Goal: Contribute content

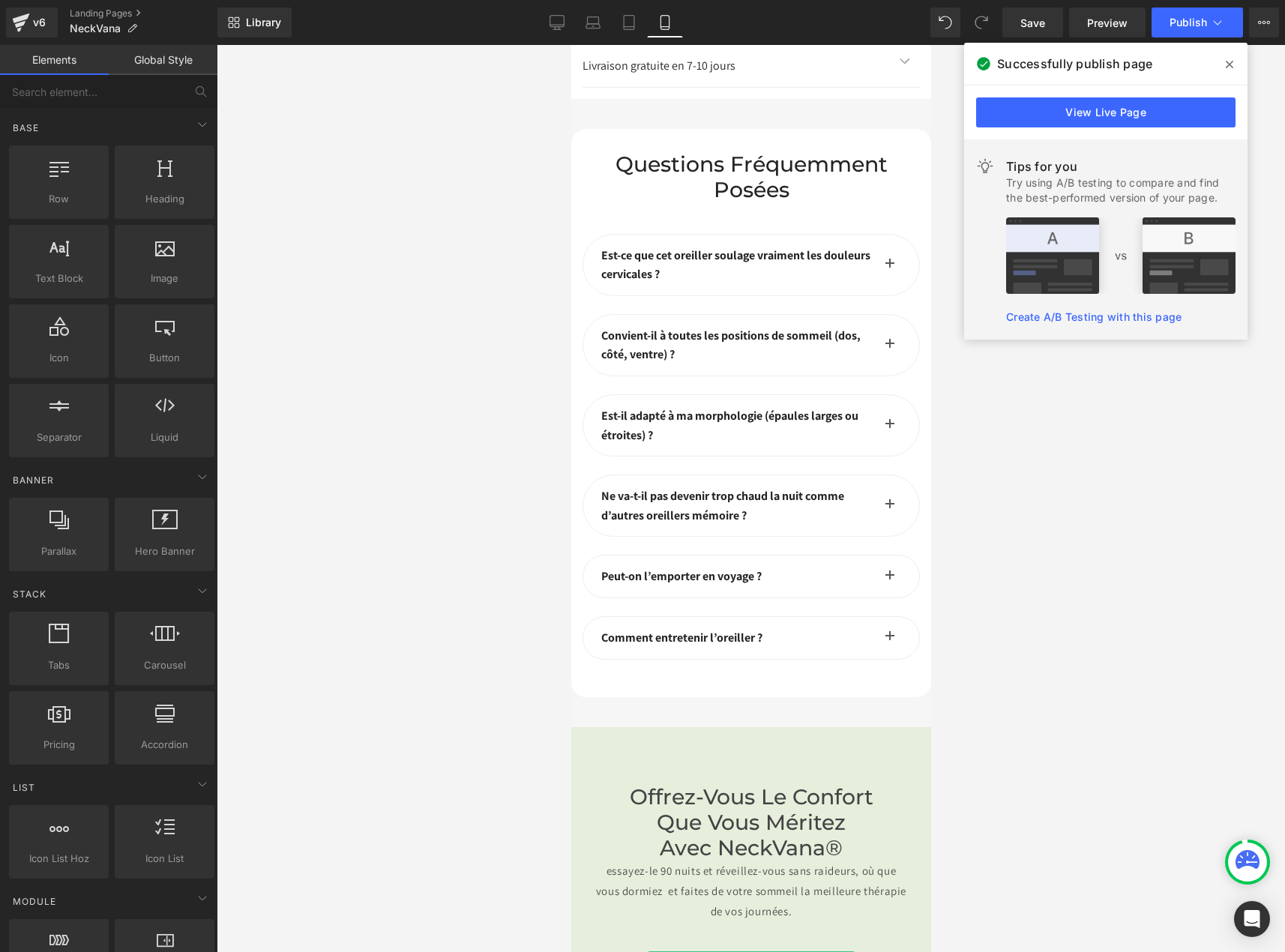
drag, startPoint x: 685, startPoint y: 547, endPoint x: 706, endPoint y: 275, distance: 272.8
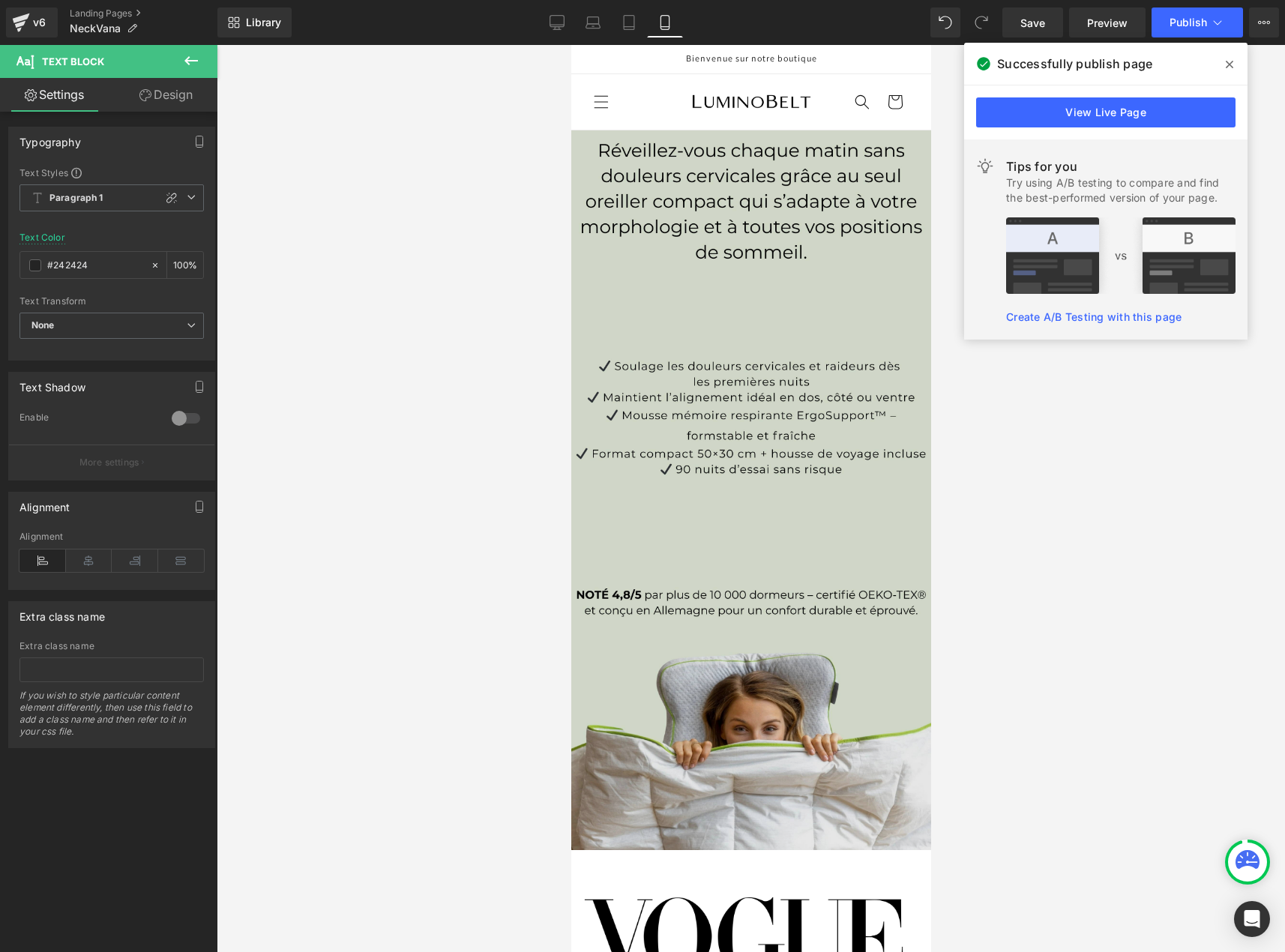
click at [639, 268] on img at bounding box center [751, 490] width 360 height 720
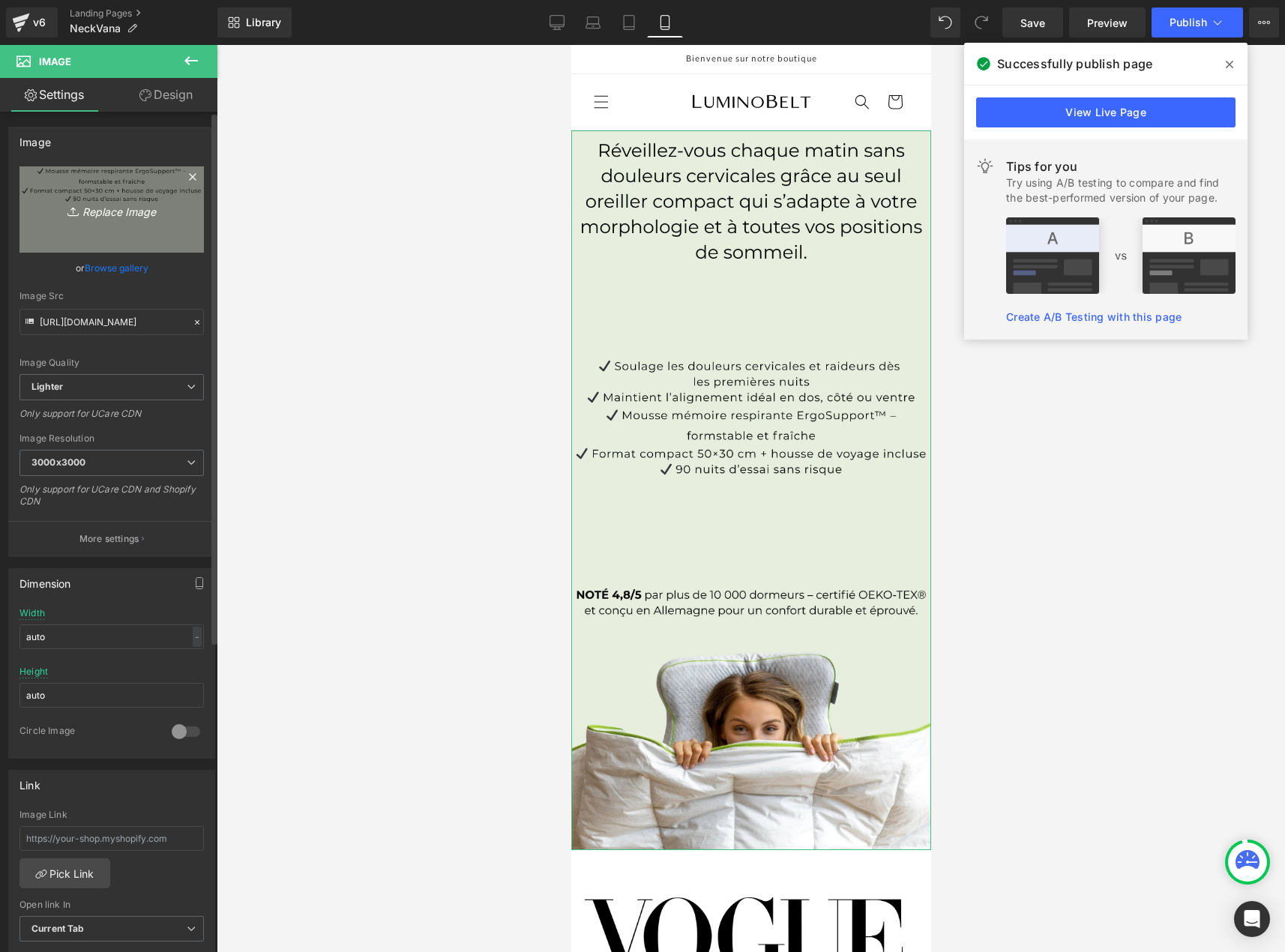
click at [103, 216] on icon "Replace Image" at bounding box center [111, 209] width 120 height 19
type input "C:\fakepath\banniere mobile.jpg"
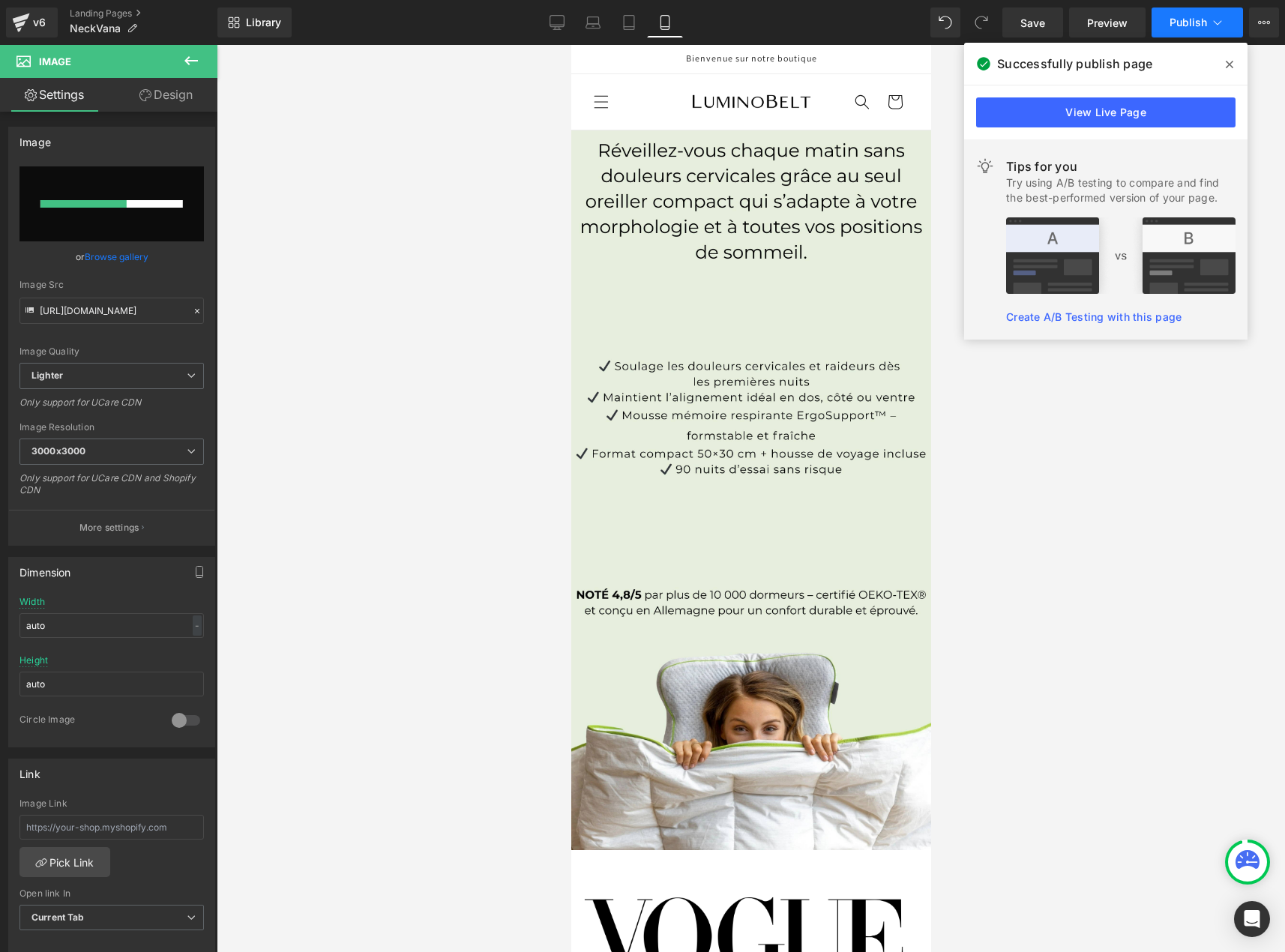
click at [1163, 29] on button "Publish" at bounding box center [1197, 22] width 91 height 30
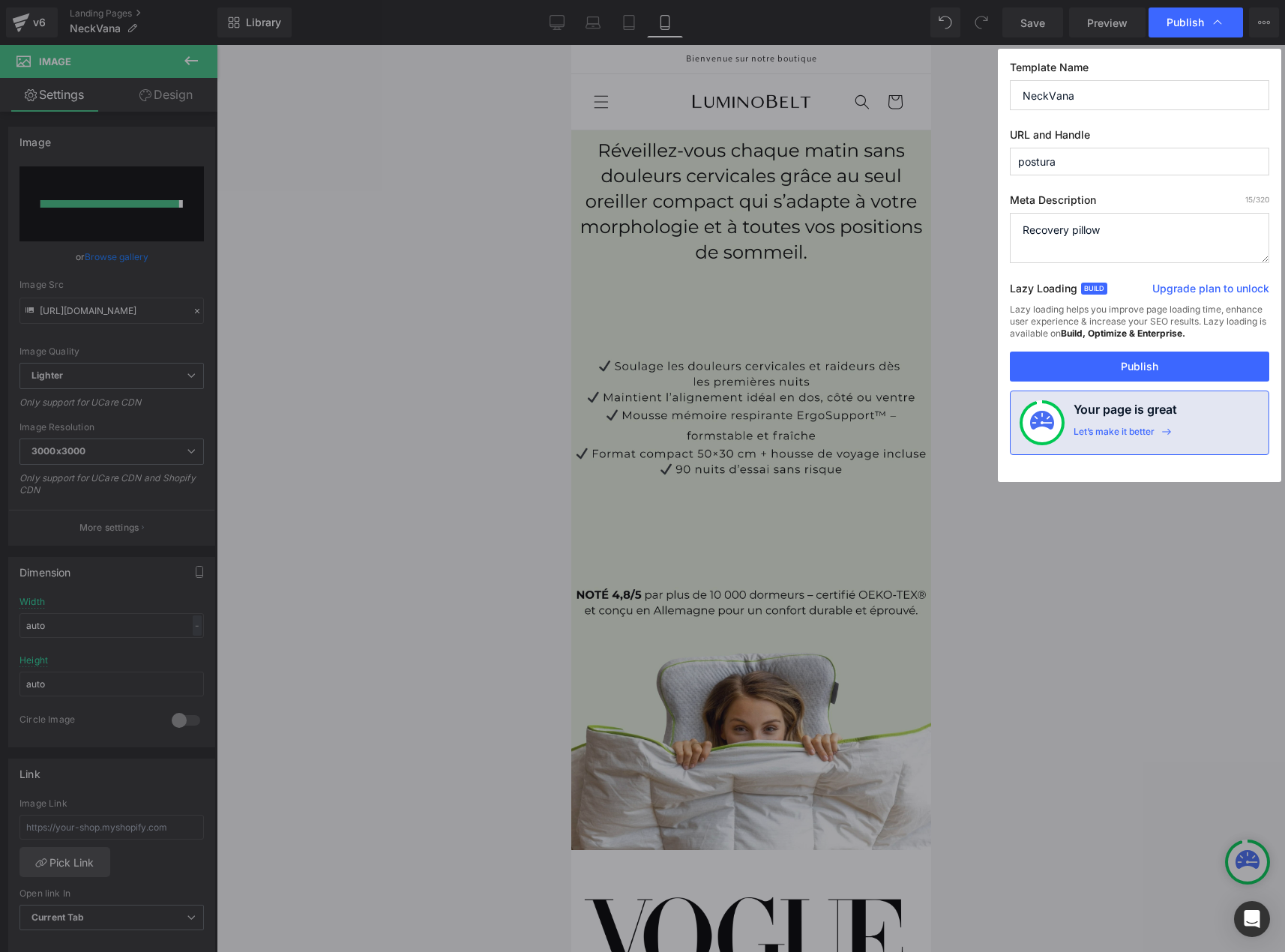
type input "[URL][DOMAIN_NAME]"
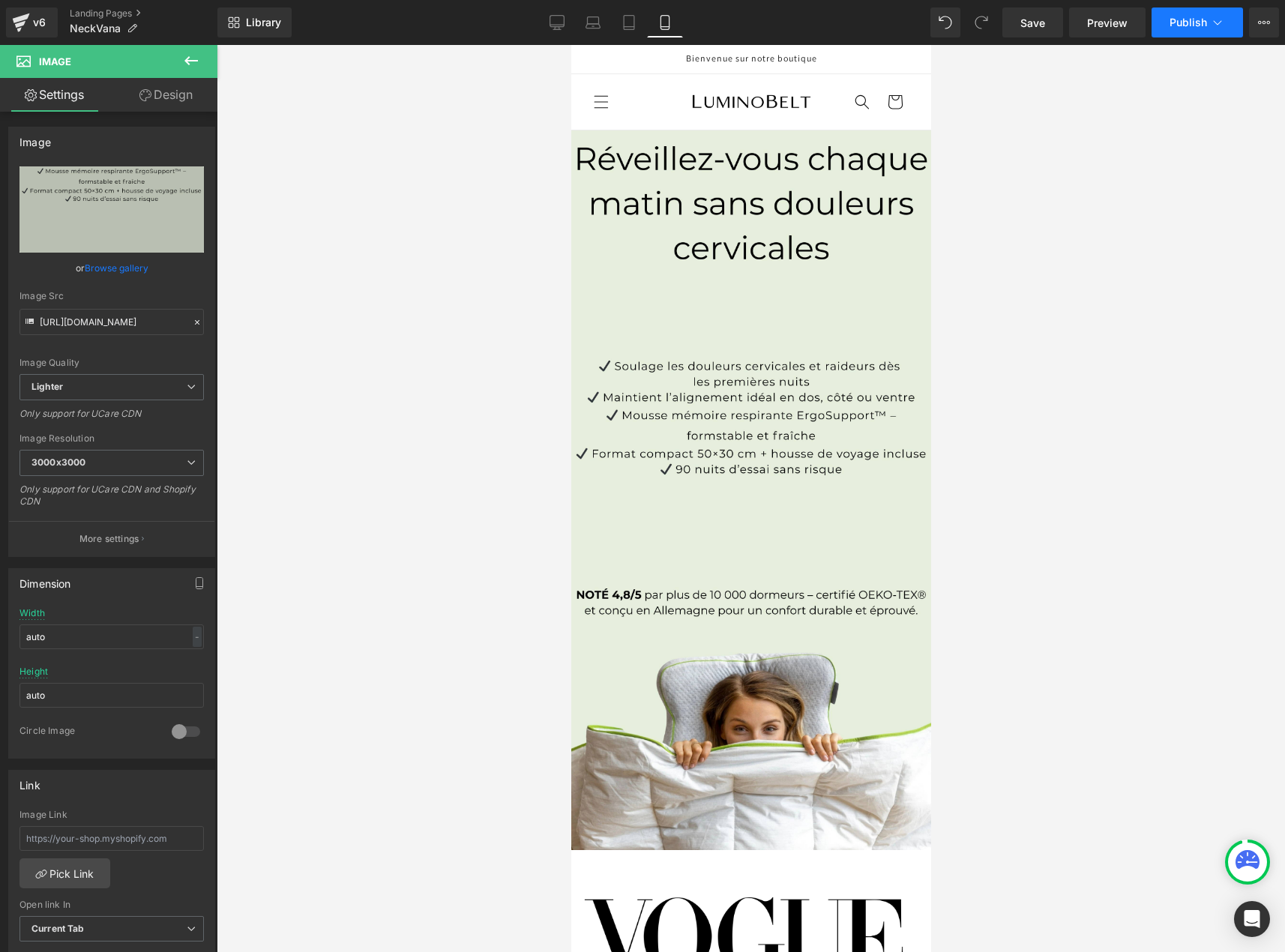
click at [1189, 30] on button "Publish" at bounding box center [1197, 22] width 91 height 30
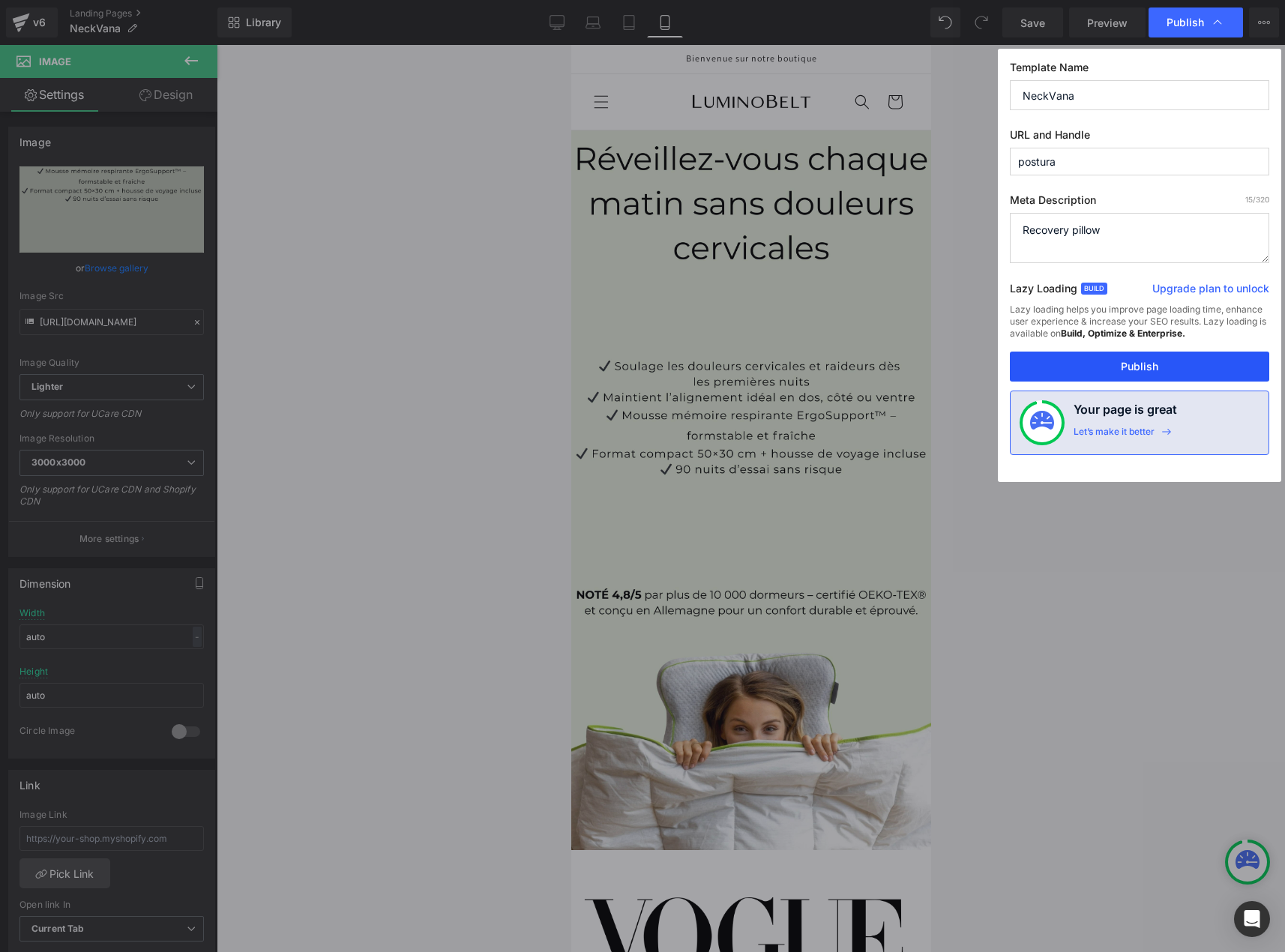
click at [1090, 373] on button "Publish" at bounding box center [1139, 366] width 259 height 30
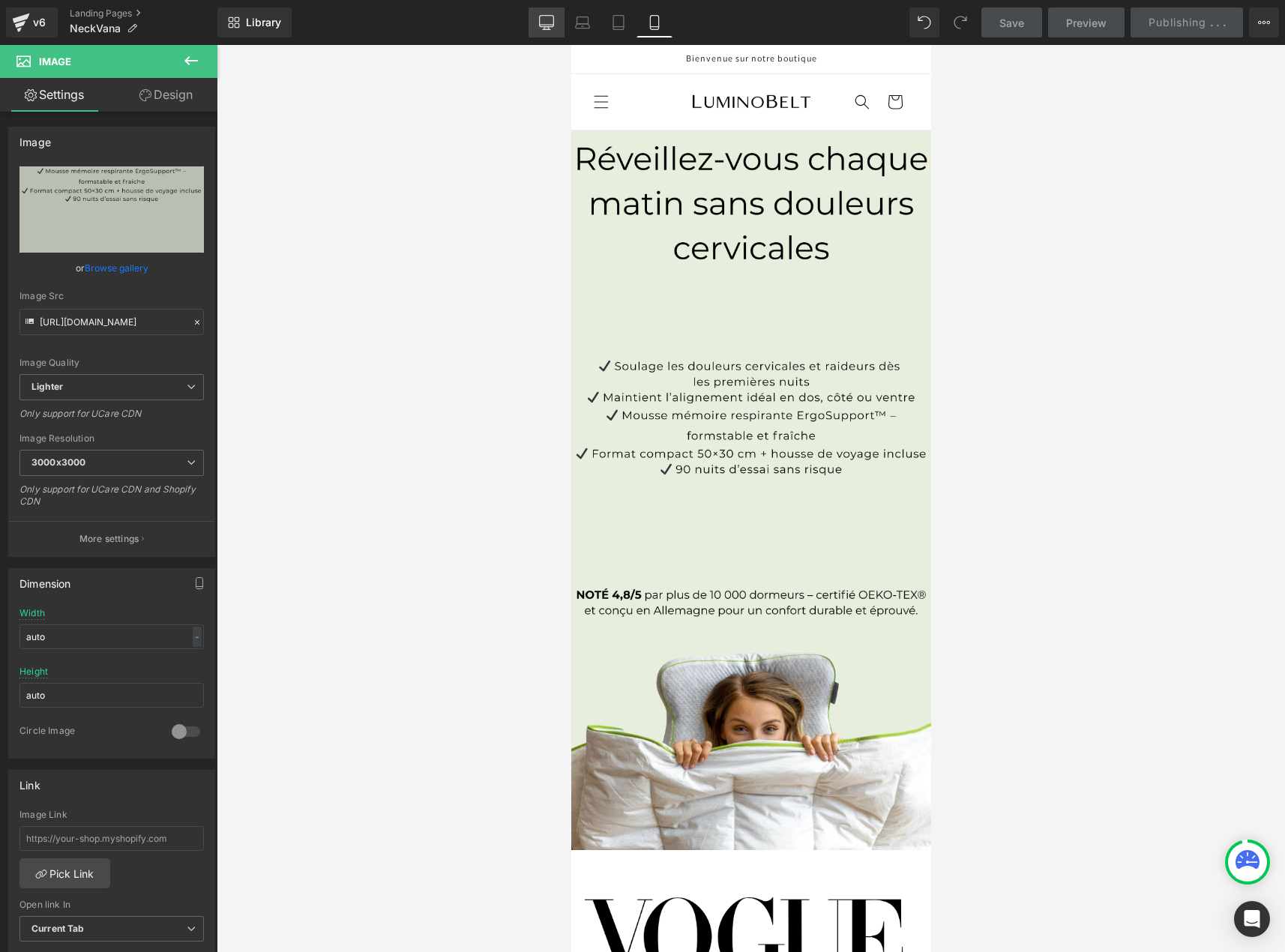
click at [548, 23] on icon at bounding box center [546, 22] width 15 height 15
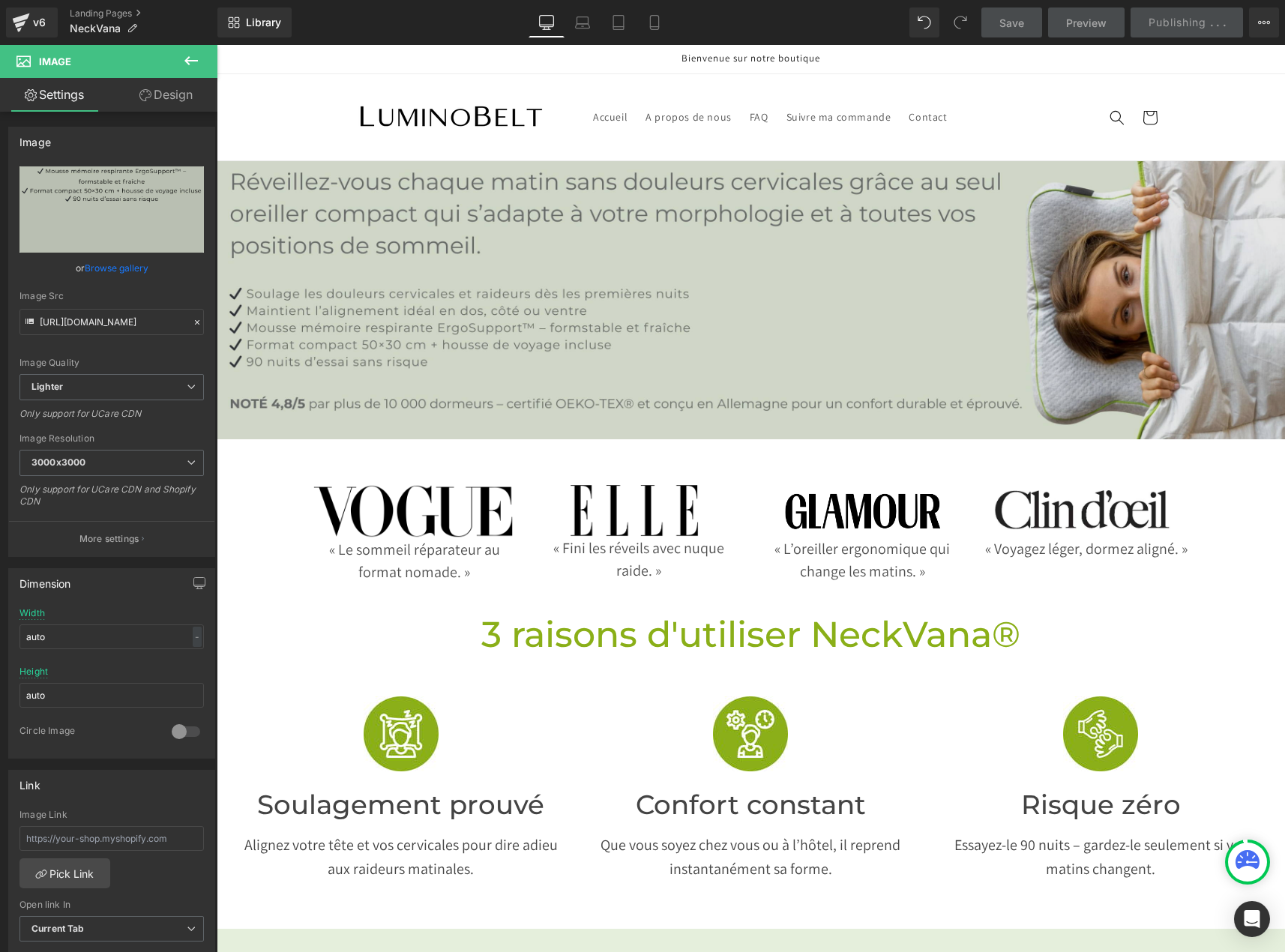
click at [505, 167] on img at bounding box center [751, 300] width 1068 height 278
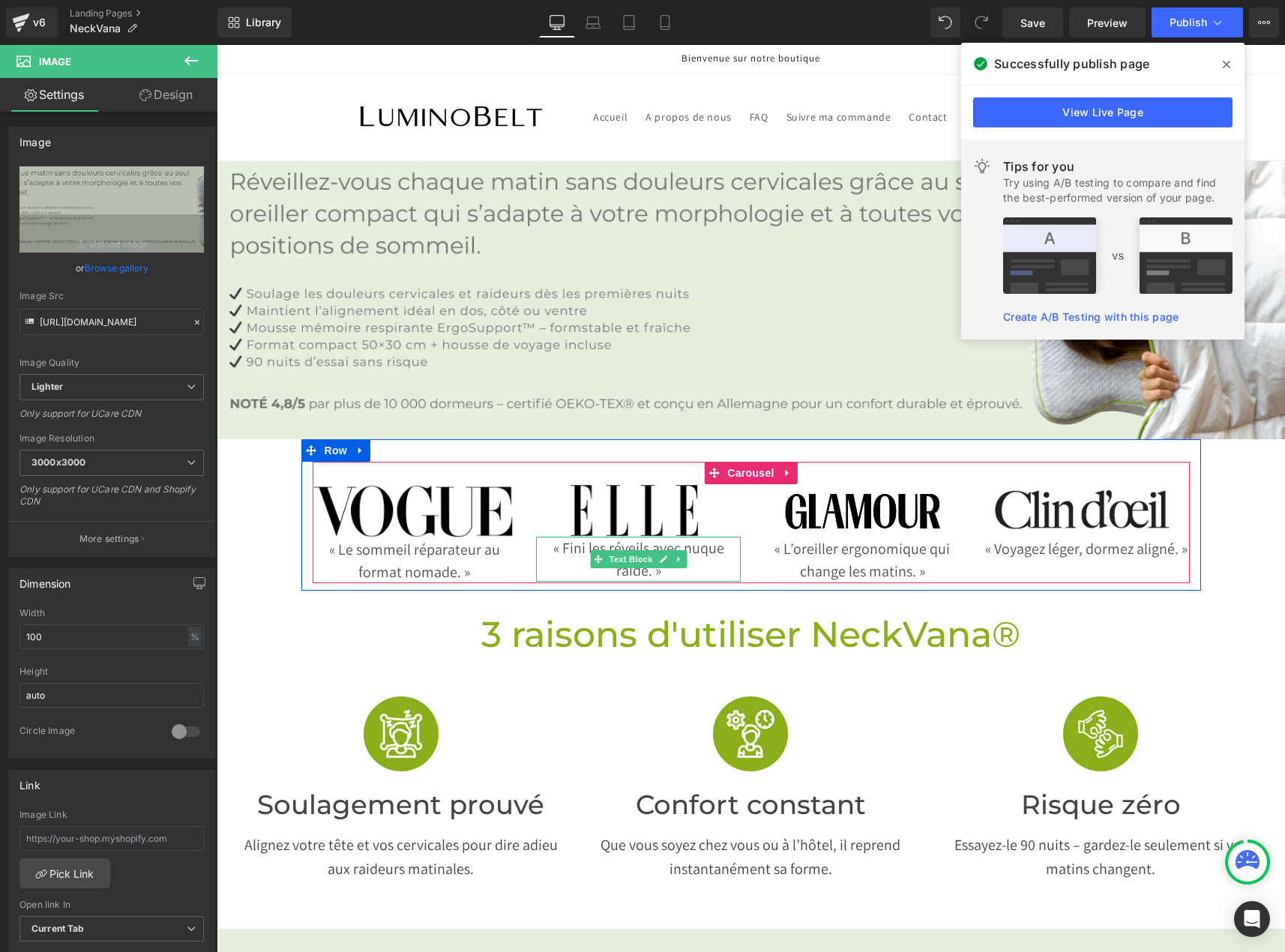
click at [616, 537] on p "« Fini les réveils avec nuque raide. »" at bounding box center [638, 559] width 205 height 45
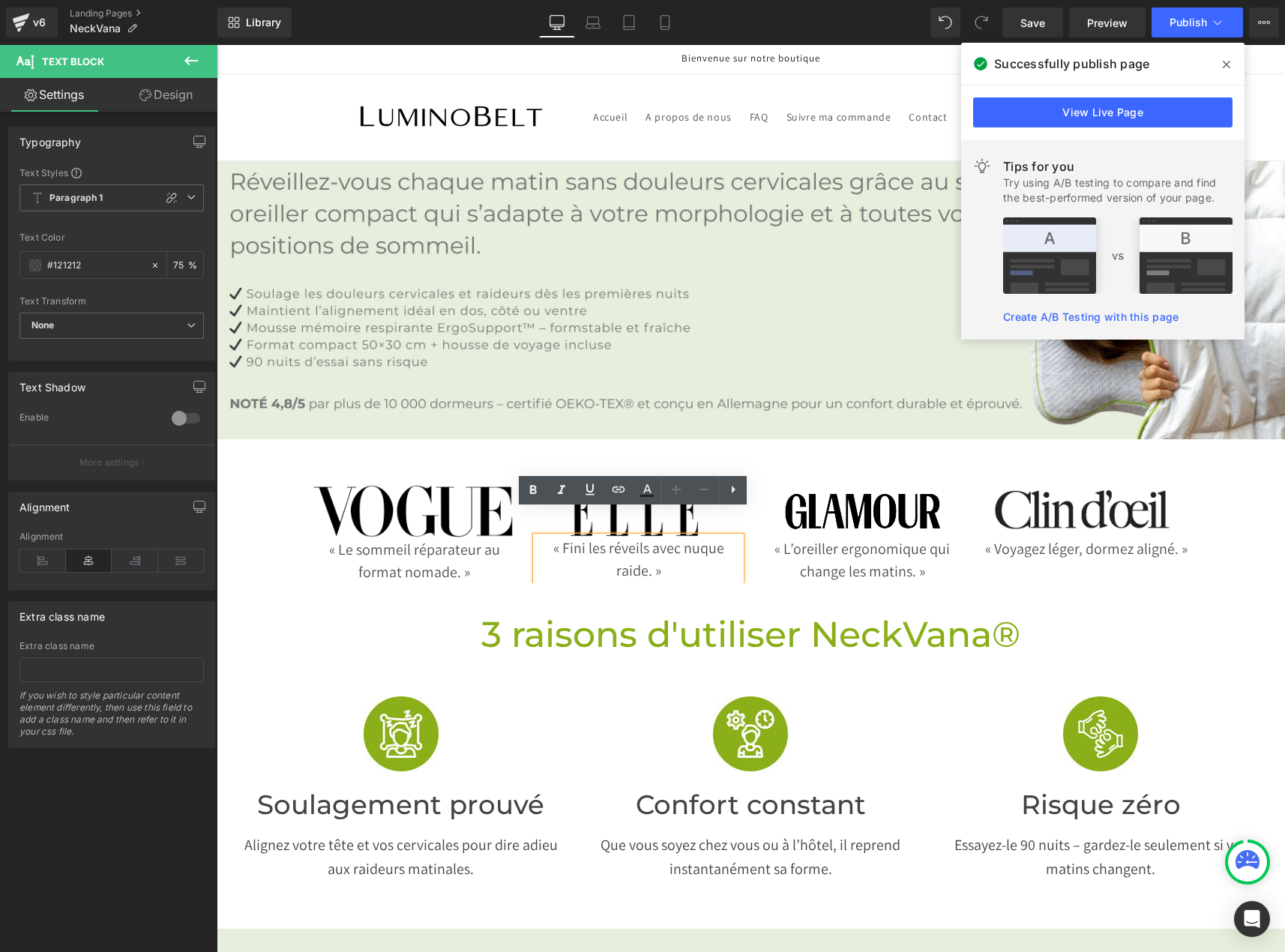
click at [732, 461] on div "Image « Le sommeil réparateur au format nomade. » Text Block Image « Fini les r…" at bounding box center [751, 522] width 877 height 121
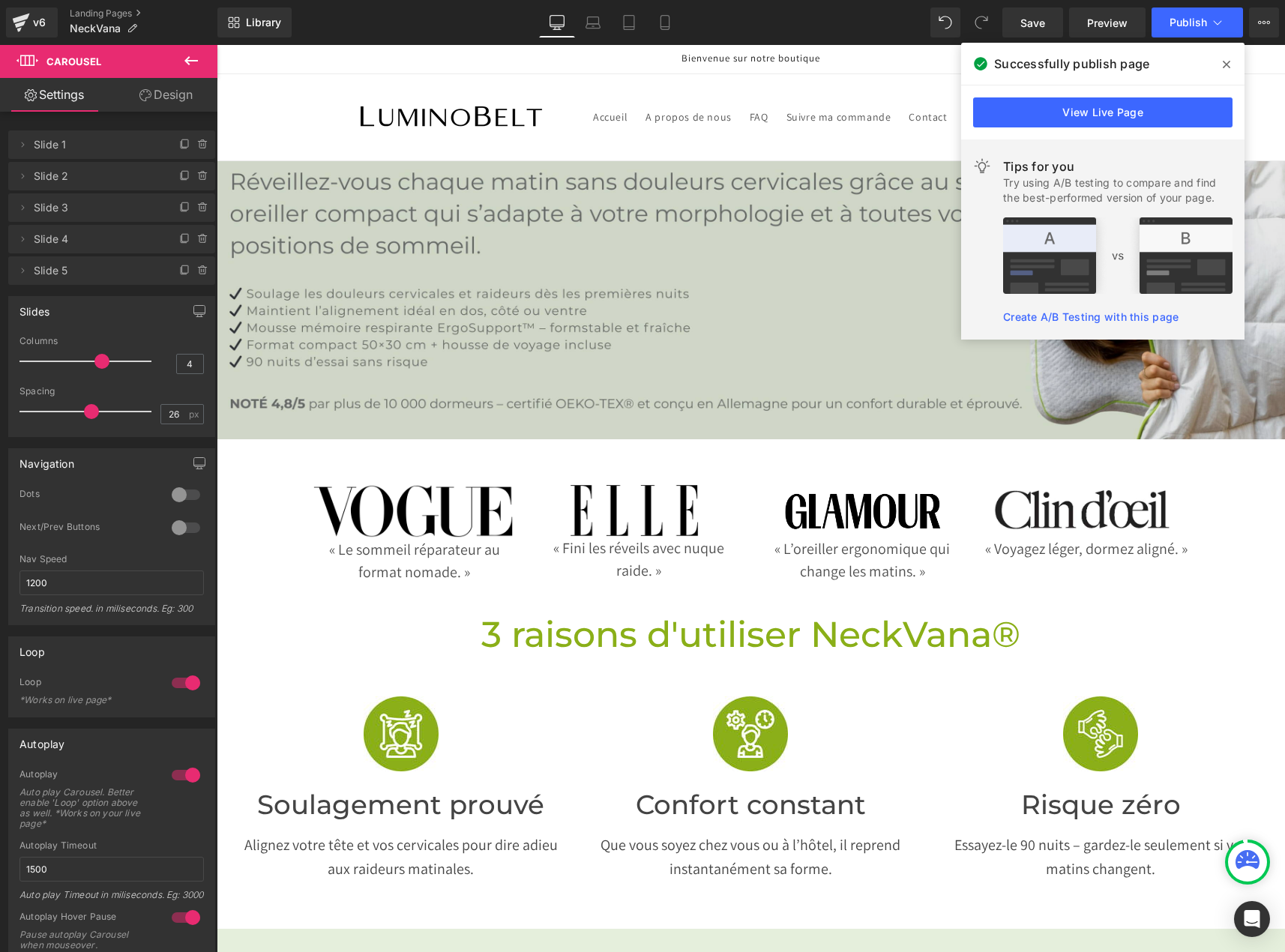
click at [865, 329] on img at bounding box center [751, 300] width 1068 height 278
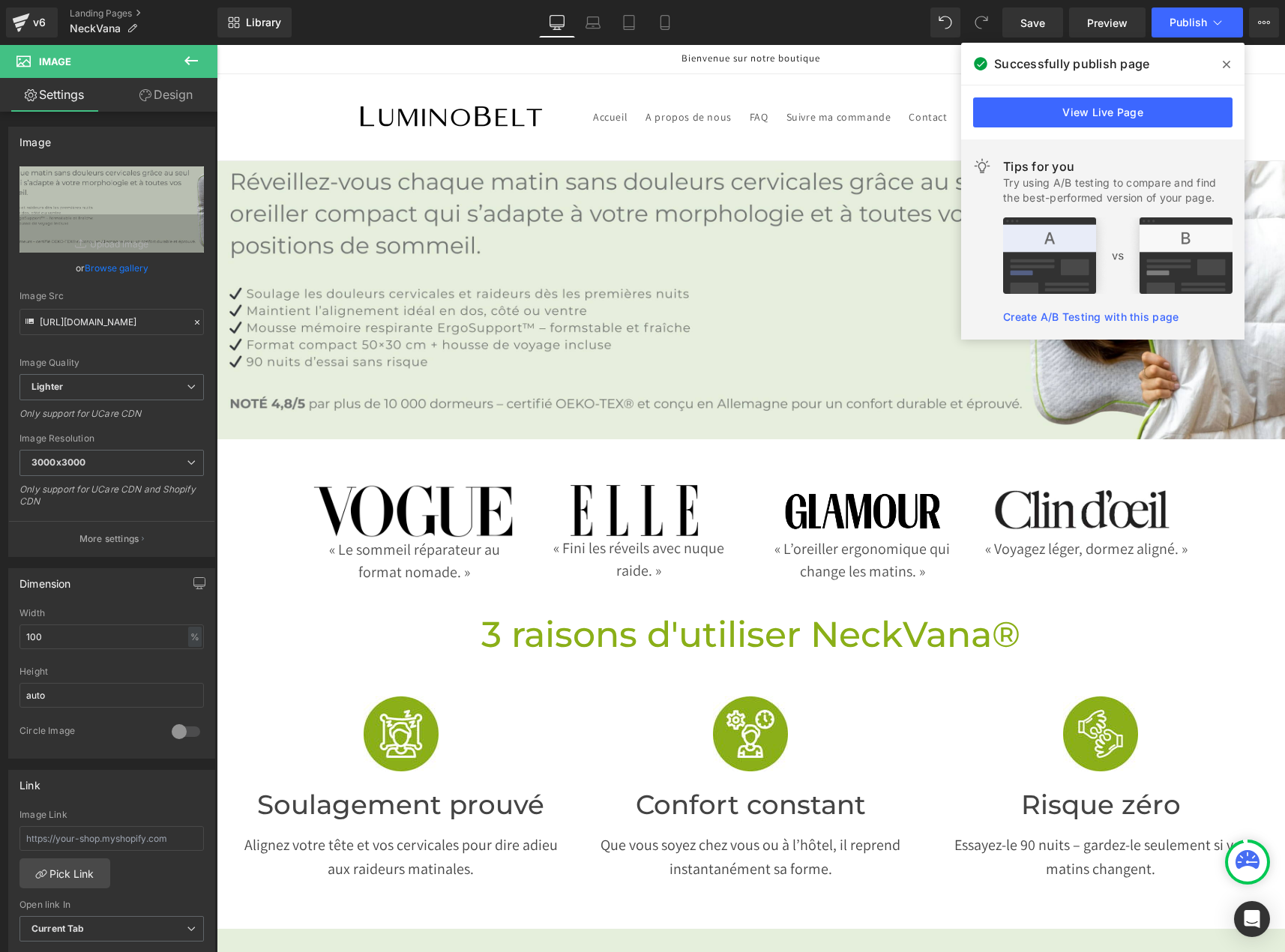
click at [1229, 60] on icon at bounding box center [1226, 65] width 7 height 12
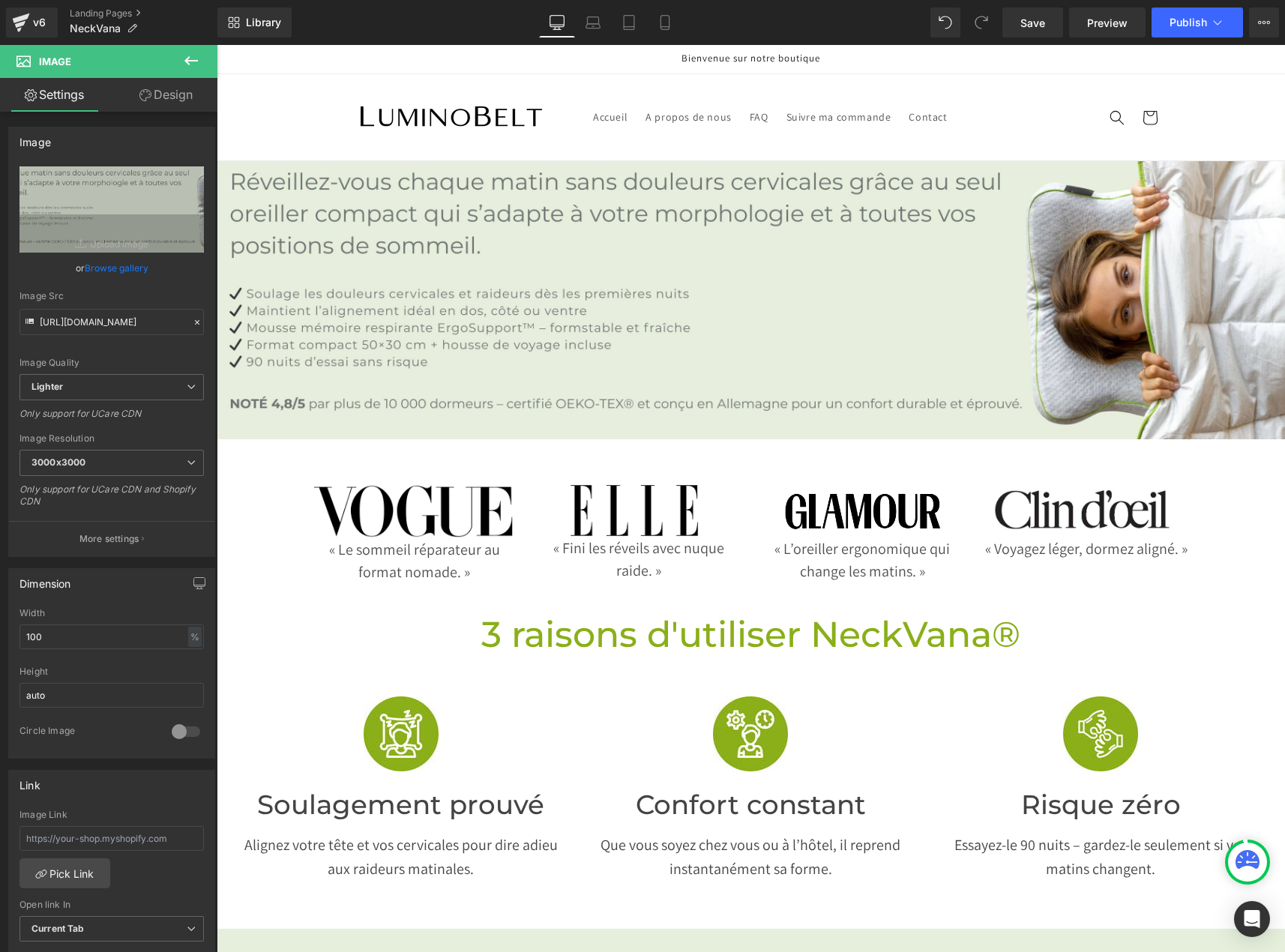
click at [1217, 6] on div "Library Desktop Desktop Laptop Tablet Mobile Save Preview Publish Scheduled Upg…" at bounding box center [751, 22] width 1068 height 45
click at [1205, 19] on span "Publish" at bounding box center [1188, 23] width 37 height 12
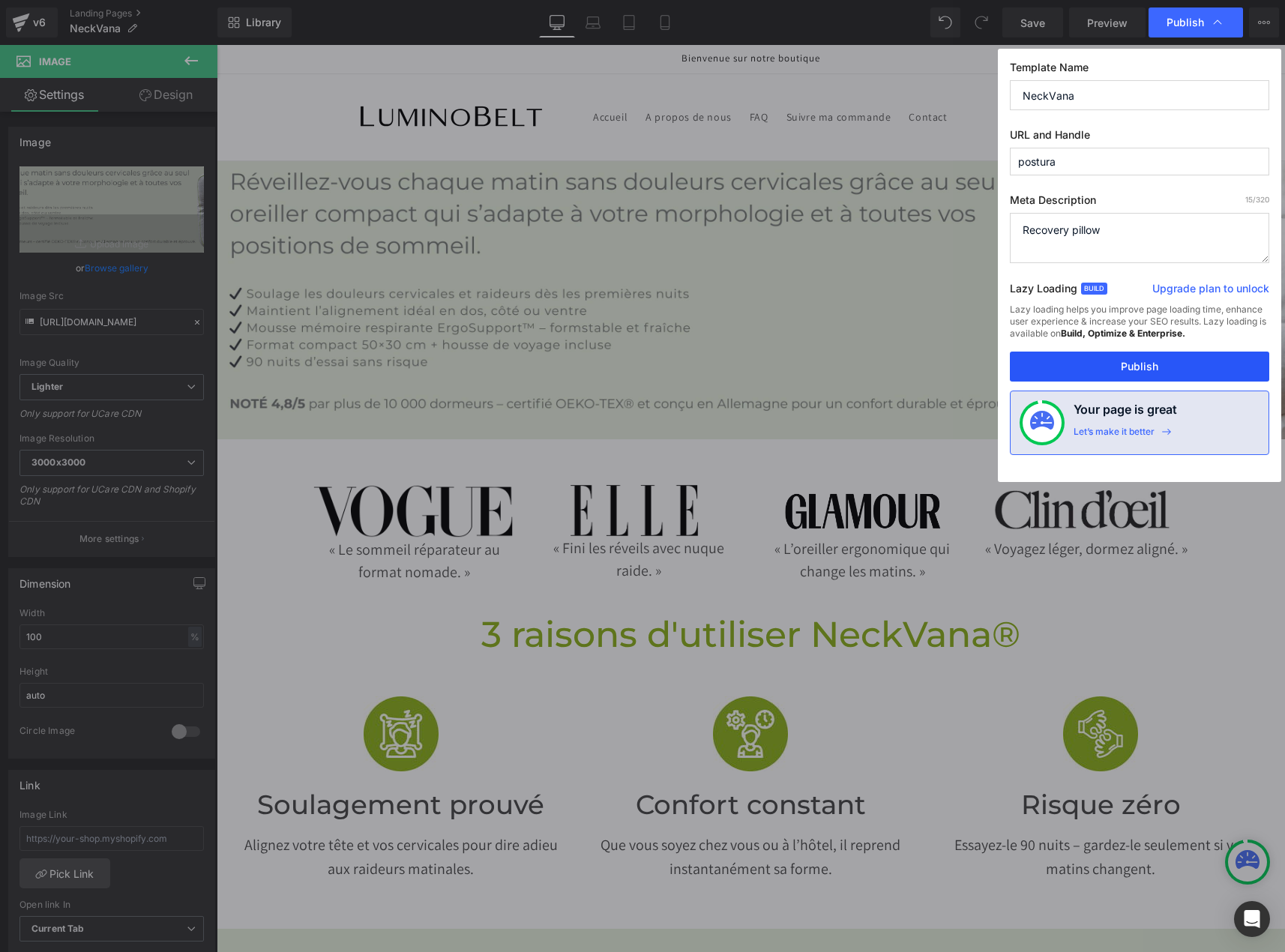
click at [1171, 365] on button "Publish" at bounding box center [1139, 366] width 259 height 30
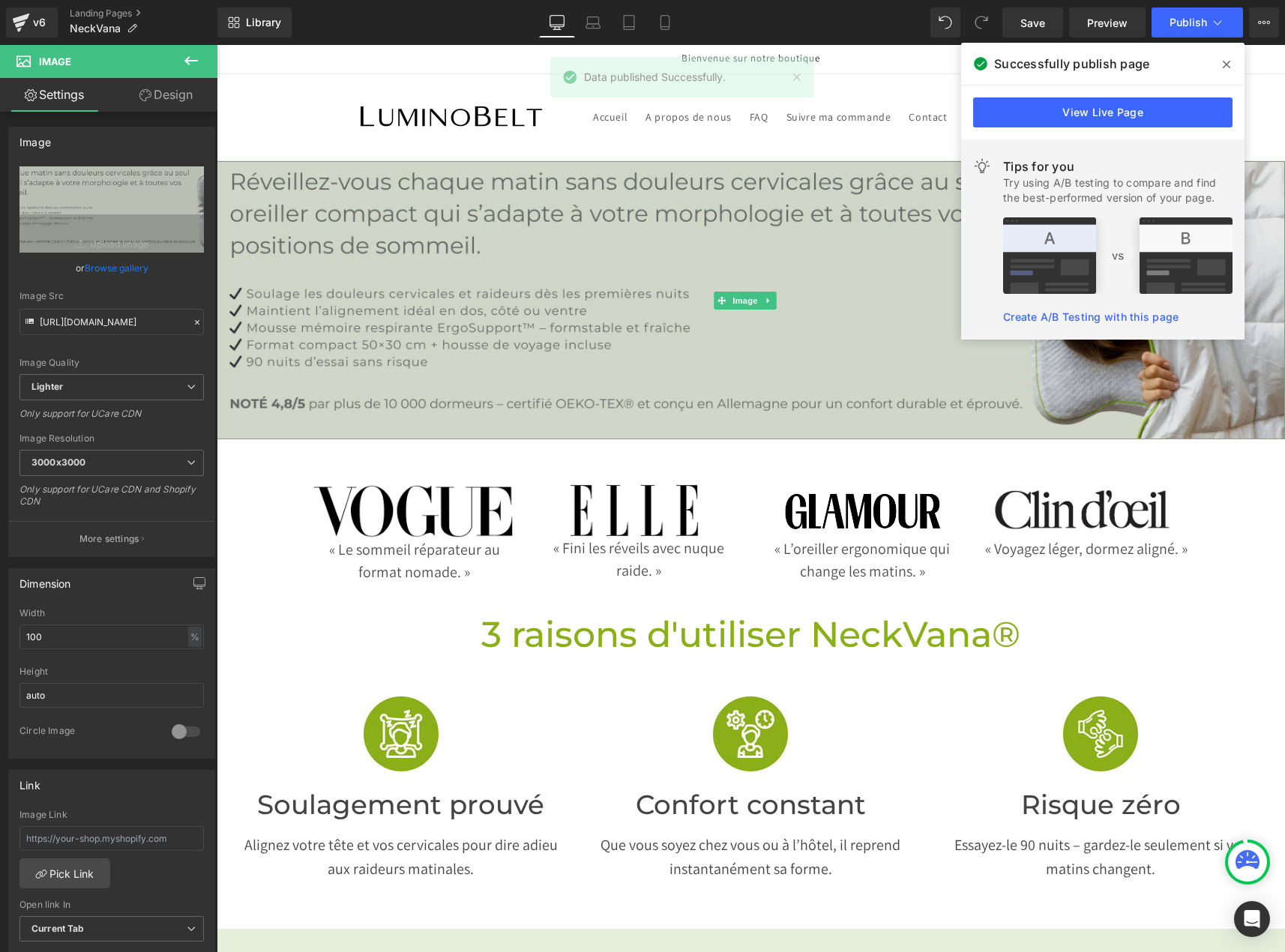
click at [324, 291] on img at bounding box center [751, 300] width 1068 height 278
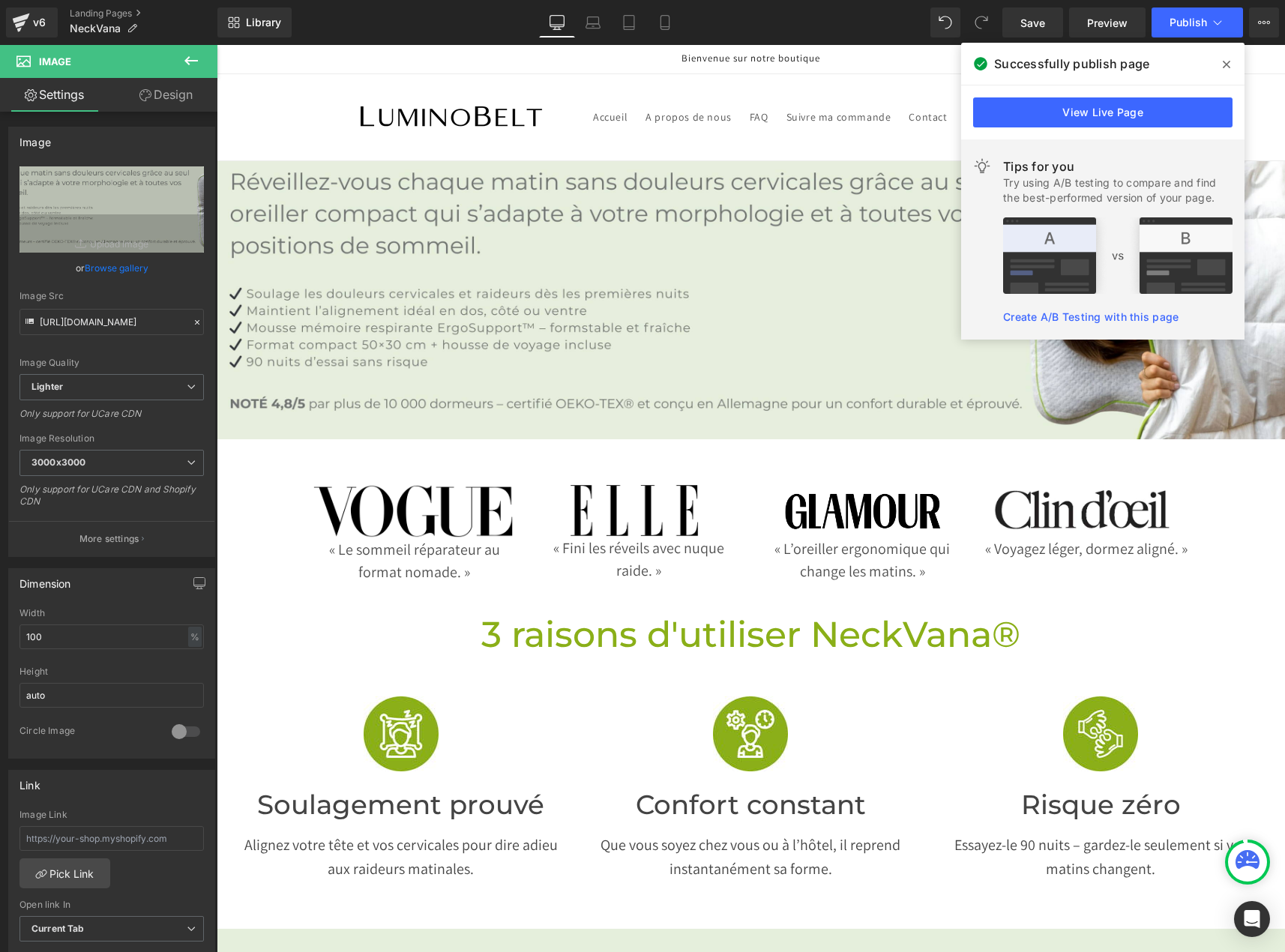
click at [1229, 66] on icon at bounding box center [1226, 64] width 7 height 7
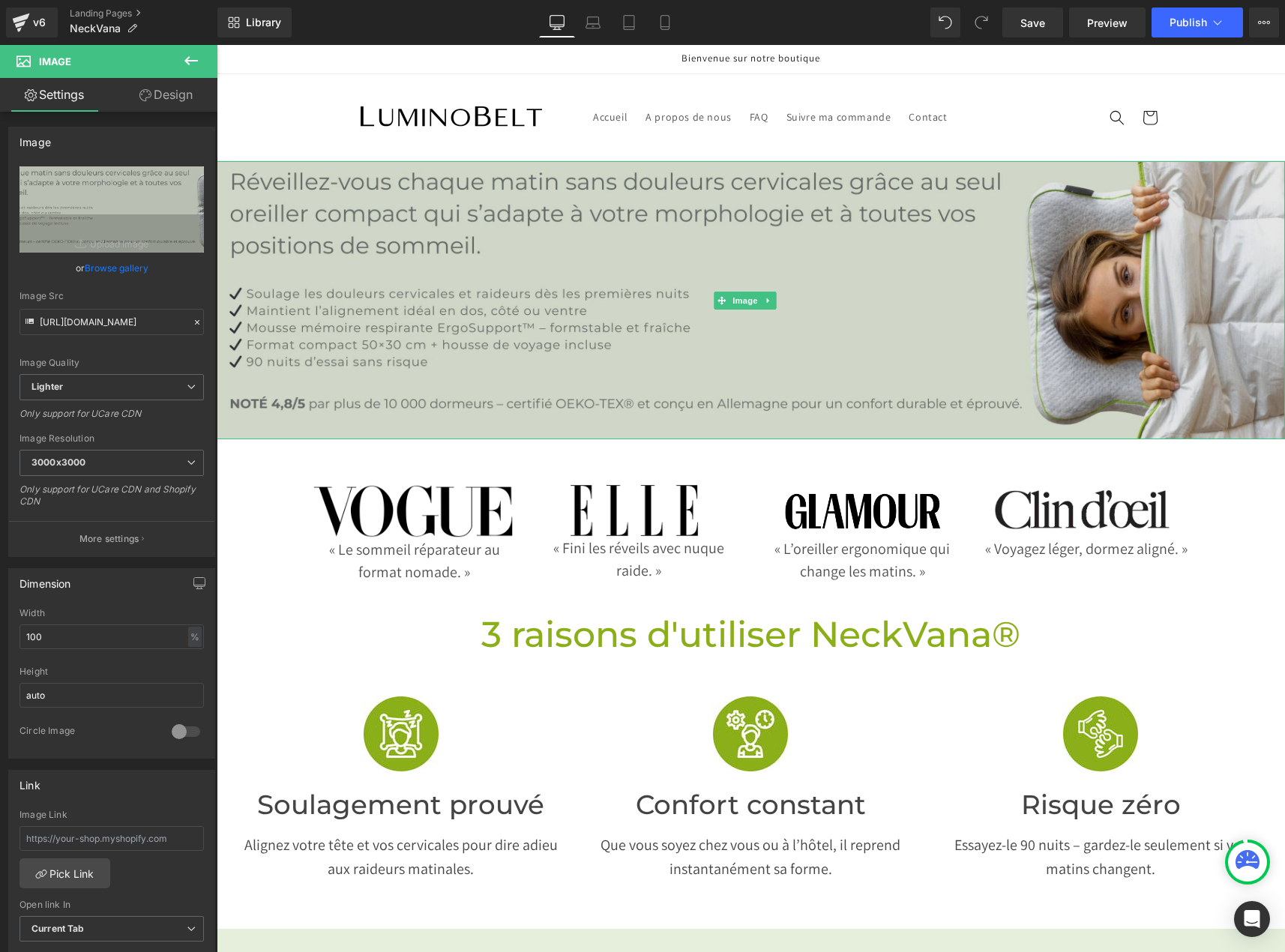
click at [576, 282] on img at bounding box center [751, 300] width 1068 height 278
click at [787, 374] on img at bounding box center [751, 300] width 1068 height 278
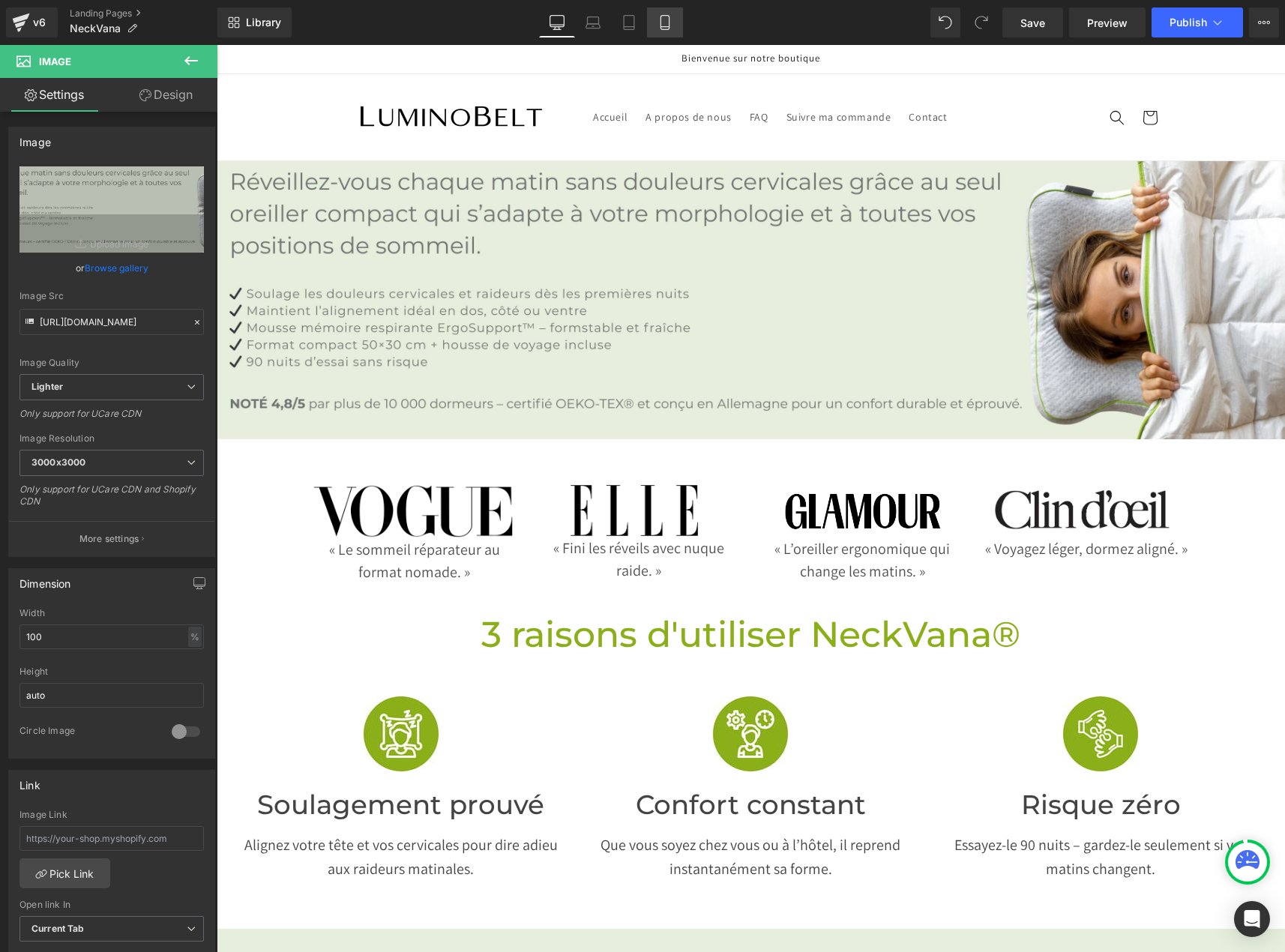
click at [659, 18] on icon at bounding box center [665, 22] width 15 height 15
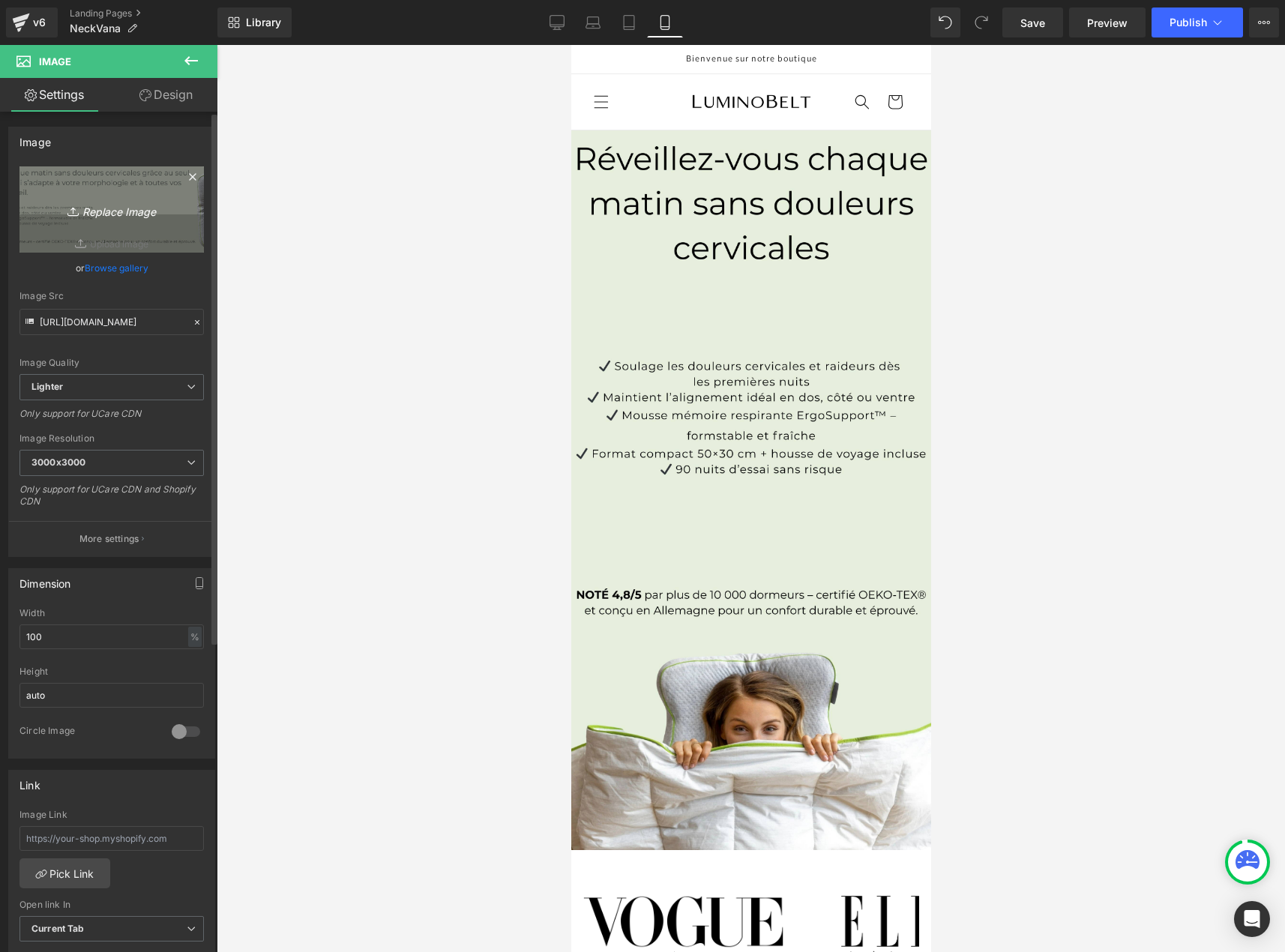
click at [111, 224] on link "Replace Image" at bounding box center [112, 209] width 185 height 86
type input "C:\fakepath\banniere mobile.jpg"
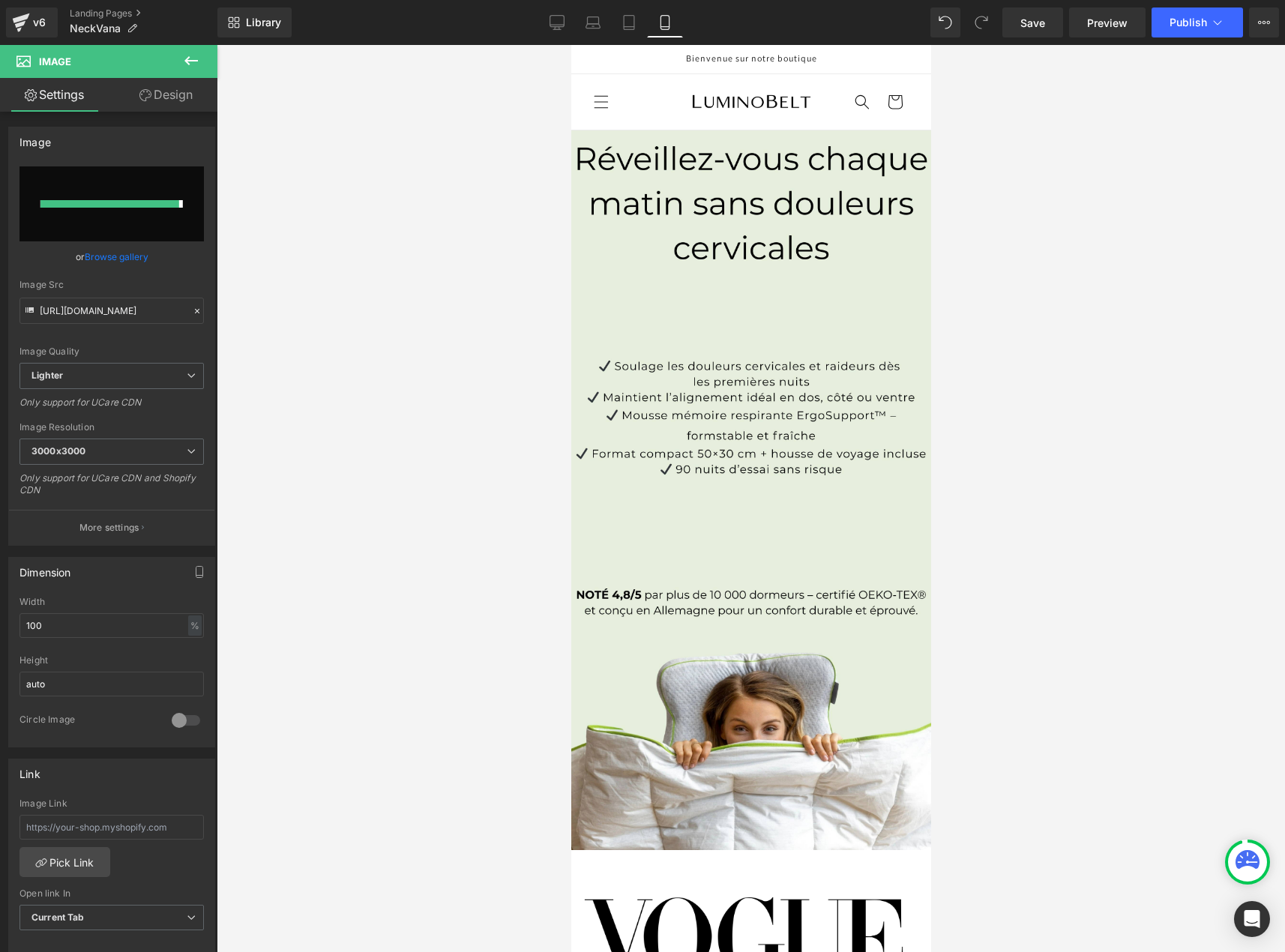
type input "[URL][DOMAIN_NAME]"
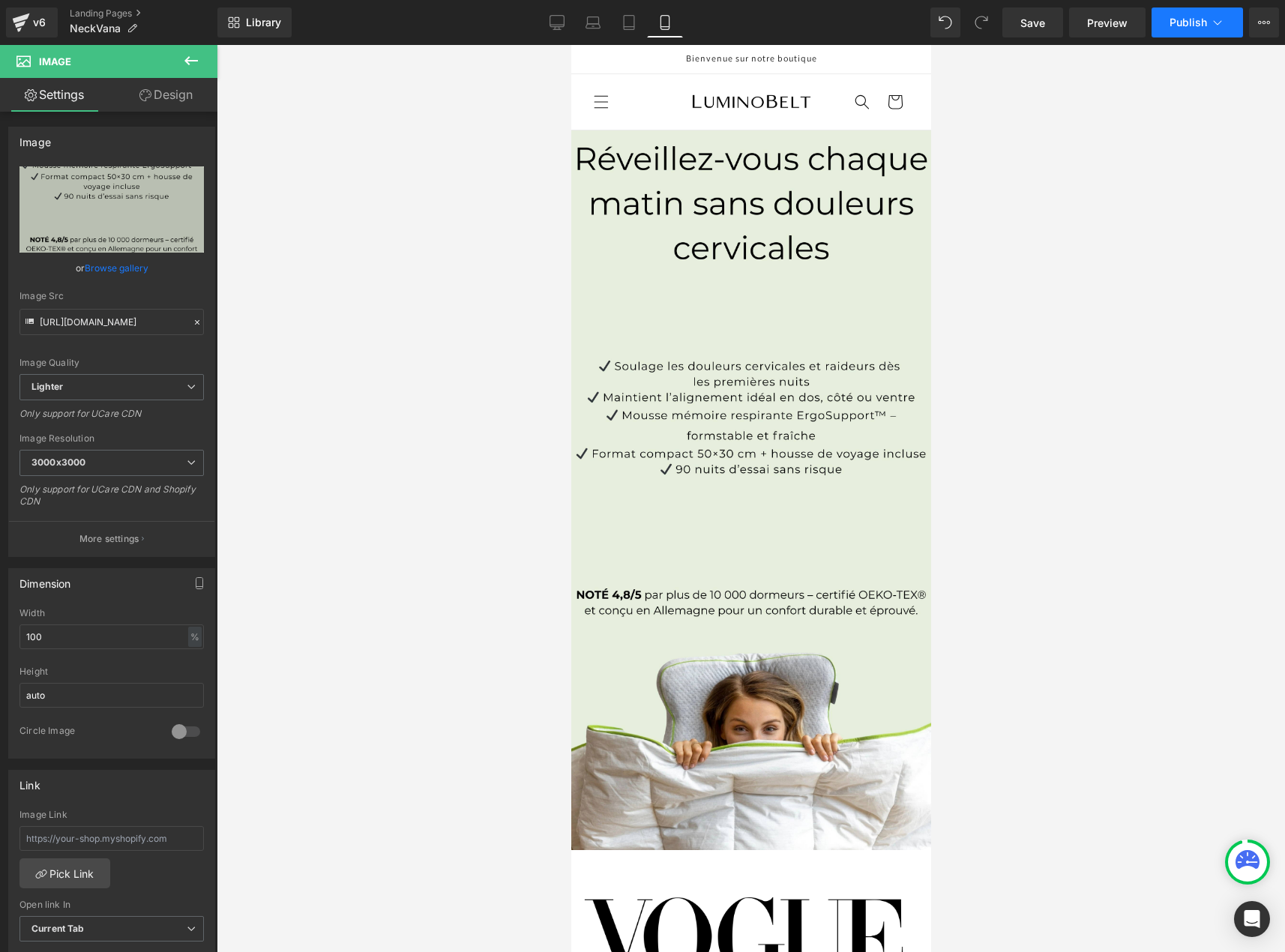
click at [1208, 21] on button "Publish" at bounding box center [1197, 22] width 91 height 30
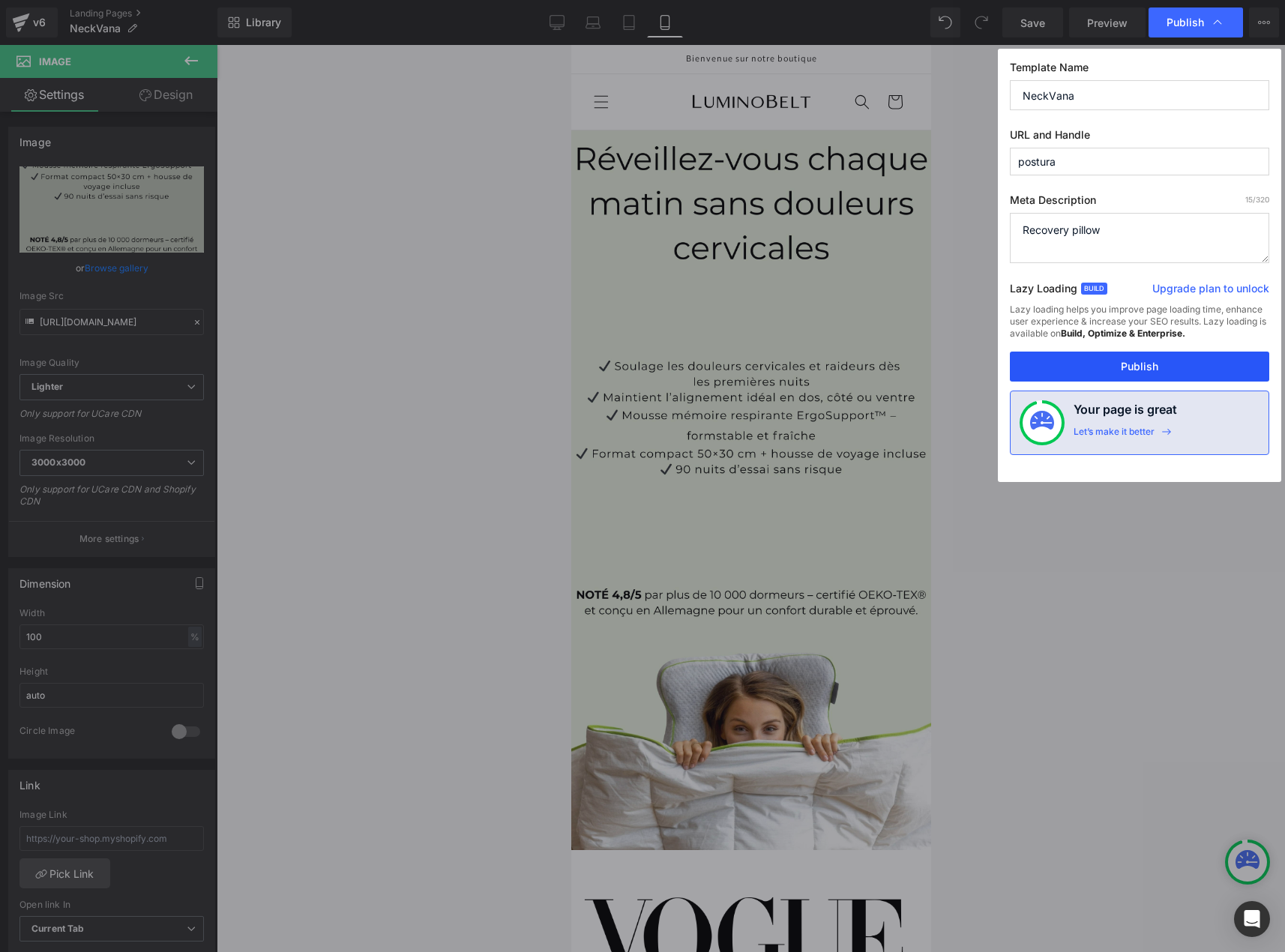
click at [1210, 355] on button "Publish" at bounding box center [1139, 366] width 259 height 30
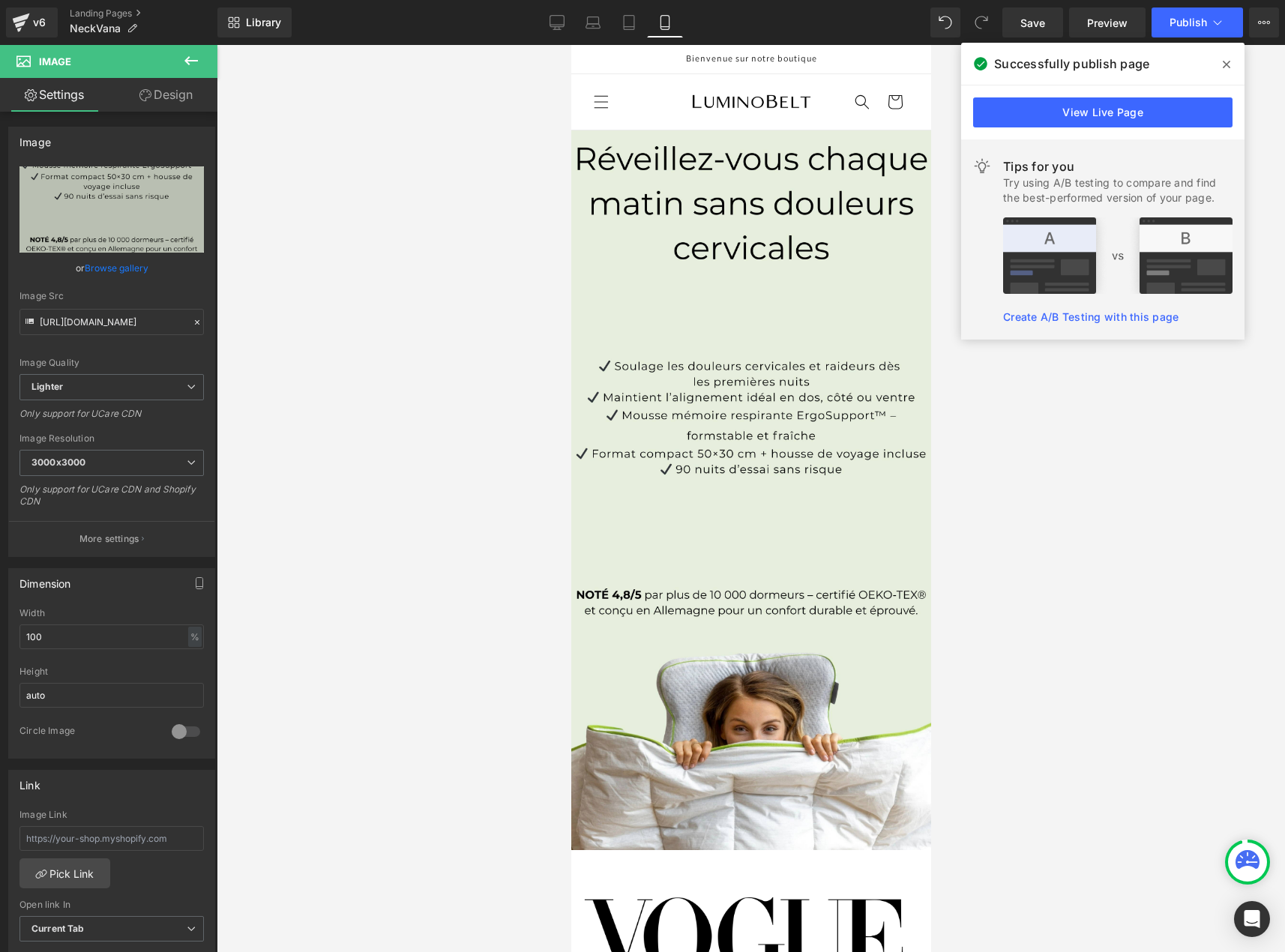
click at [1048, 518] on div at bounding box center [751, 499] width 1068 height 907
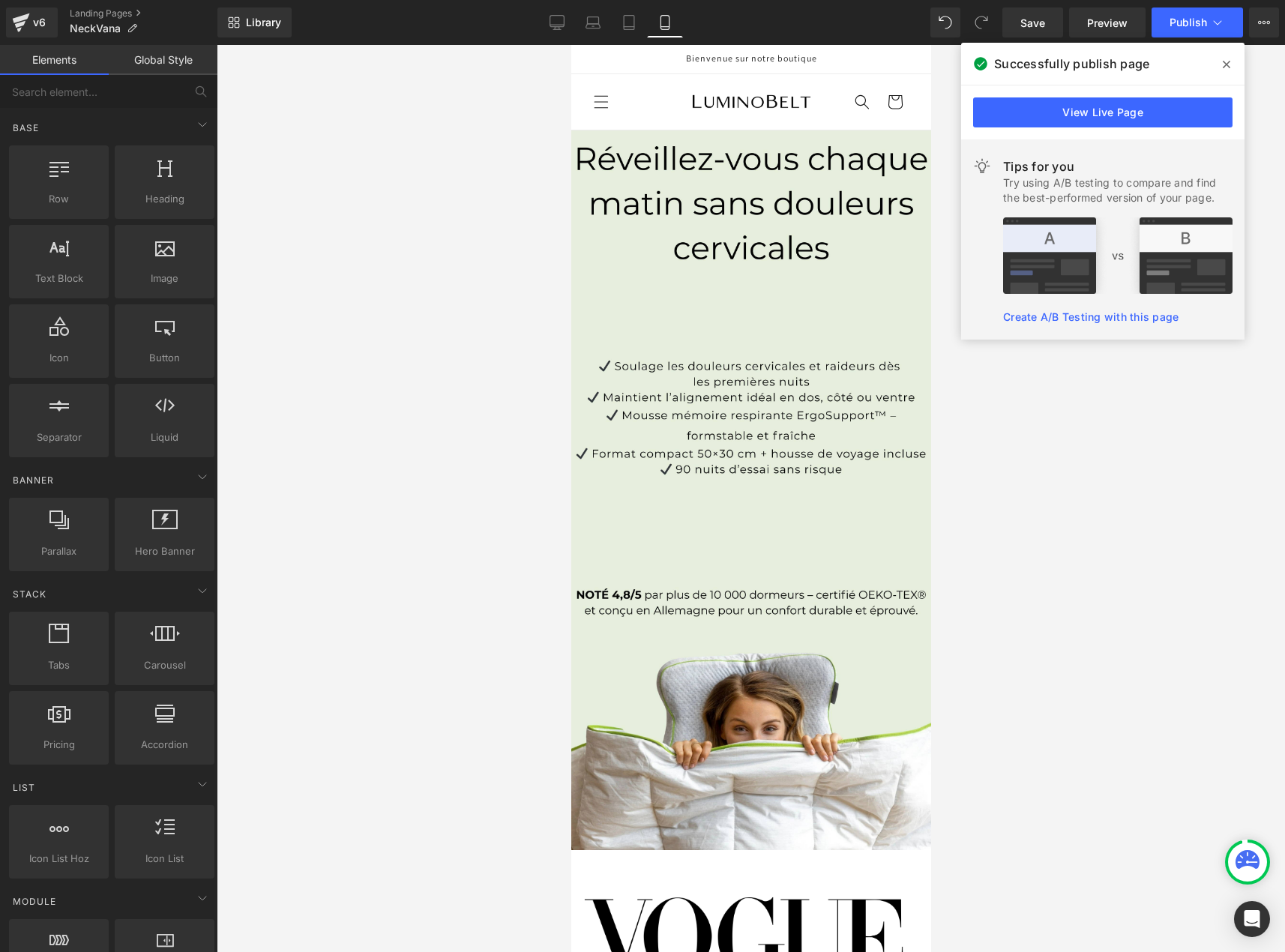
click at [1090, 413] on div at bounding box center [751, 499] width 1068 height 907
click at [1232, 66] on span at bounding box center [1226, 64] width 24 height 24
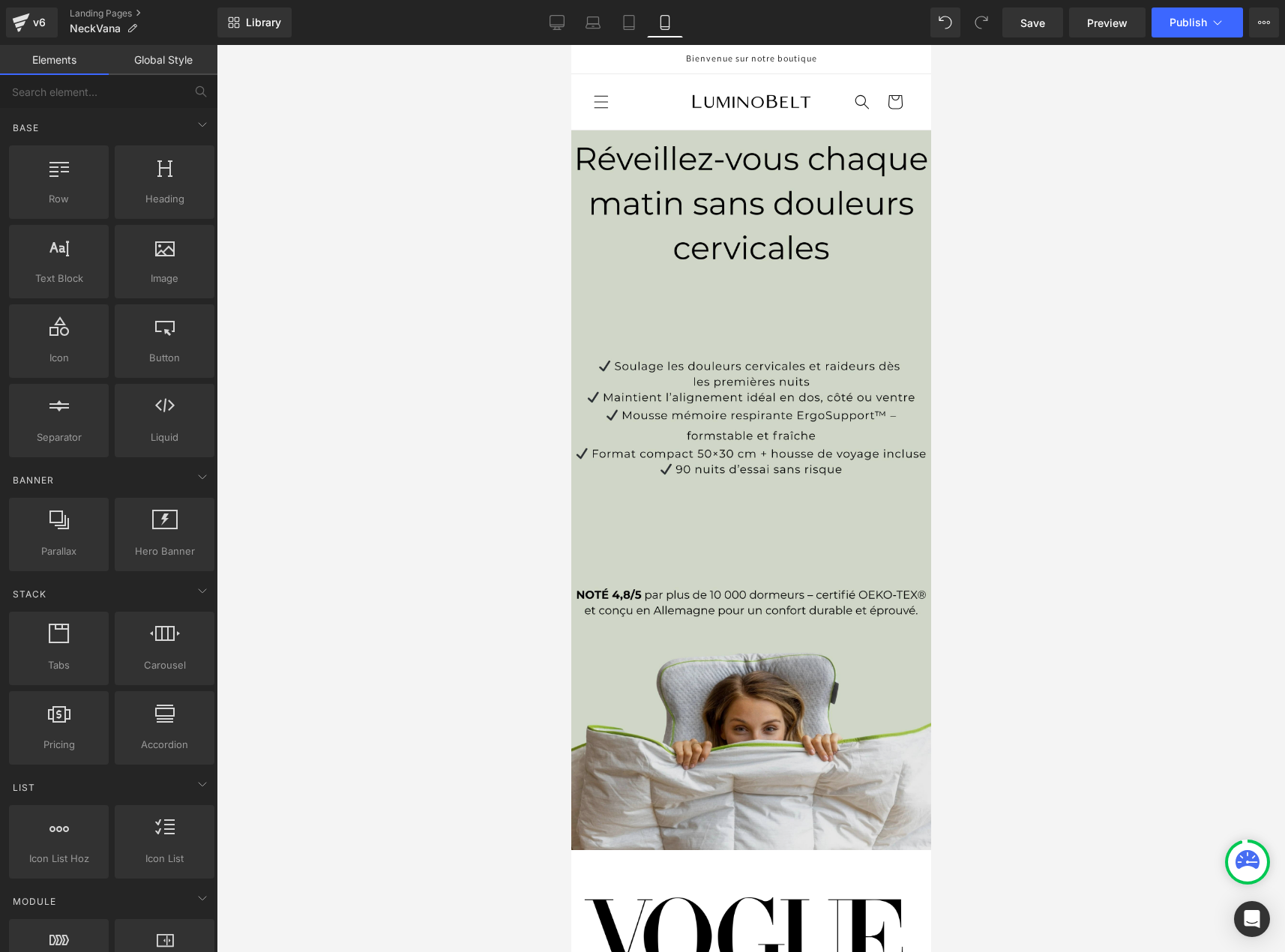
click at [782, 337] on img at bounding box center [751, 490] width 360 height 720
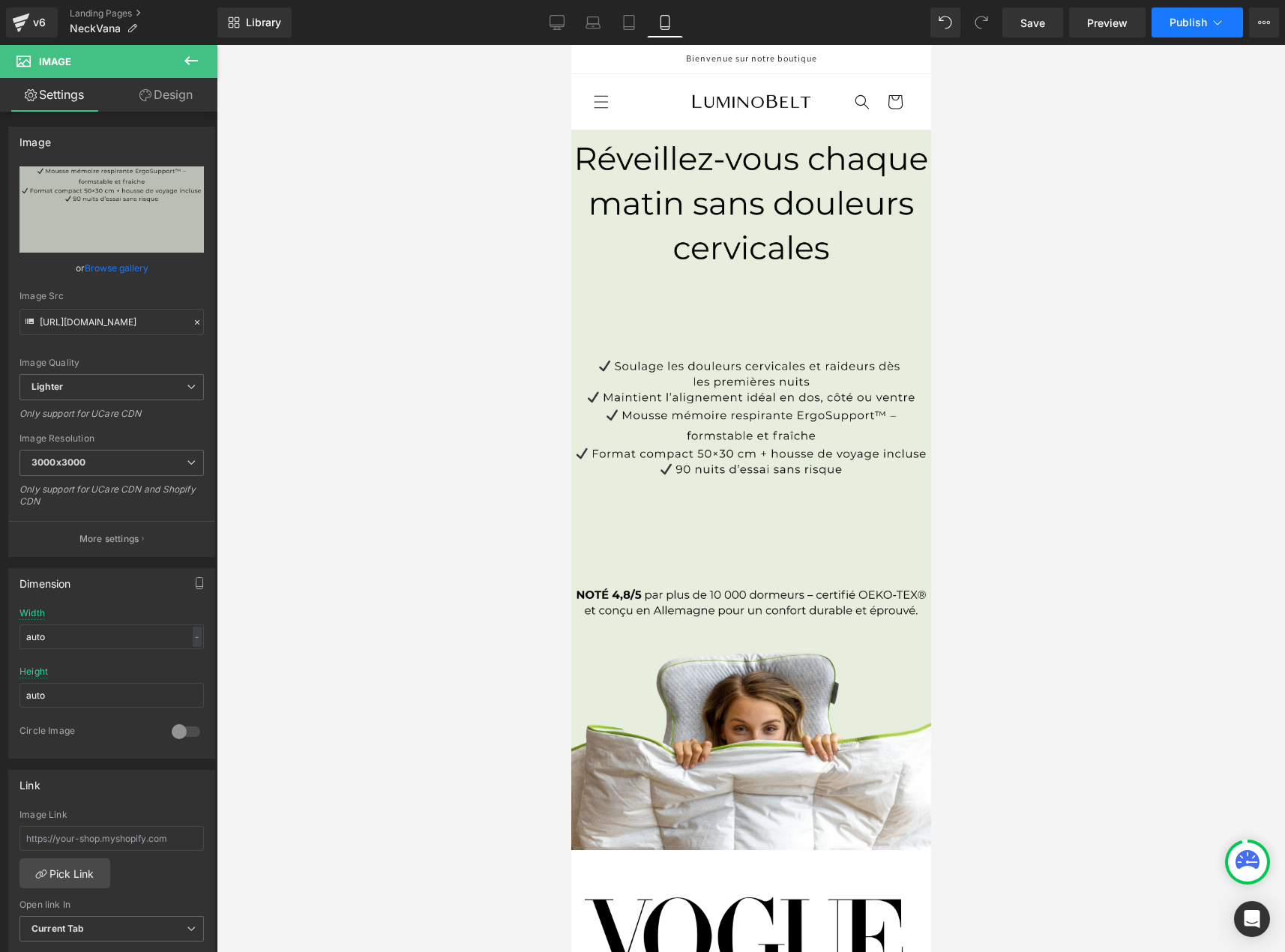
click at [1225, 25] on icon at bounding box center [1218, 22] width 15 height 15
click at [1265, 20] on icon at bounding box center [1265, 23] width 12 height 12
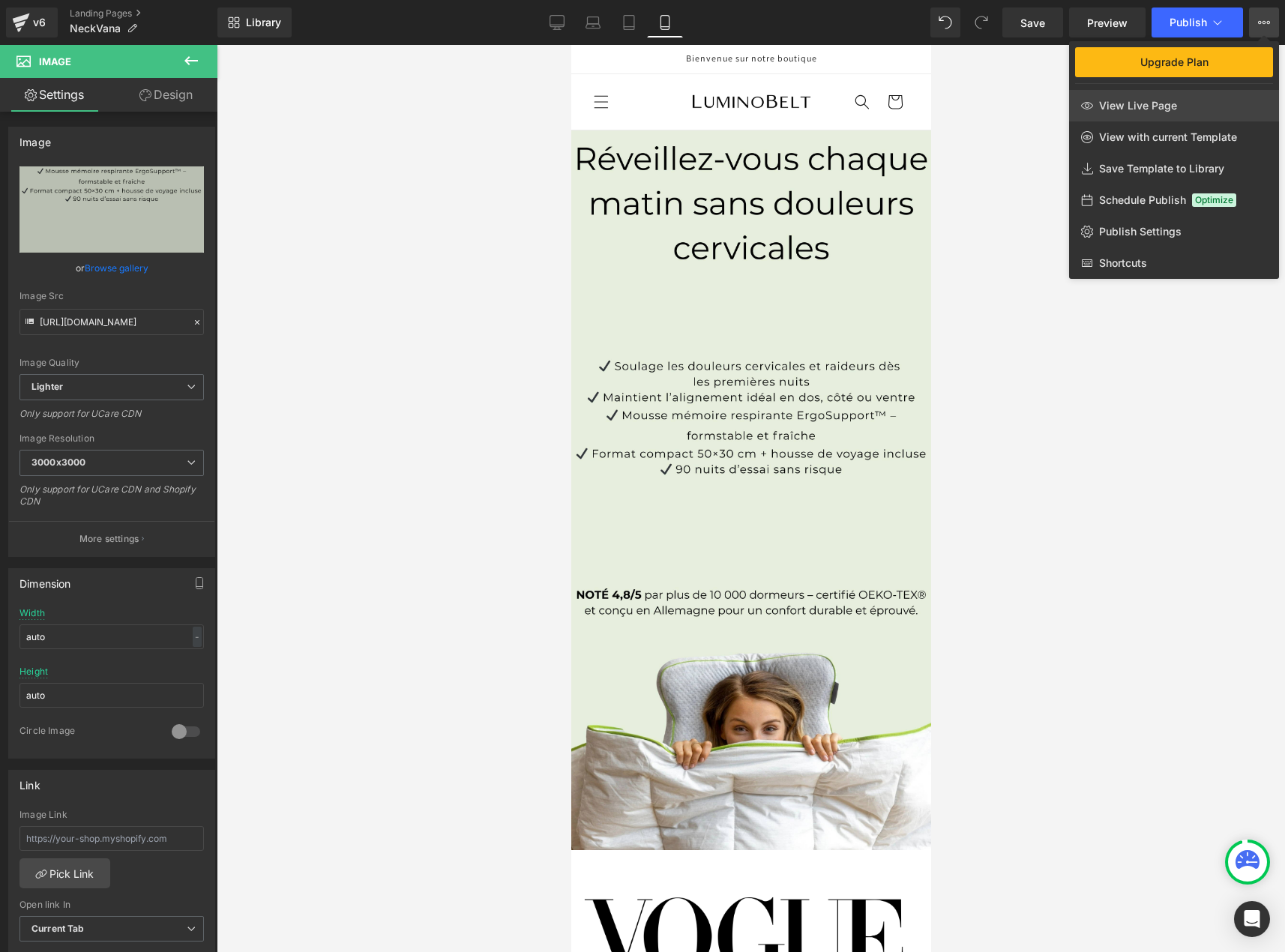
click at [1178, 116] on link "View Live Page" at bounding box center [1174, 105] width 210 height 31
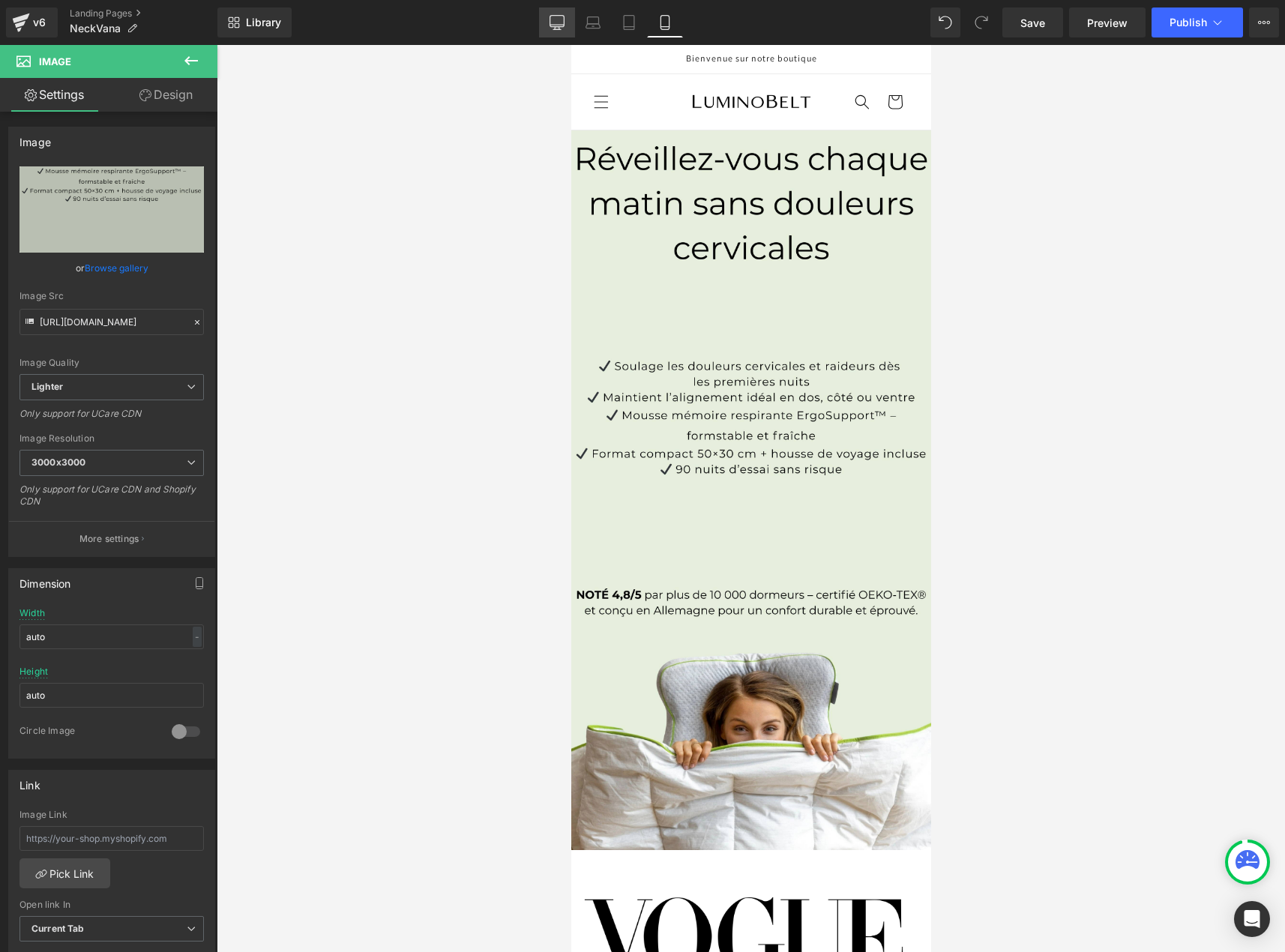
click at [559, 28] on icon at bounding box center [556, 28] width 4 height 3
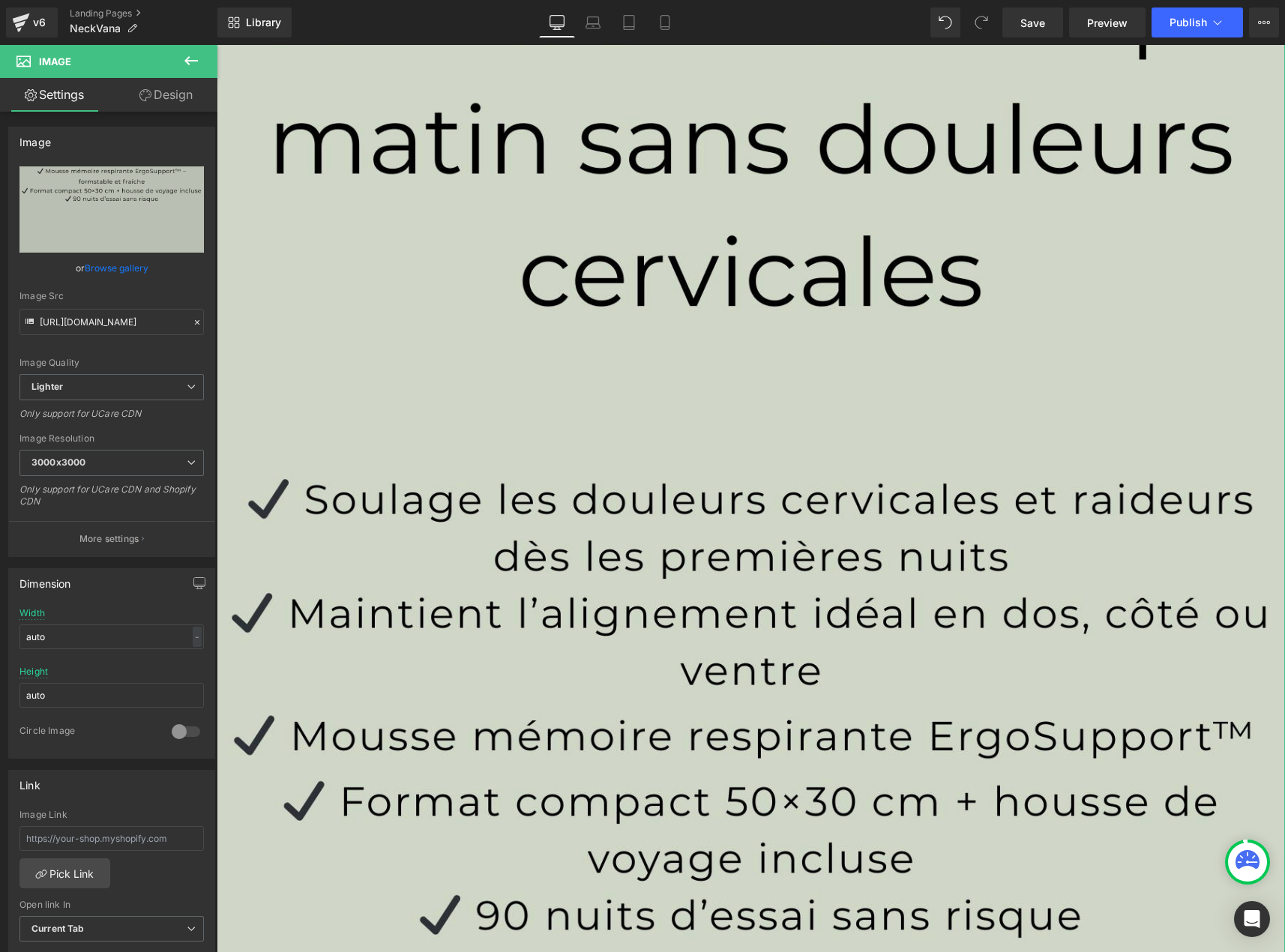
scroll to position [524, 0]
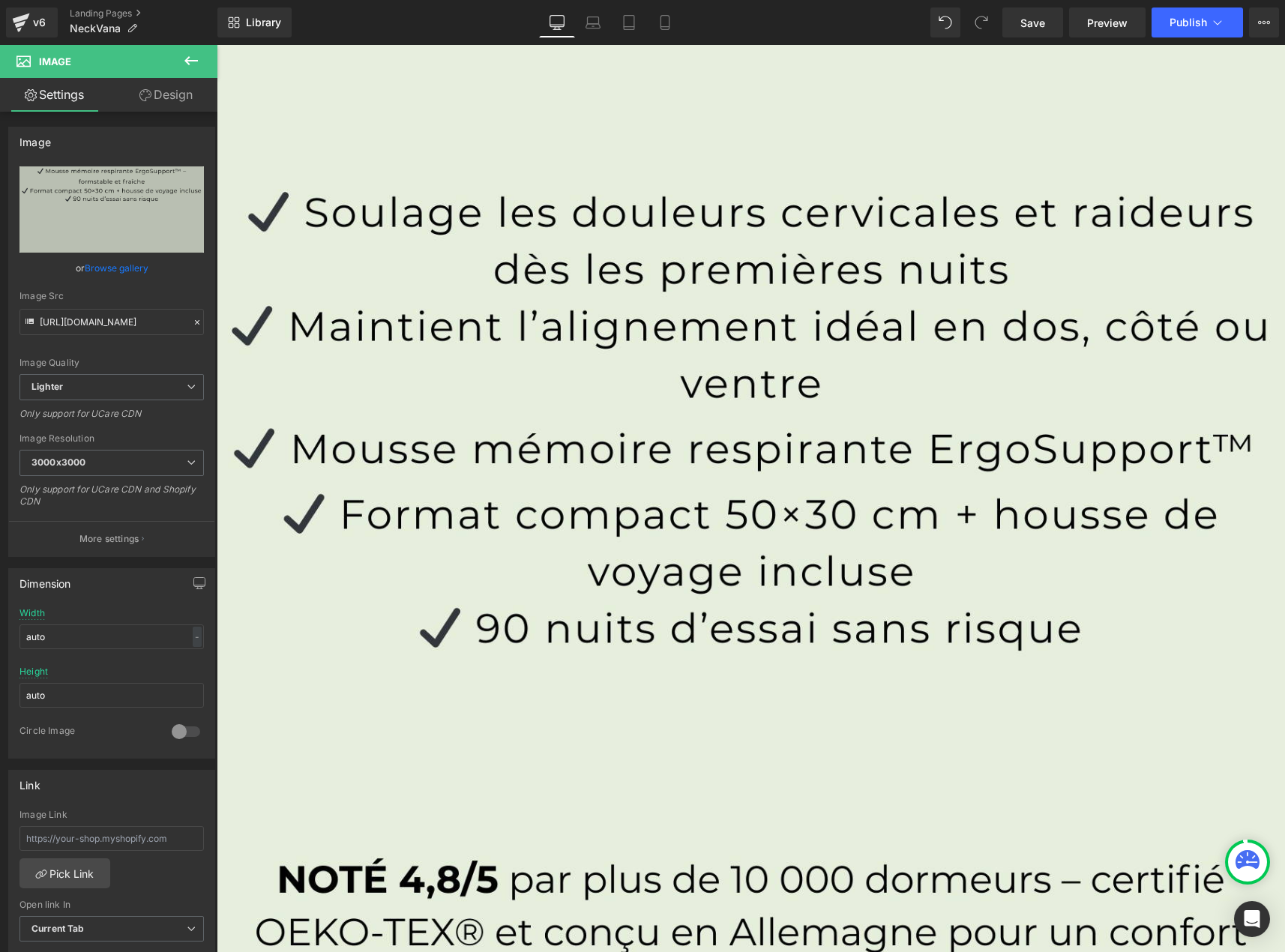
click at [555, 16] on icon at bounding box center [557, 21] width 14 height 12
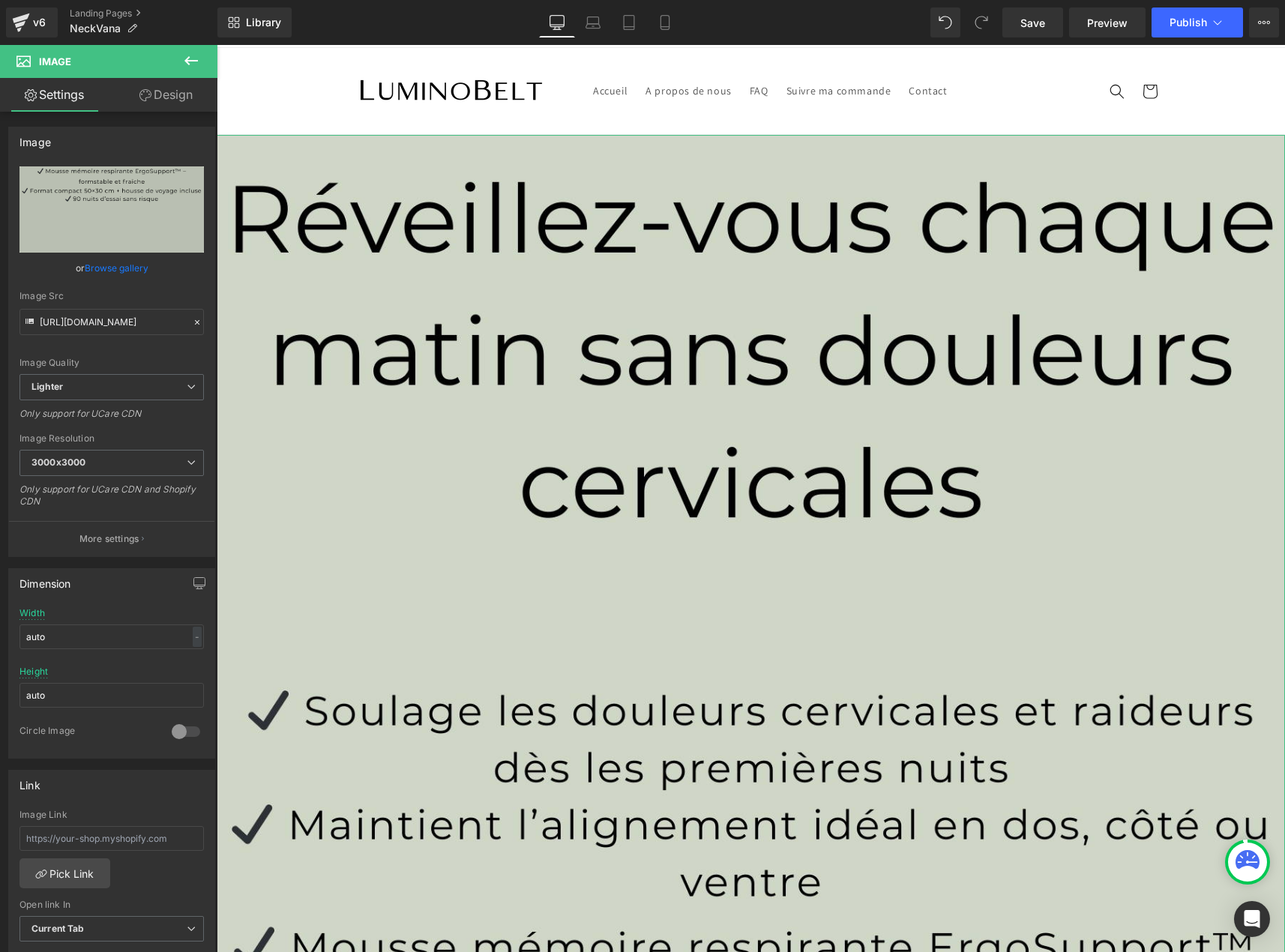
scroll to position [0, 0]
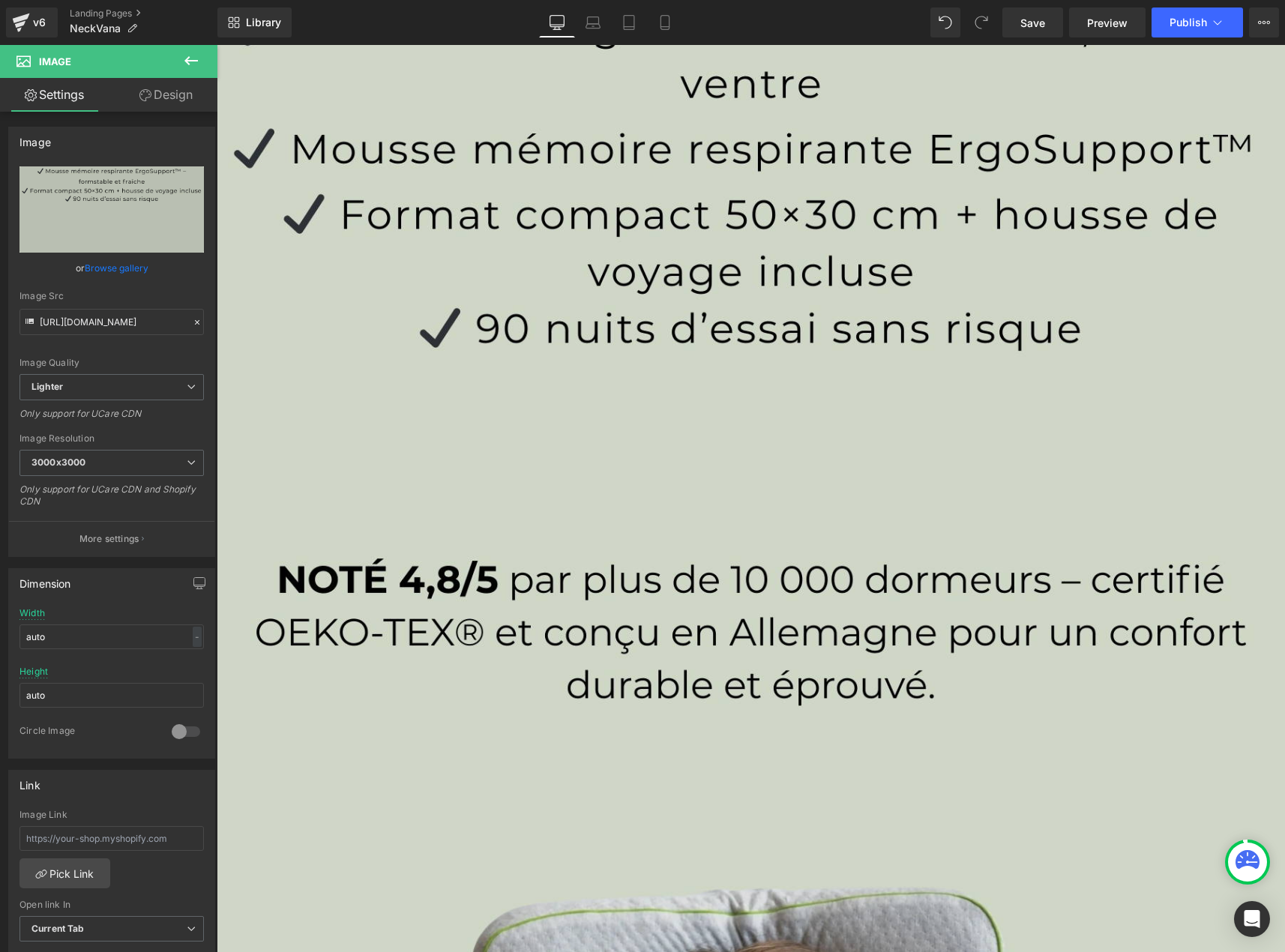
click at [624, 355] on img at bounding box center [751, 405] width 1068 height 2136
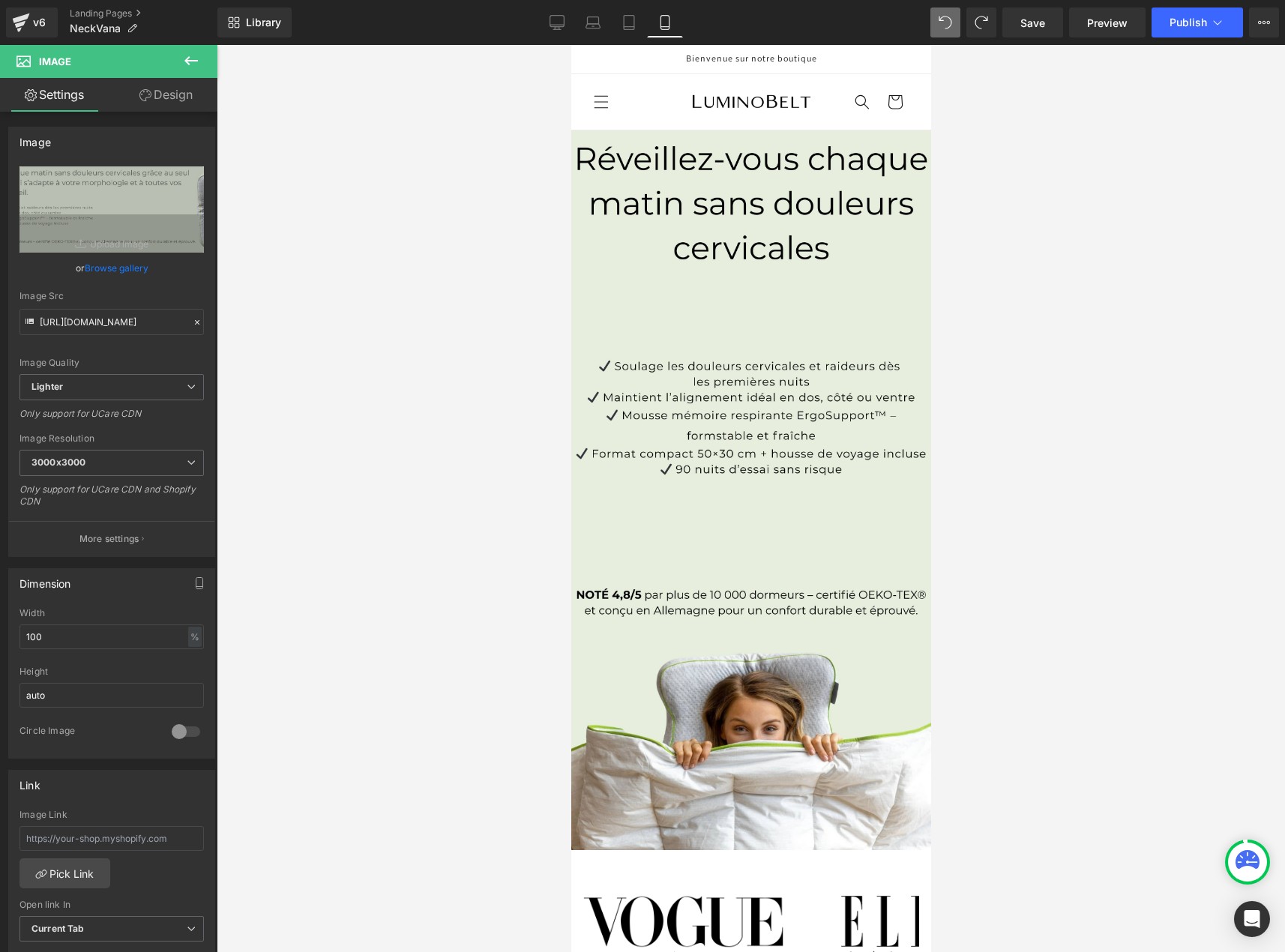
type input "[URL][DOMAIN_NAME]"
click at [562, 28] on icon at bounding box center [556, 22] width 15 height 15
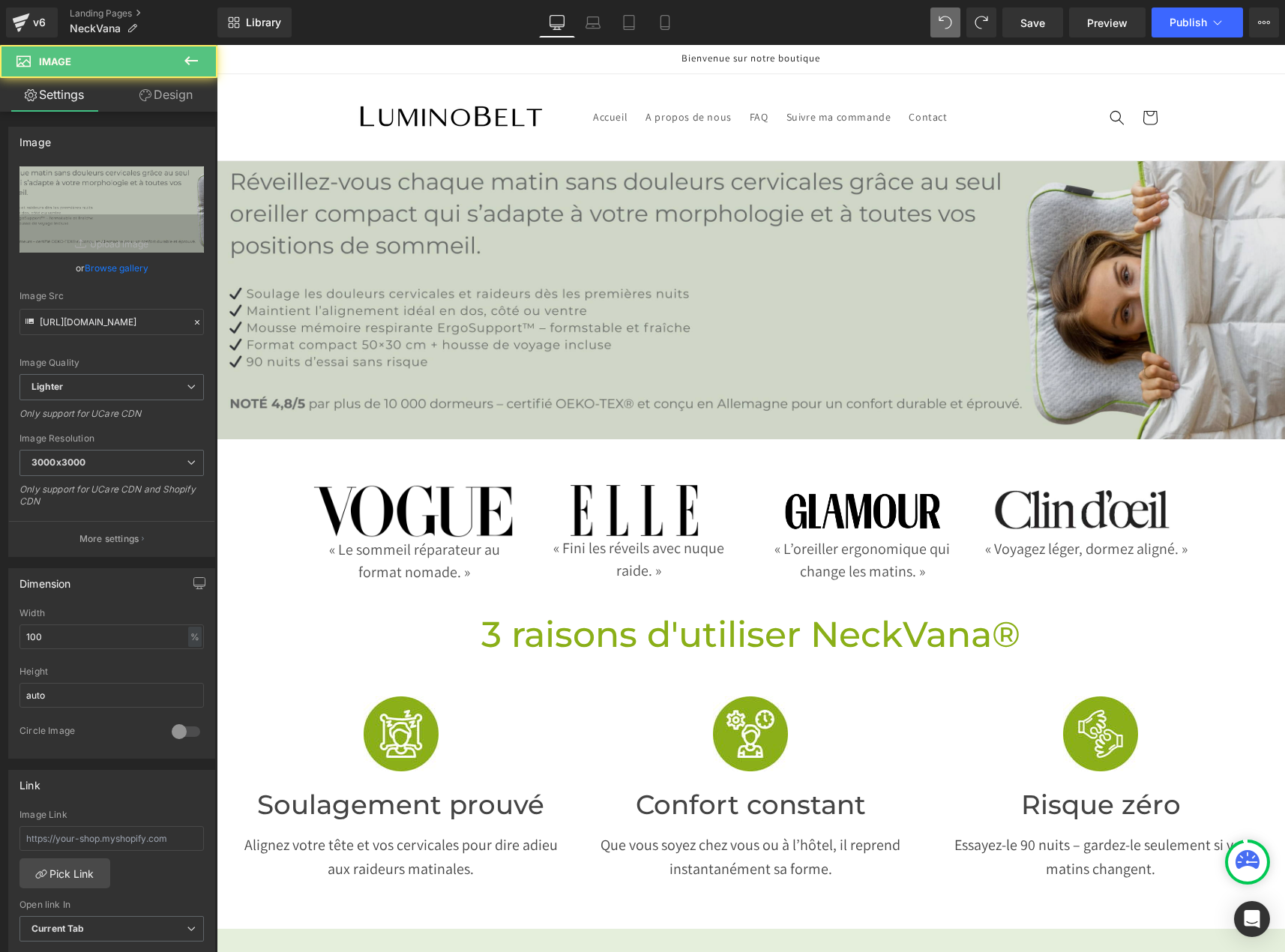
click at [441, 263] on img at bounding box center [751, 300] width 1068 height 278
click at [569, 300] on img at bounding box center [751, 300] width 1068 height 278
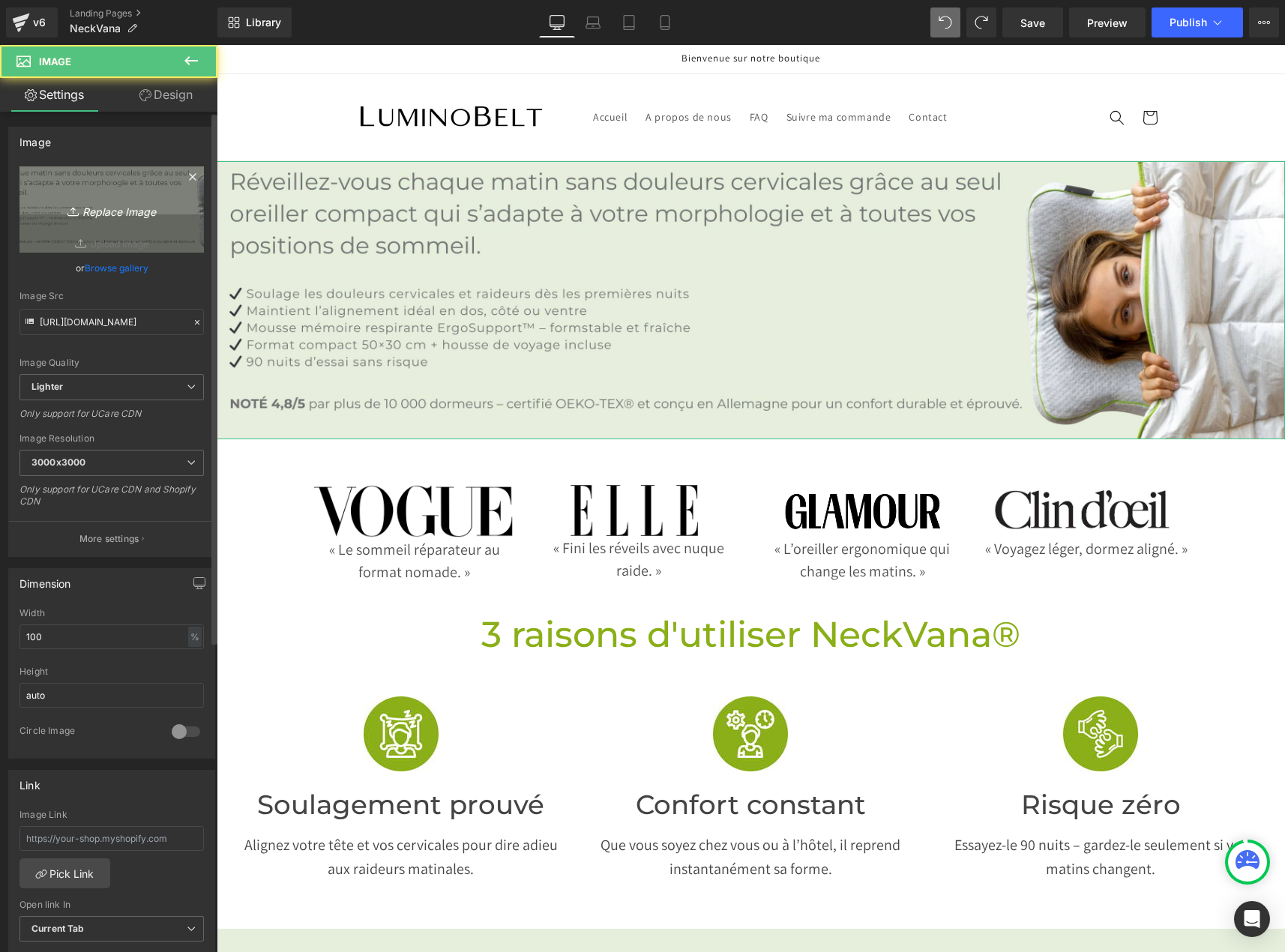
click at [123, 216] on icon "Replace Image" at bounding box center [111, 209] width 120 height 19
type input "C:\fakepath\bannières pc 4080 × 1063 (2).jpg"
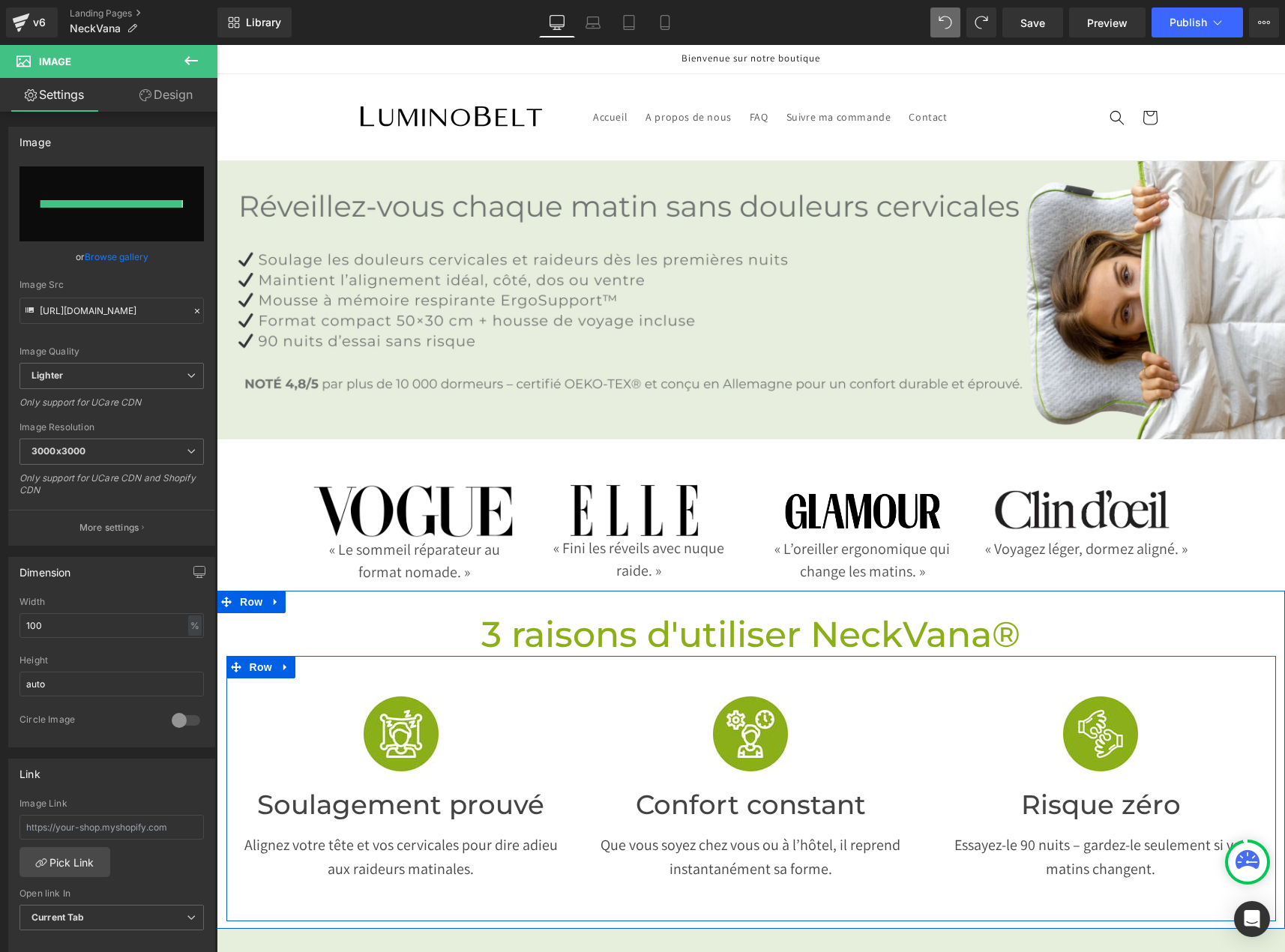
type input "[URL][DOMAIN_NAME]"
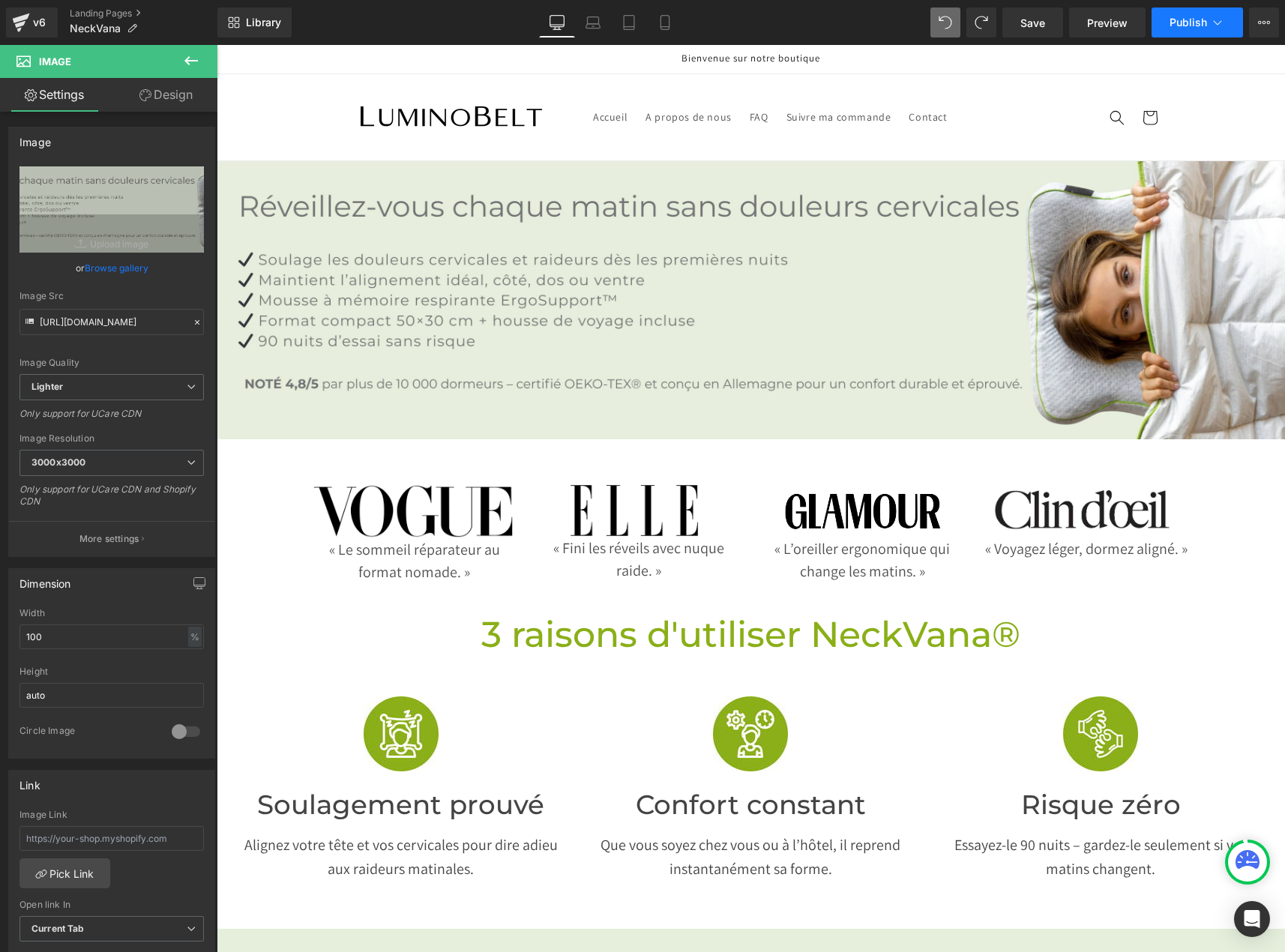
click at [1223, 21] on icon at bounding box center [1218, 22] width 15 height 15
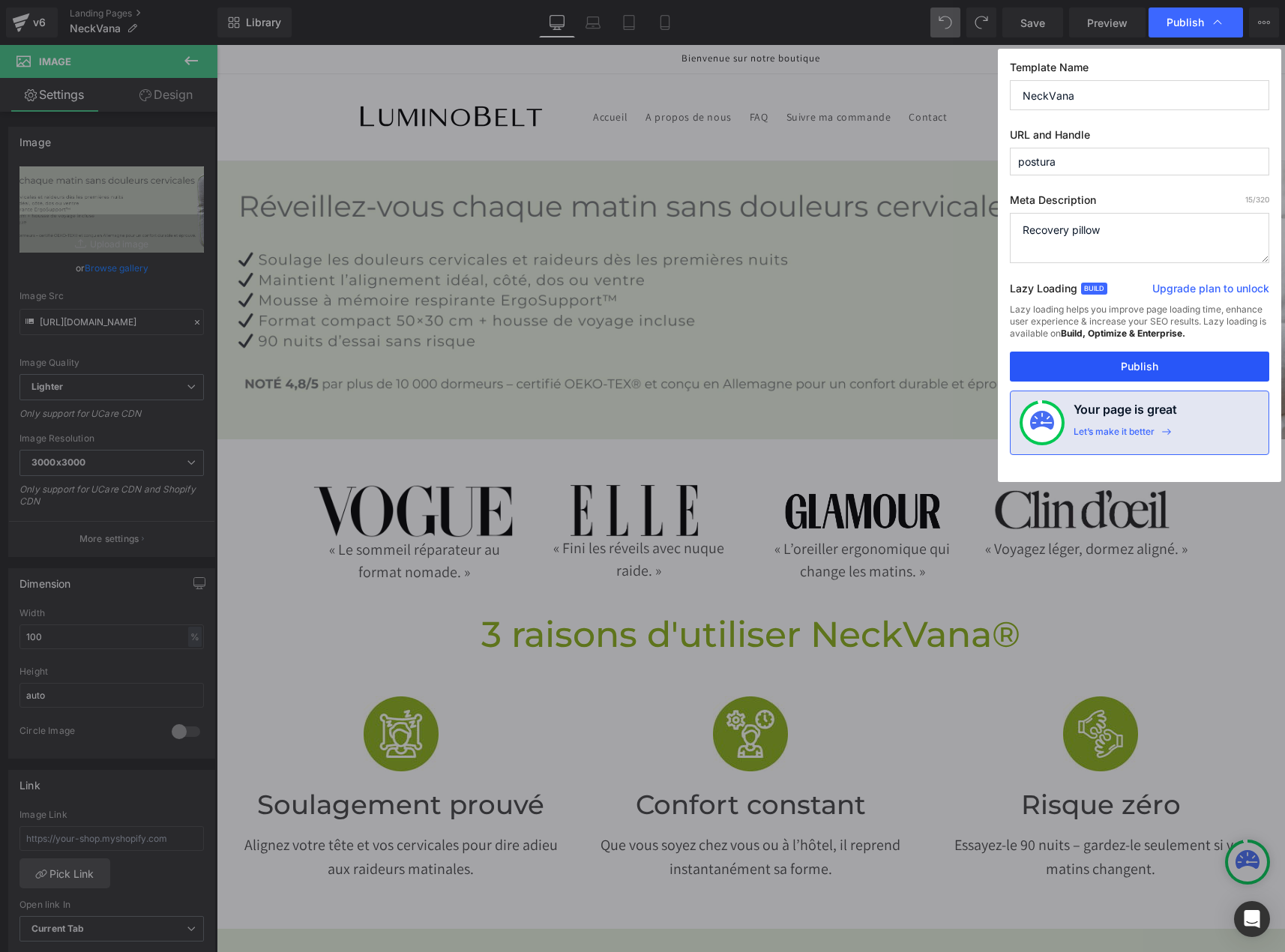
click at [1062, 366] on button "Publish" at bounding box center [1139, 366] width 259 height 30
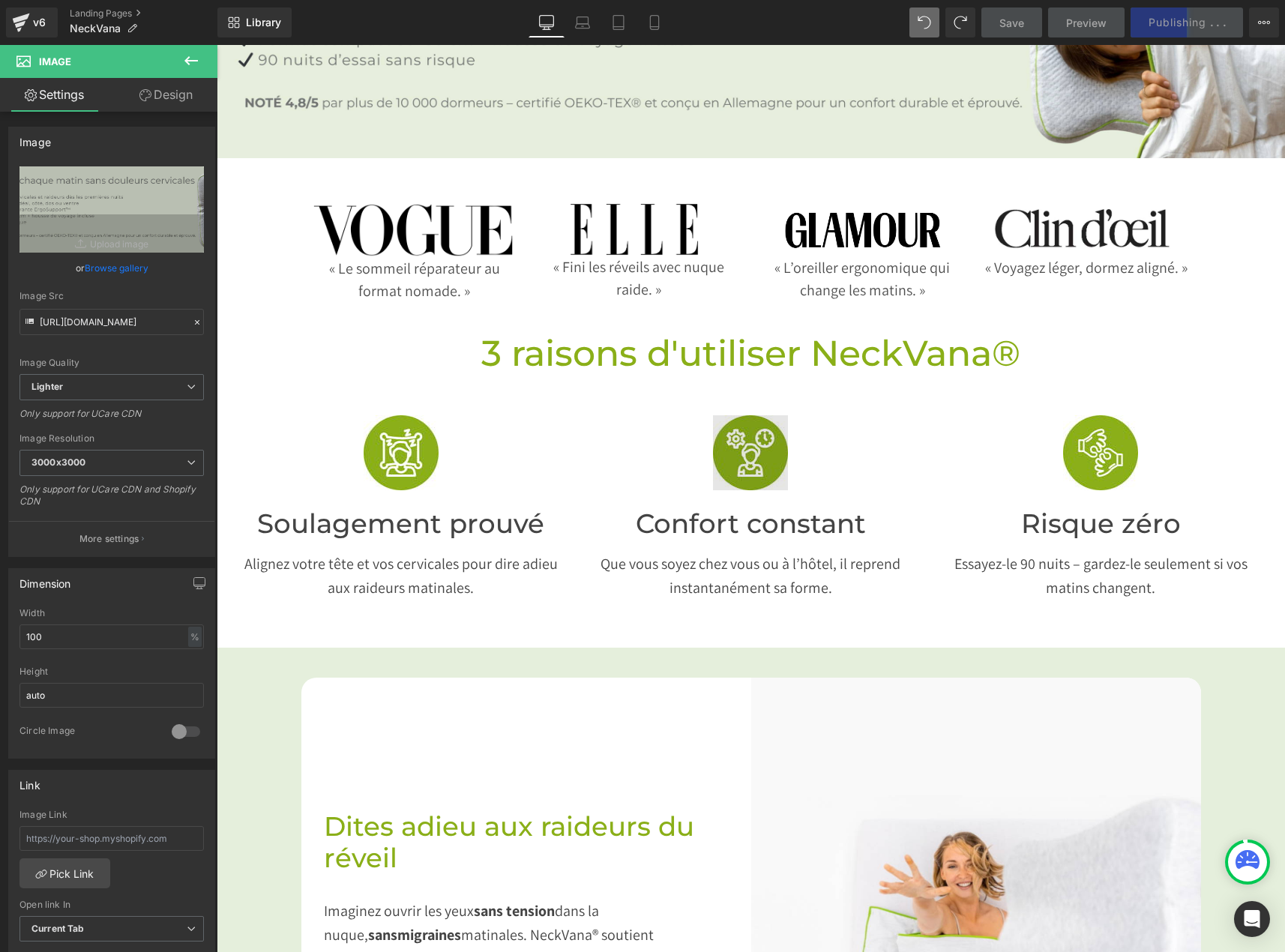
scroll to position [300, 0]
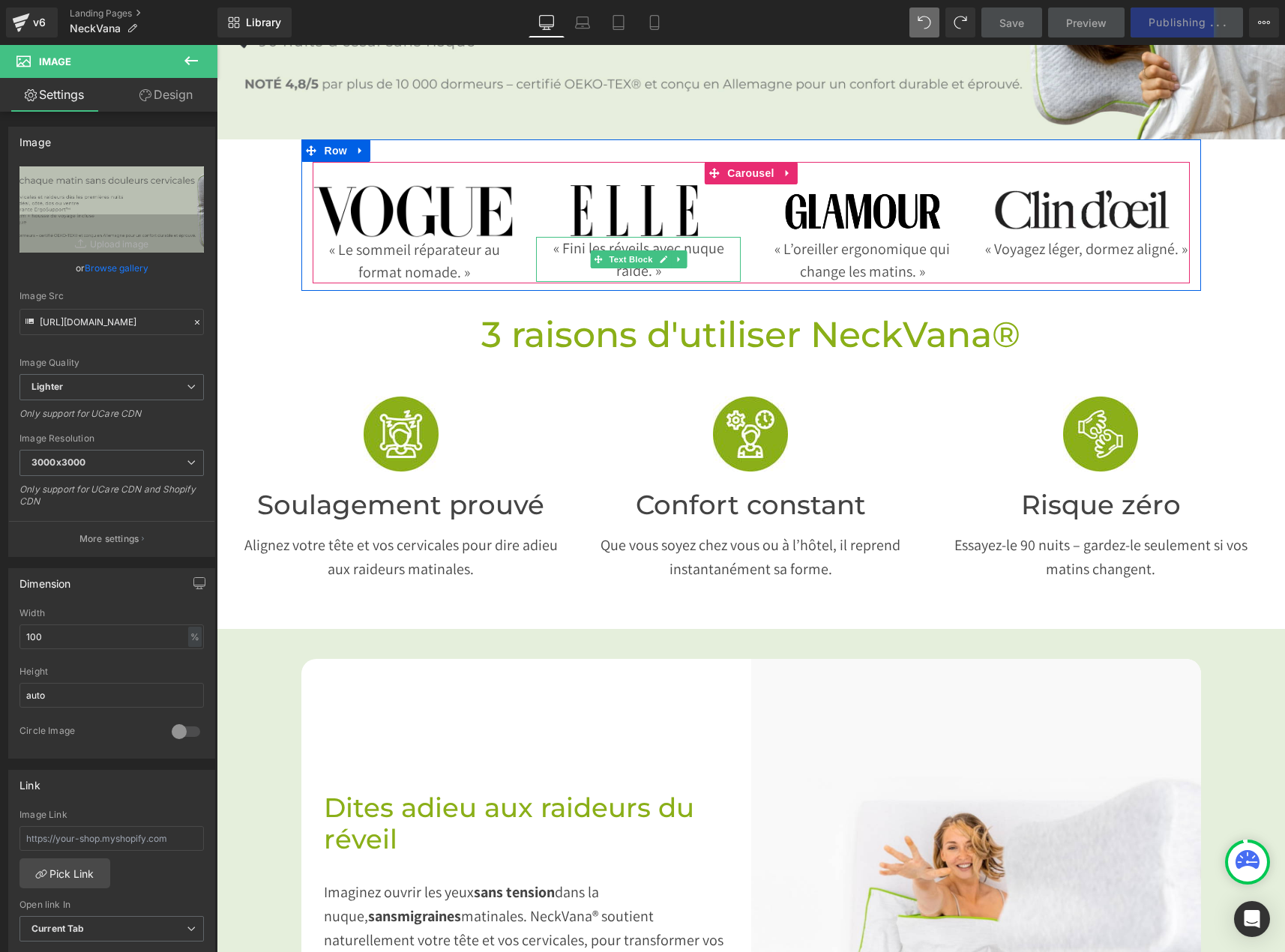
drag, startPoint x: 721, startPoint y: 205, endPoint x: 723, endPoint y: 191, distance: 14.1
click at [721, 205] on div at bounding box center [638, 210] width 205 height 52
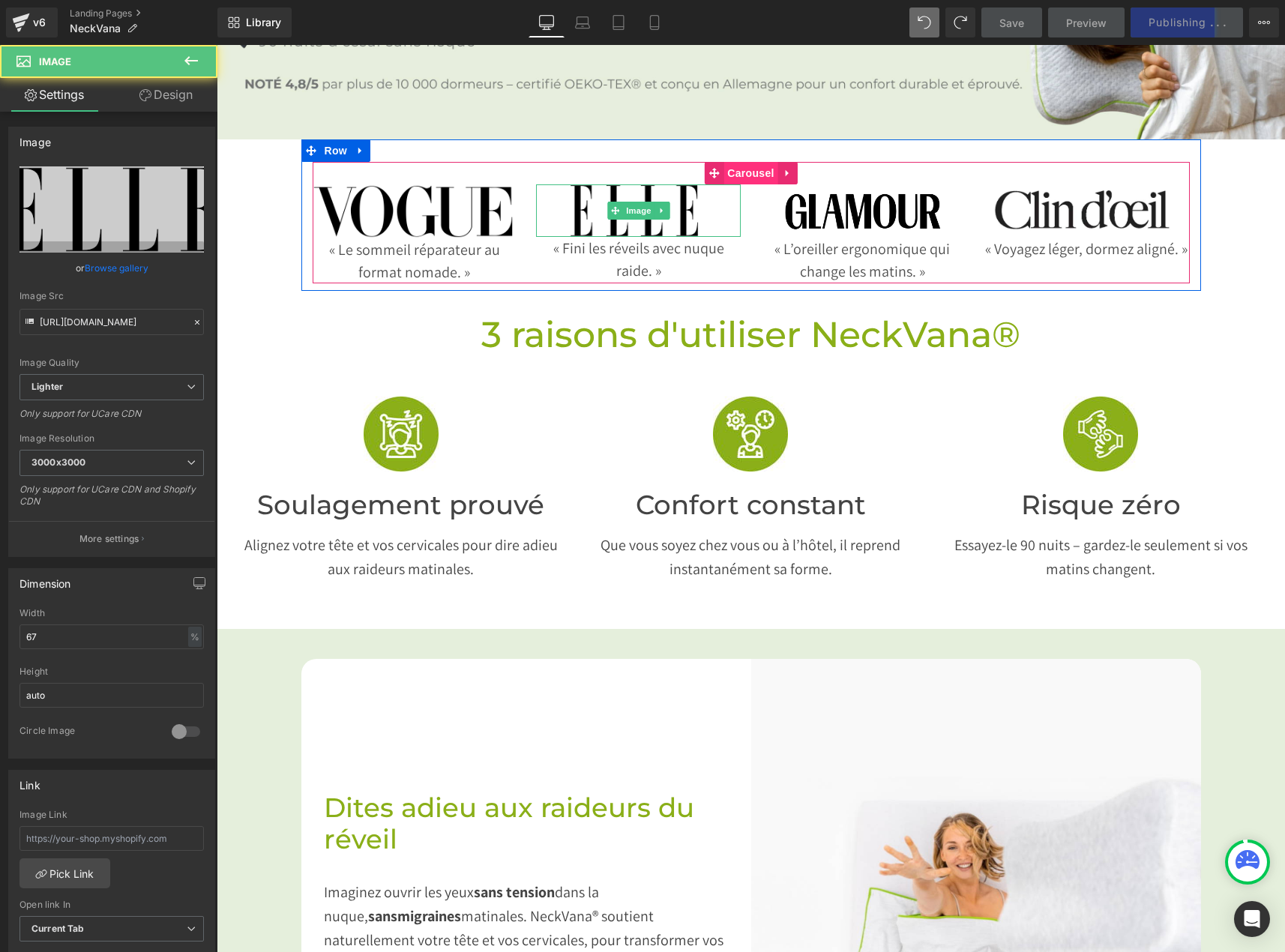
click at [734, 161] on span "Carousel" at bounding box center [750, 172] width 54 height 22
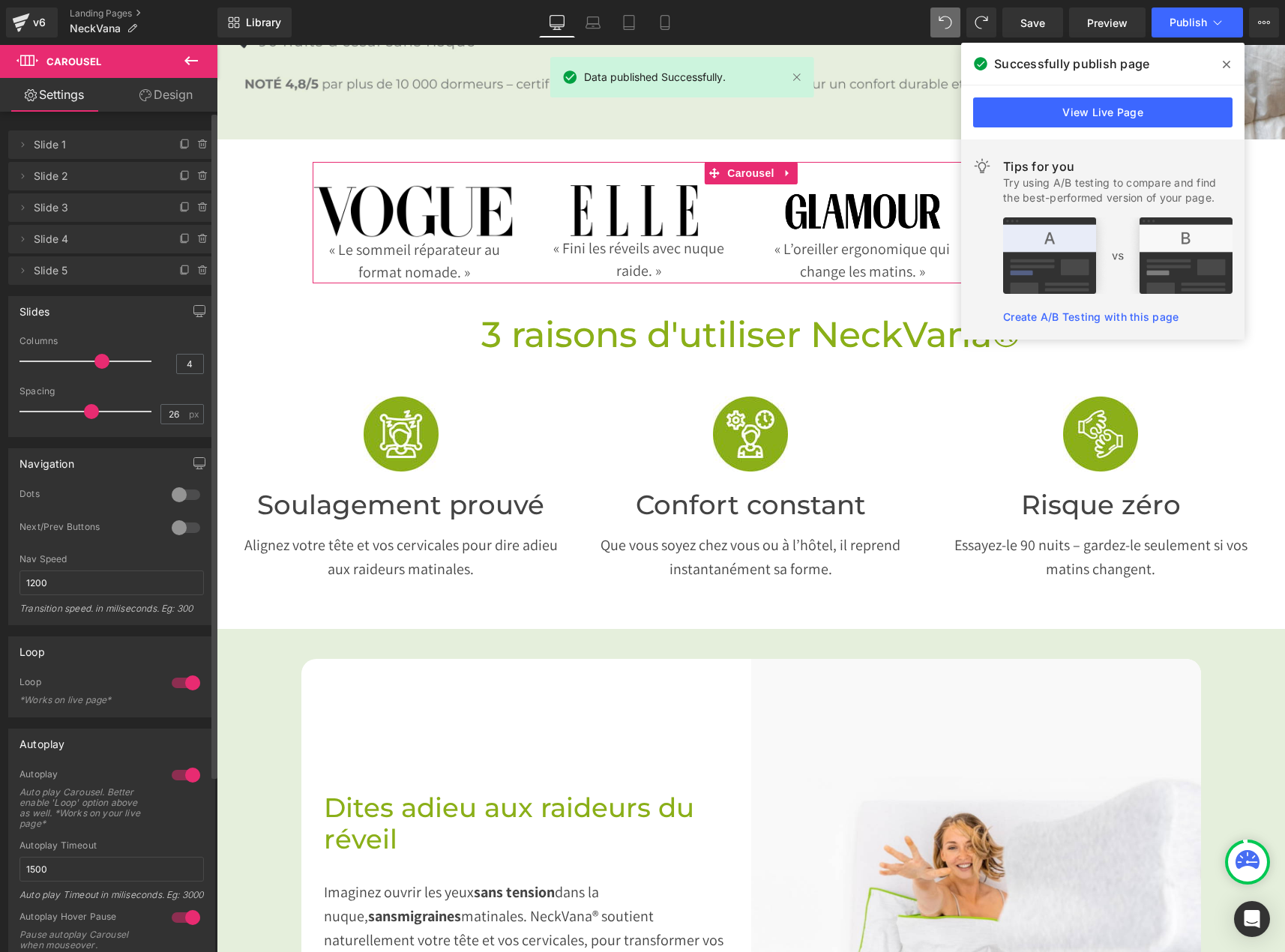
click at [181, 781] on div at bounding box center [185, 775] width 36 height 24
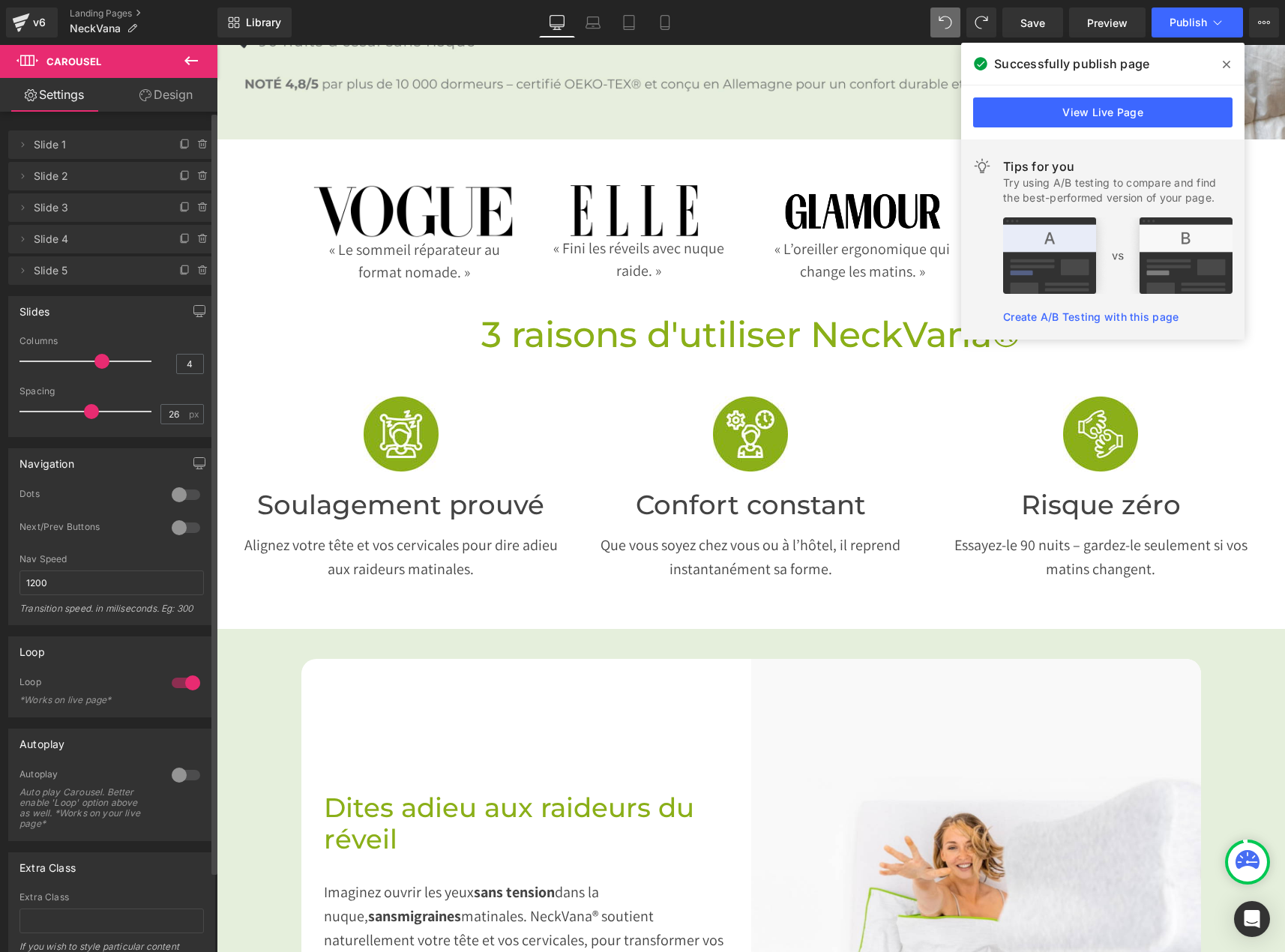
click at [176, 677] on div at bounding box center [185, 682] width 36 height 24
click at [185, 687] on div at bounding box center [185, 682] width 36 height 24
click at [1231, 63] on span at bounding box center [1226, 64] width 24 height 24
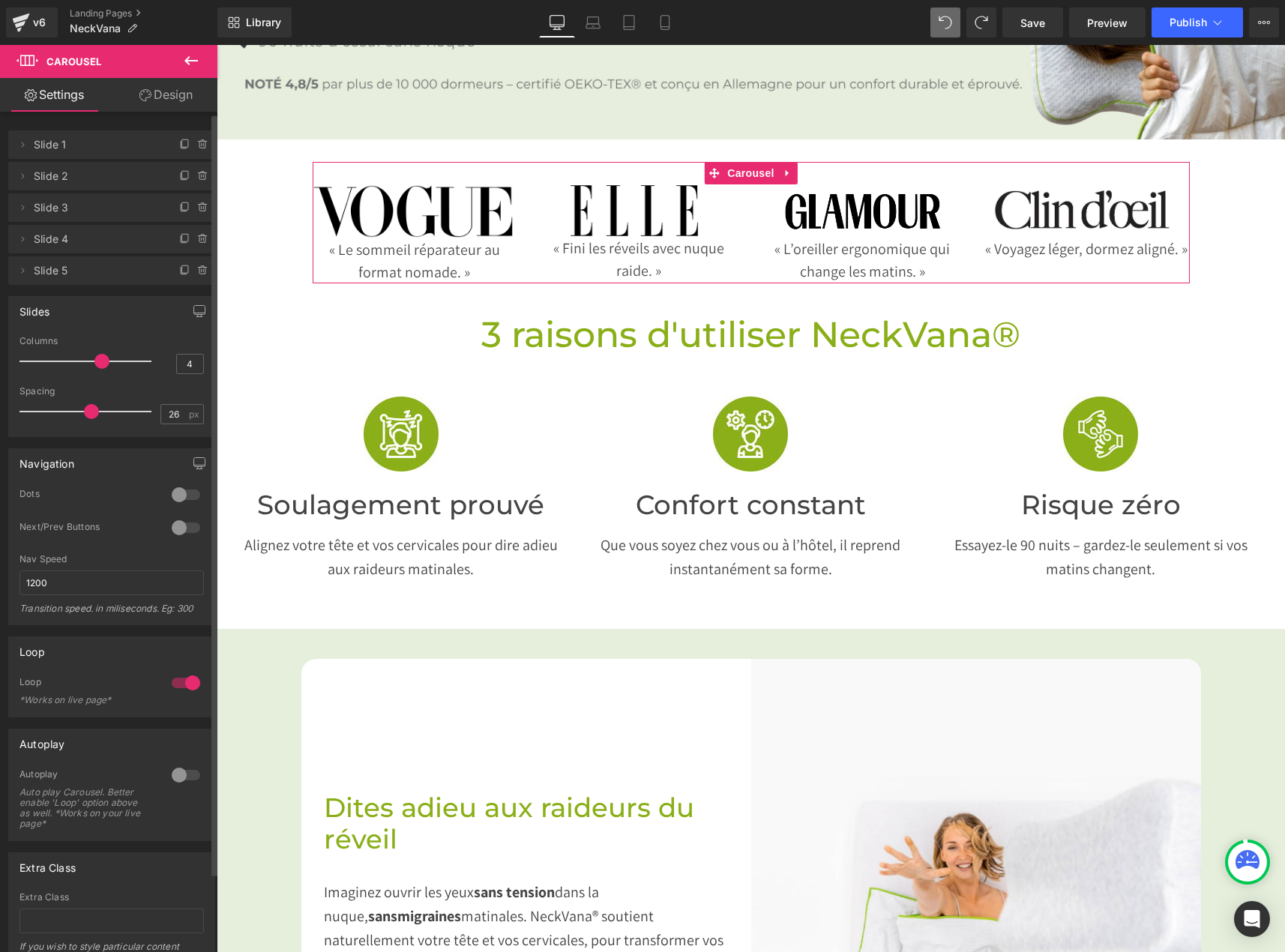
scroll to position [90, 0]
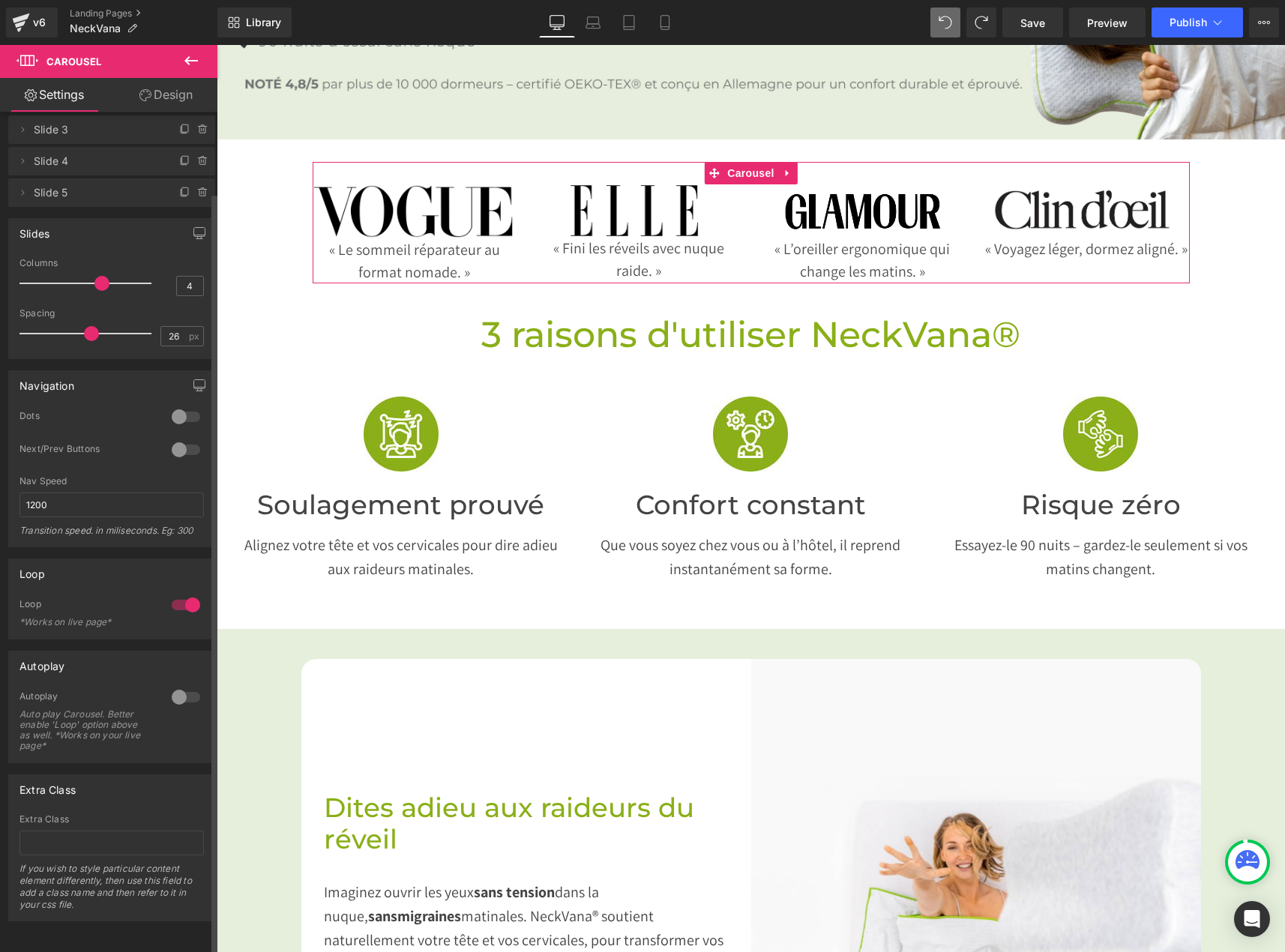
click at [162, 775] on div "Extra Class" at bounding box center [111, 790] width 205 height 28
click at [179, 763] on div "Extra Class Extra Class If you wish to style particular content element differe…" at bounding box center [112, 842] width 225 height 158
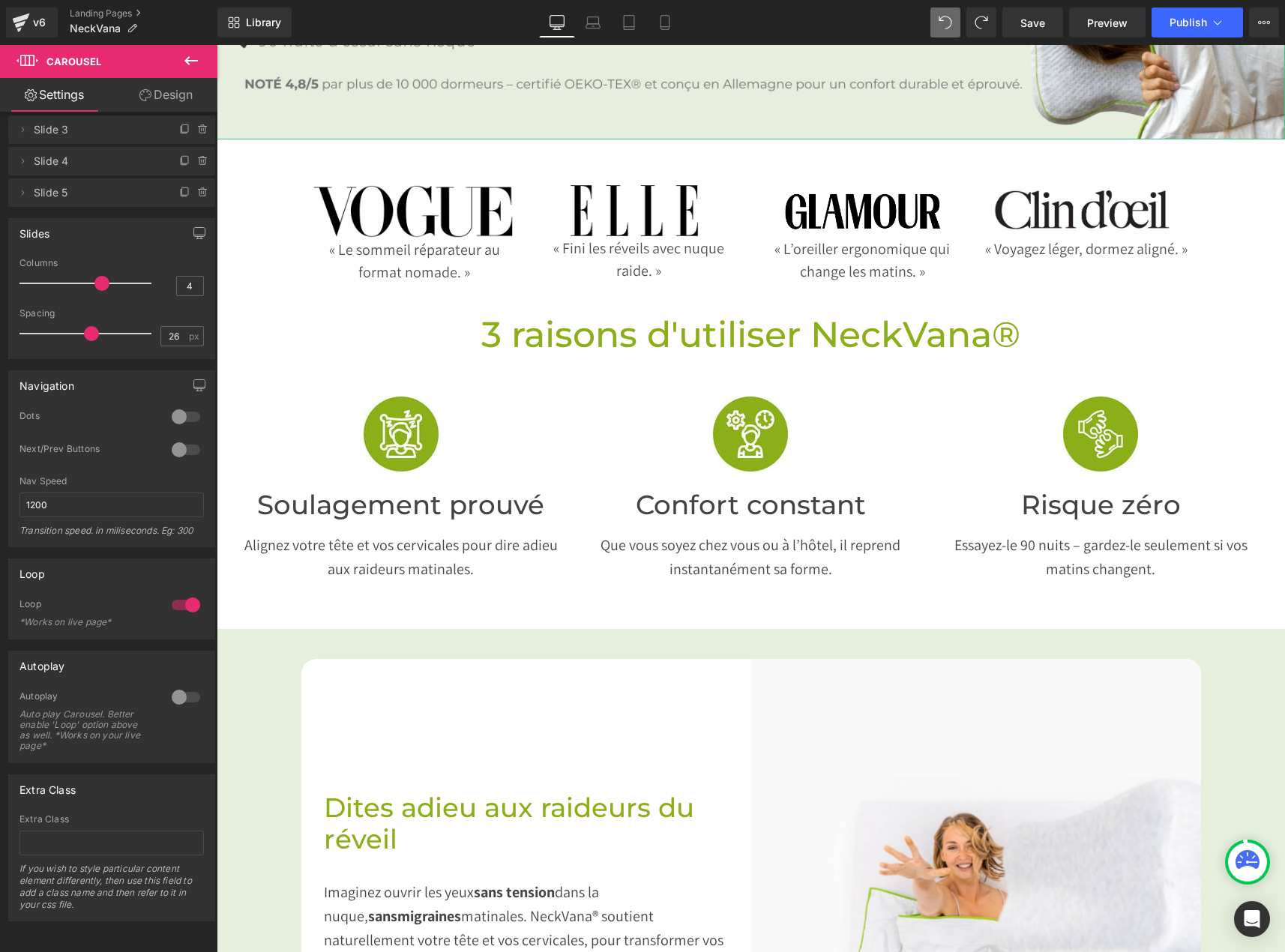
click at [1188, 41] on div "Library Desktop Desktop Laptop Tablet Mobile Save Preview Publish Scheduled Upg…" at bounding box center [751, 22] width 1068 height 45
click at [1191, 30] on button "Publish" at bounding box center [1197, 22] width 91 height 30
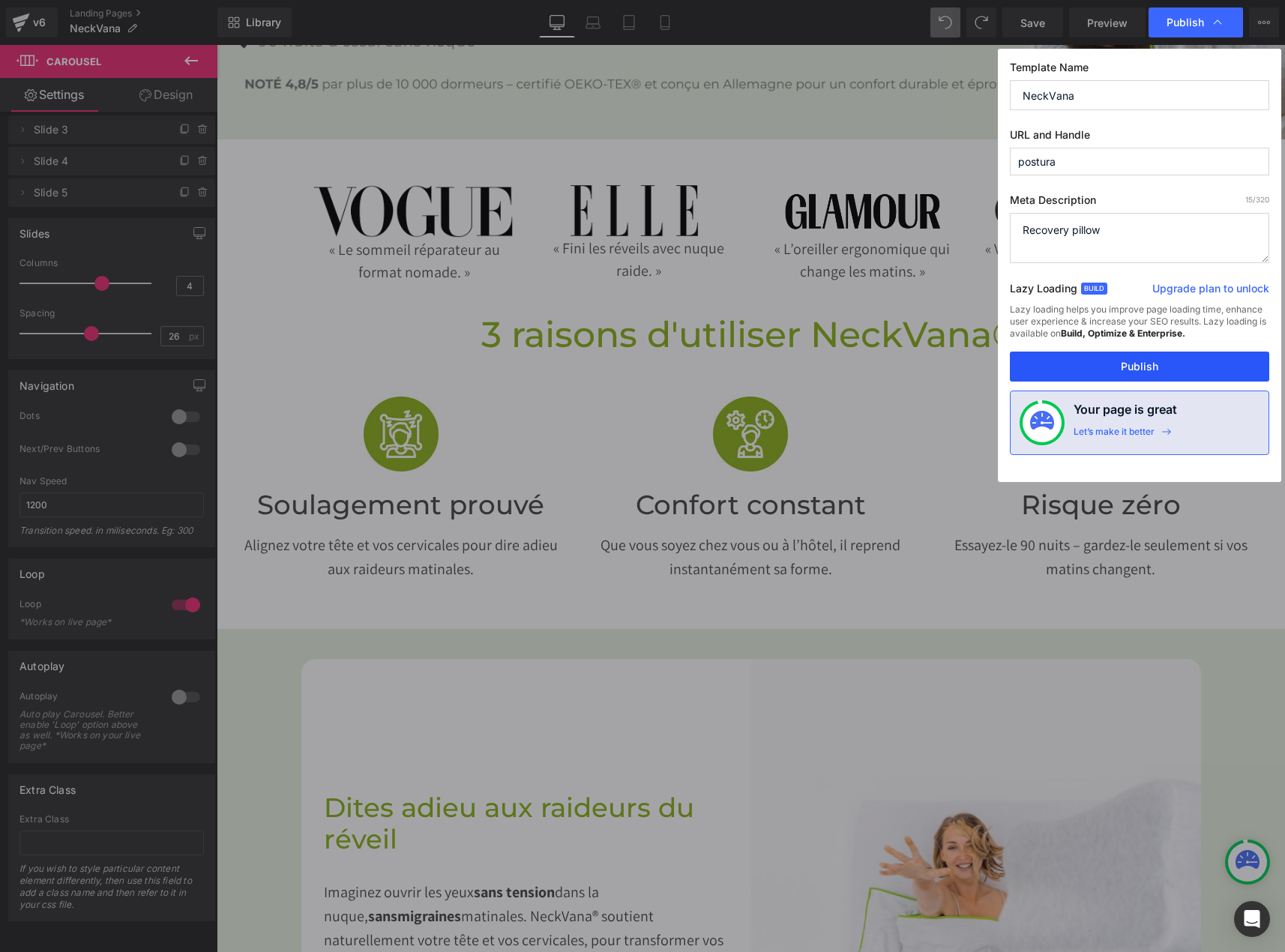
drag, startPoint x: 1073, startPoint y: 362, endPoint x: 833, endPoint y: 421, distance: 247.1
click at [1073, 362] on button "Publish" at bounding box center [1139, 366] width 259 height 30
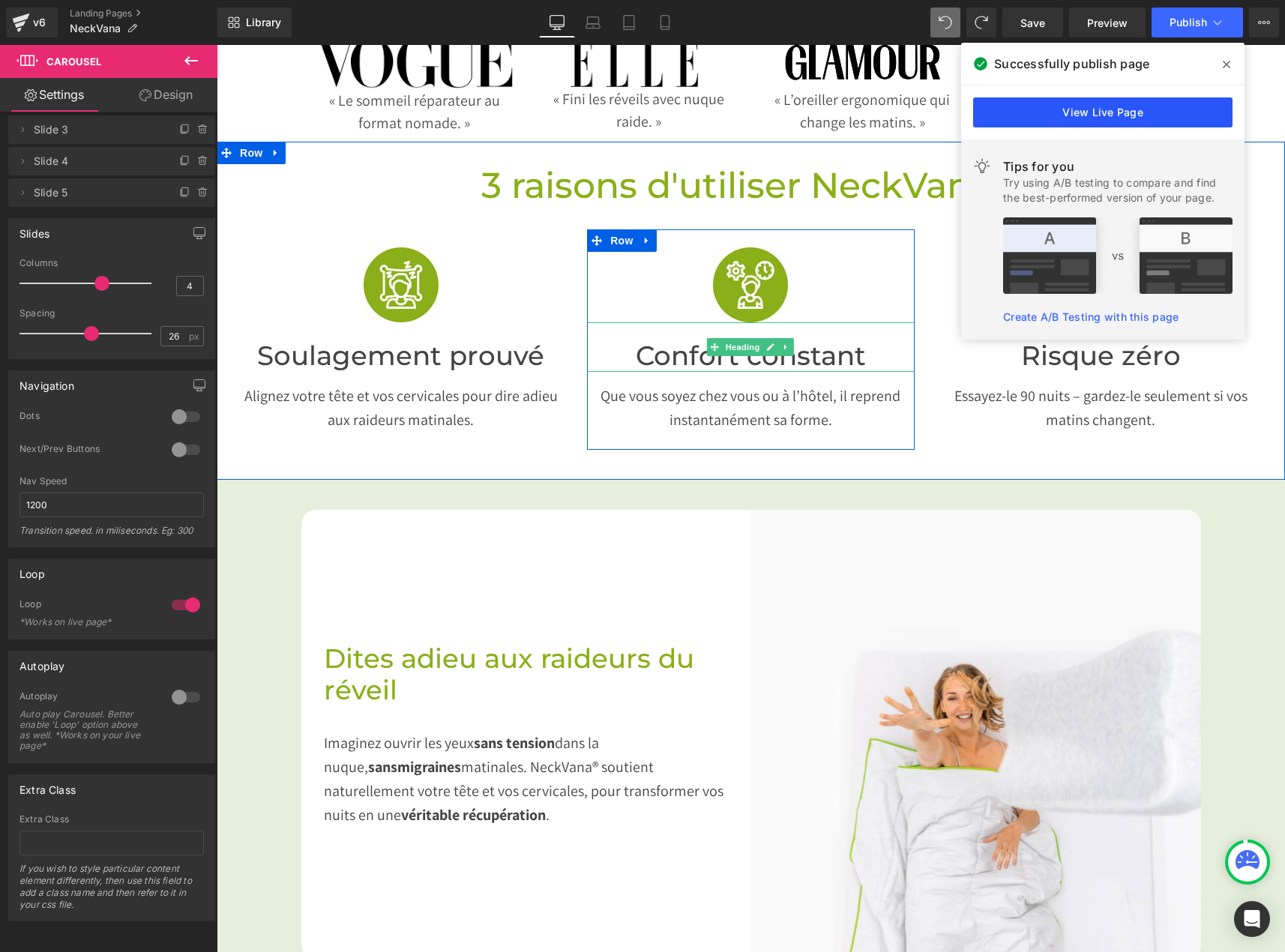
scroll to position [450, 0]
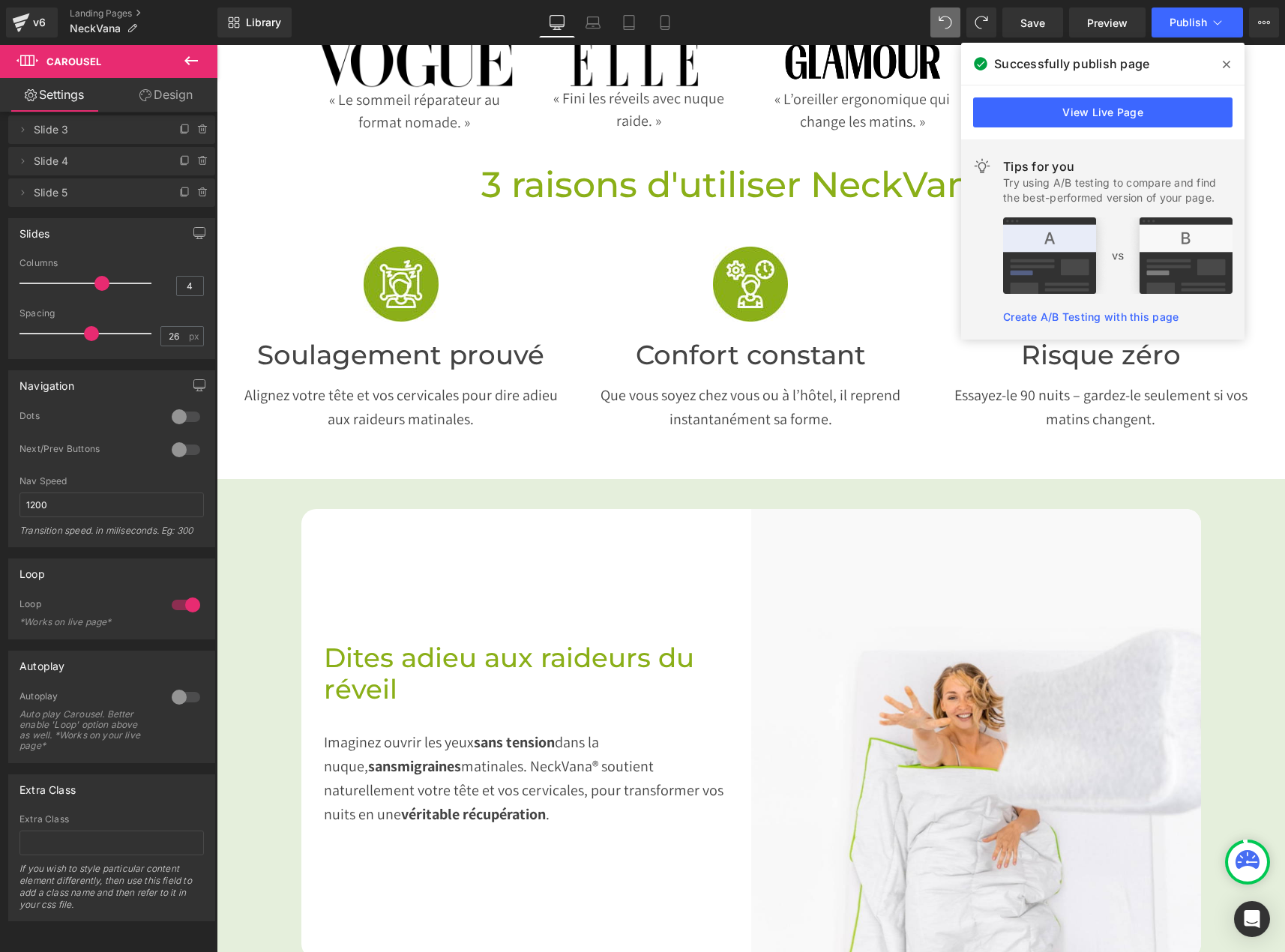
click at [1219, 67] on span at bounding box center [1226, 64] width 24 height 24
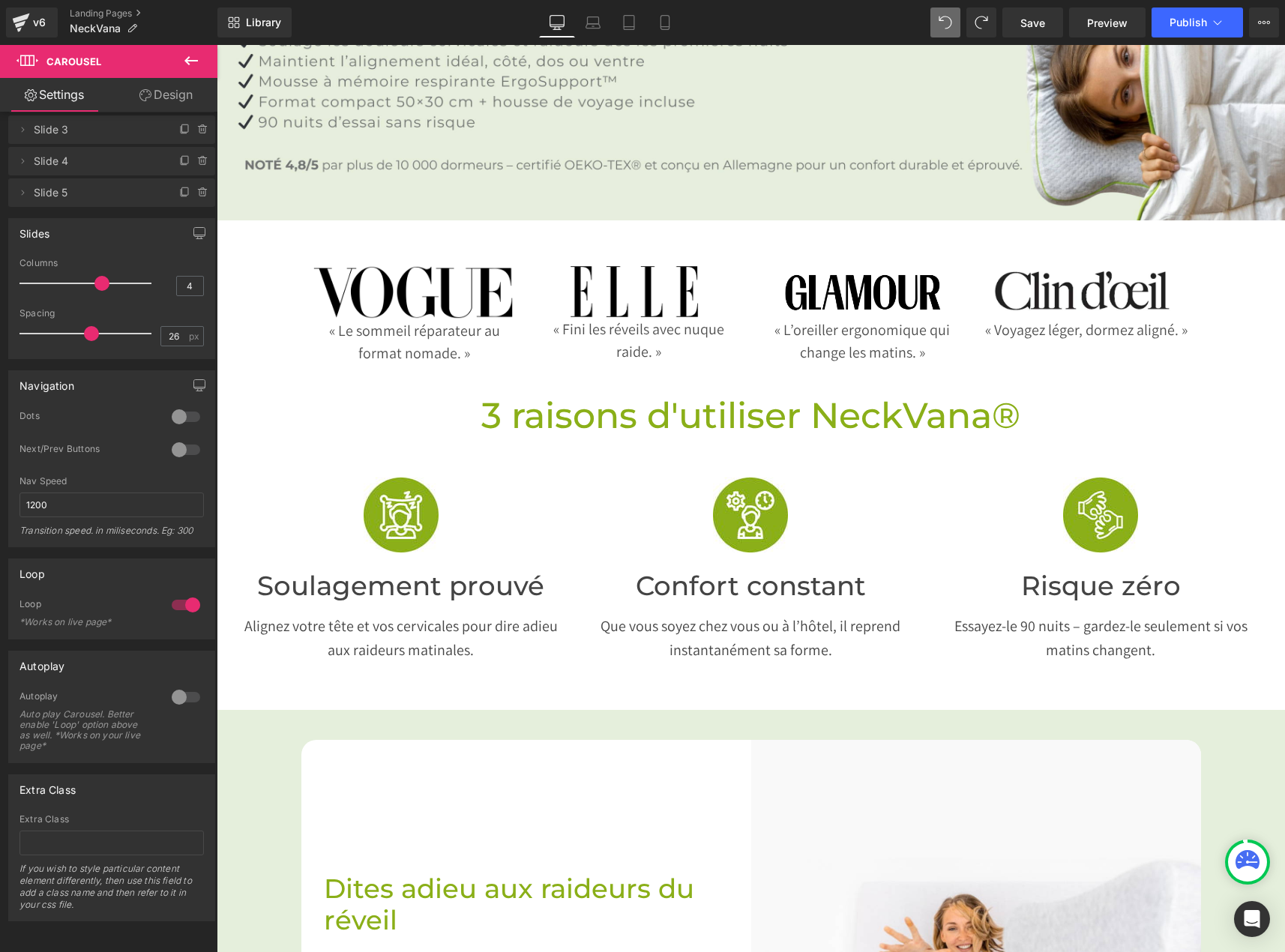
scroll to position [224, 0]
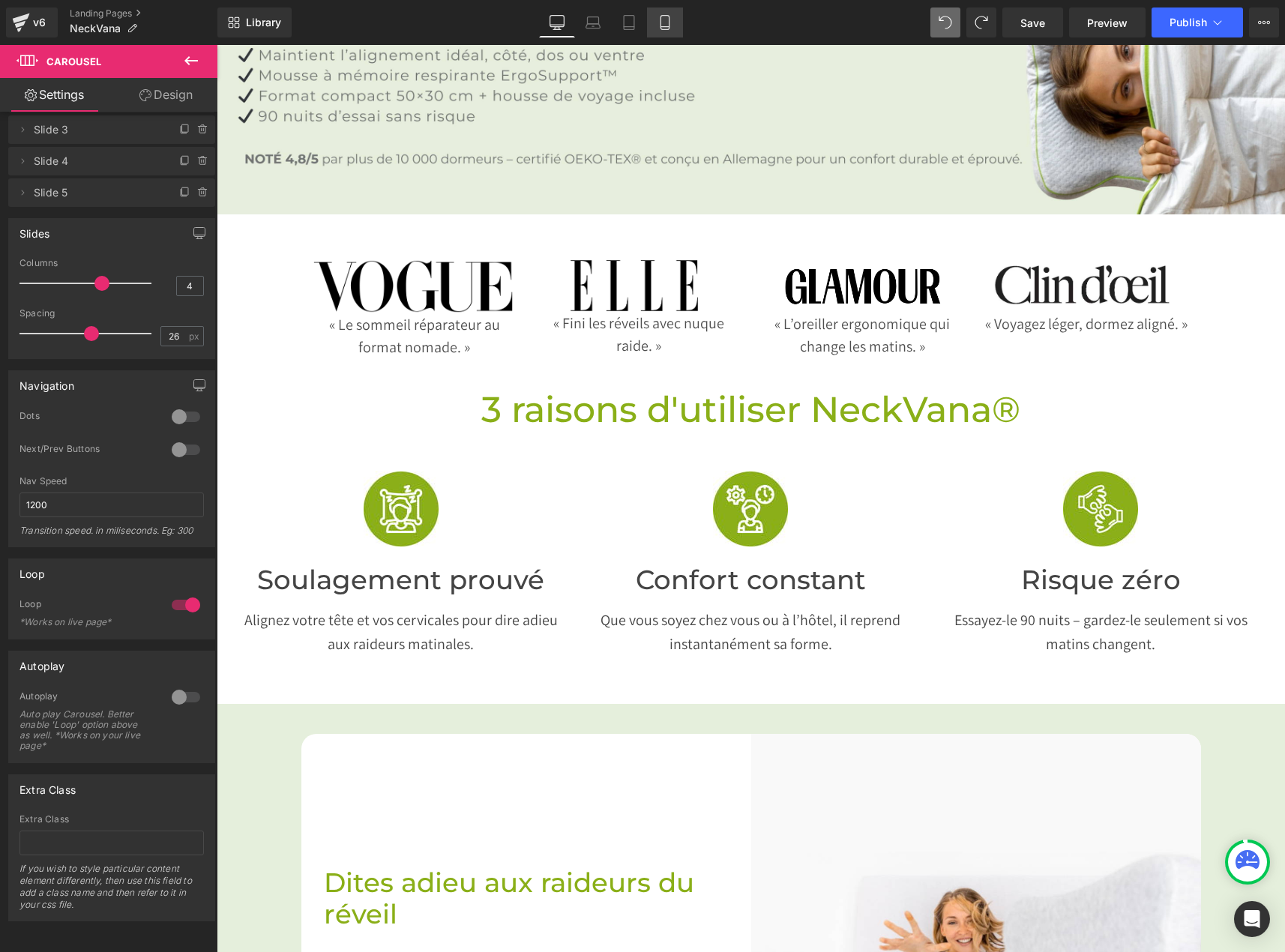
click at [660, 32] on link "Mobile" at bounding box center [665, 22] width 36 height 30
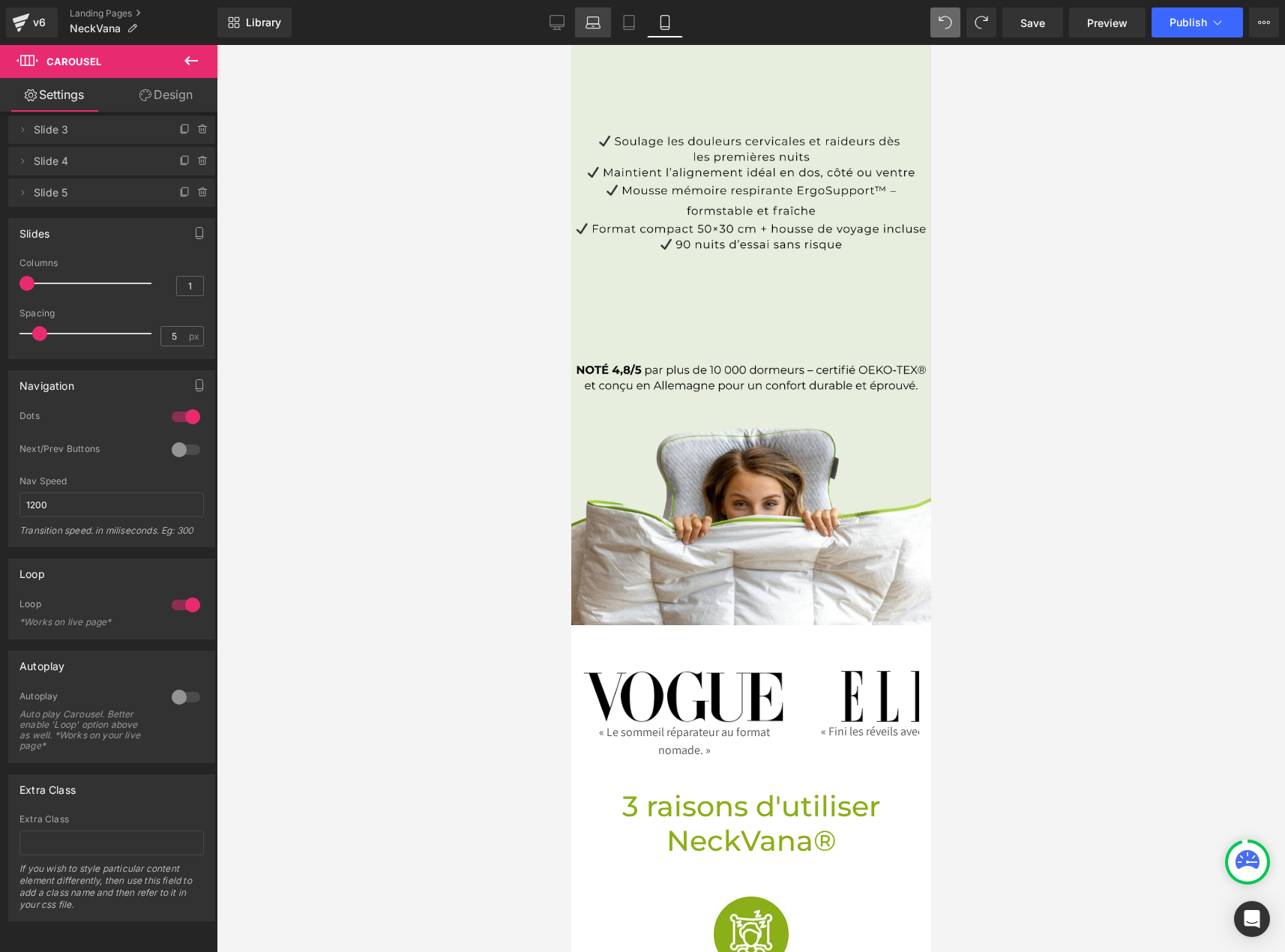
scroll to position [631, 0]
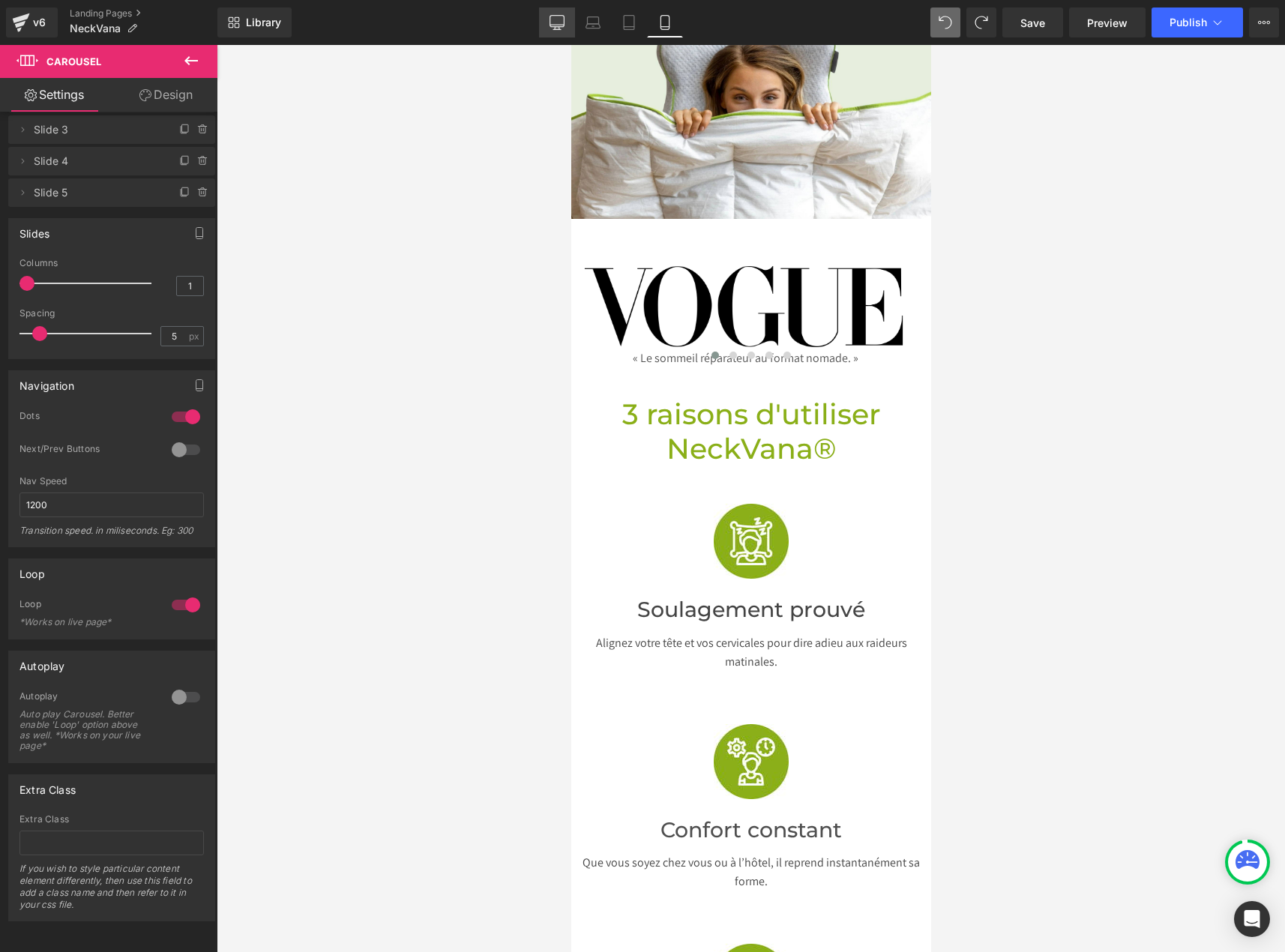
click at [568, 18] on link "Desktop" at bounding box center [556, 22] width 36 height 30
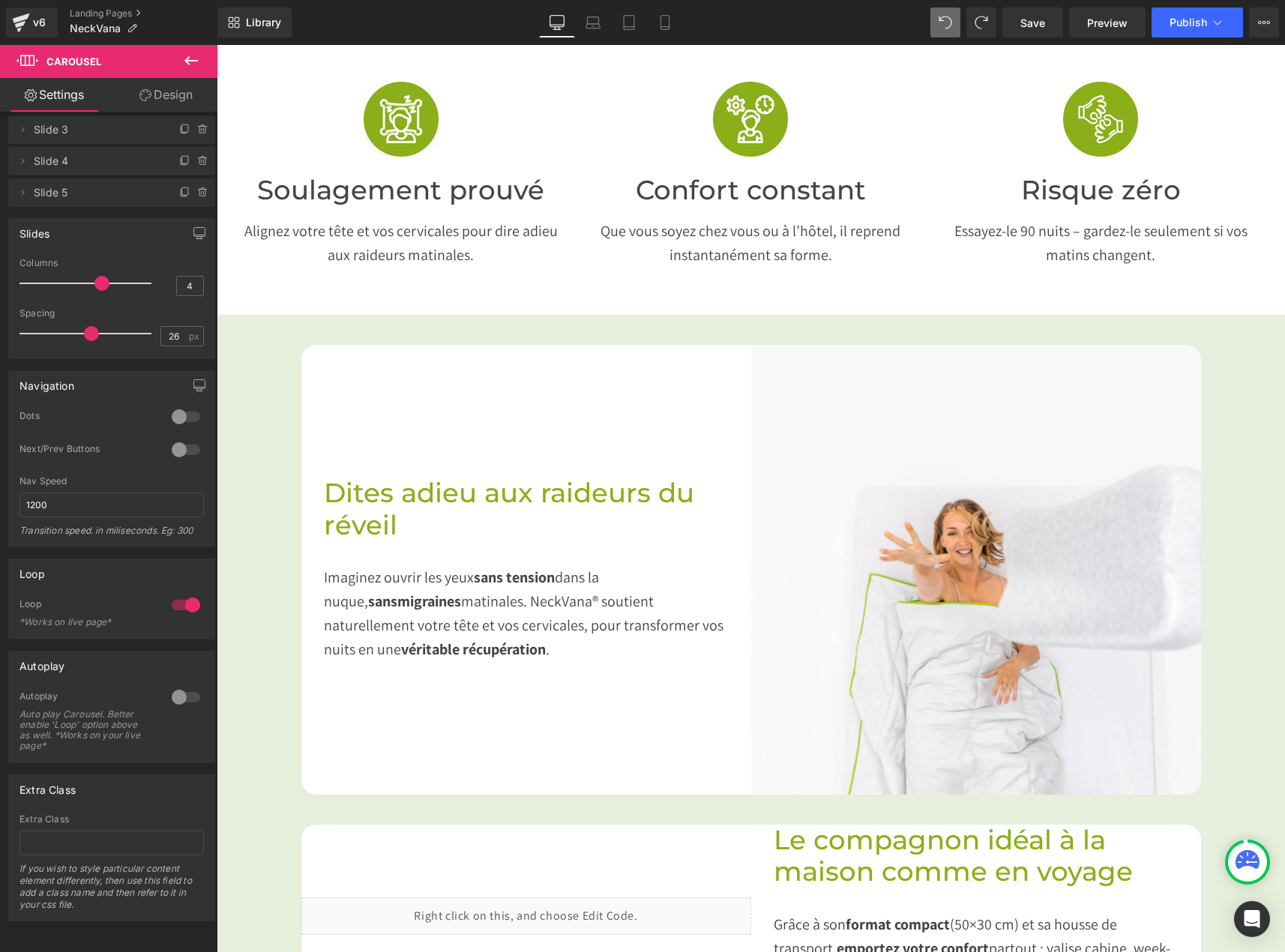
scroll to position [224, 0]
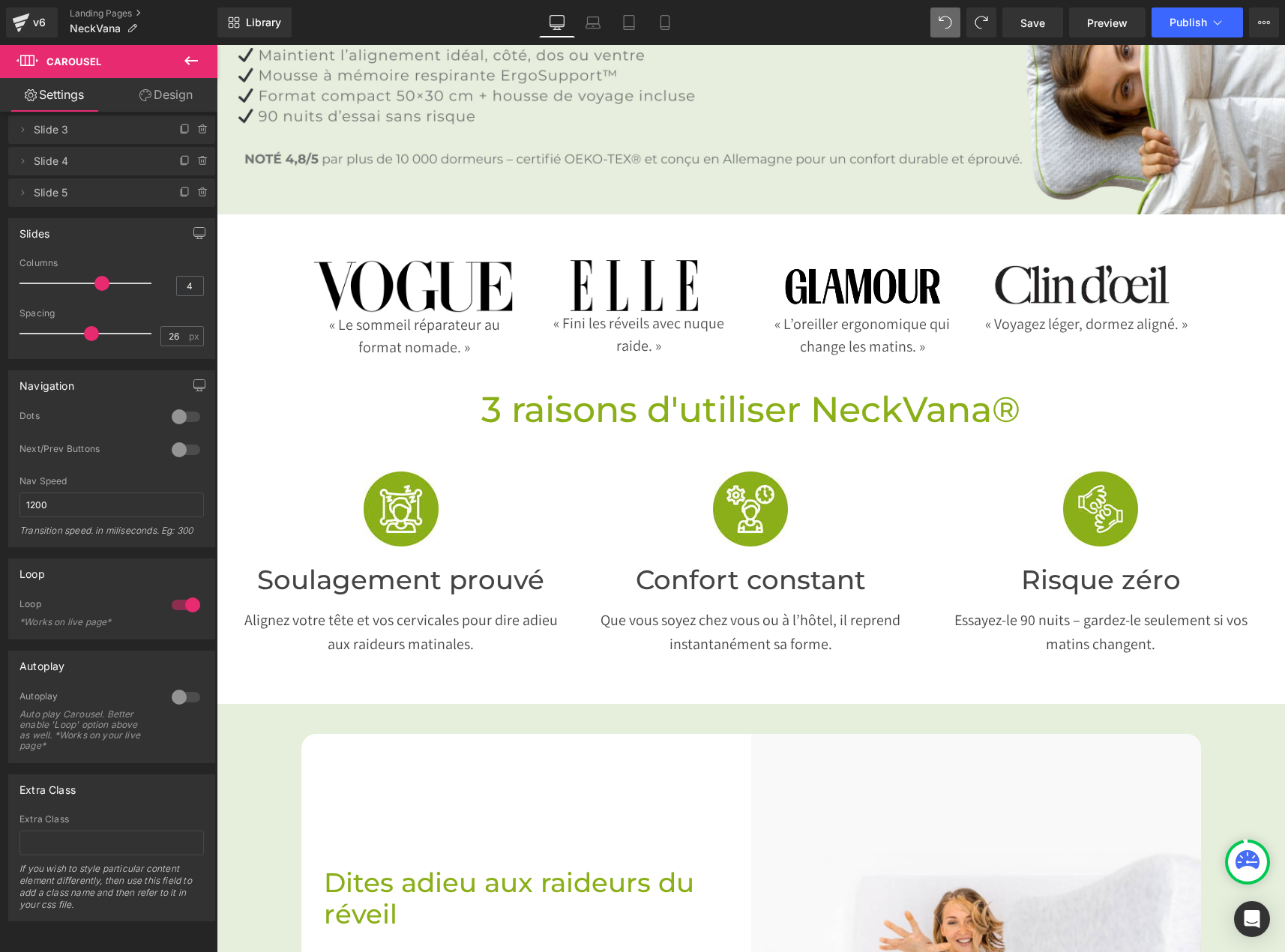
click at [427, 608] on div "Alignez votre tête et vos cervicales pour dire adieu aux raideurs matinales. Te…" at bounding box center [401, 626] width 327 height 60
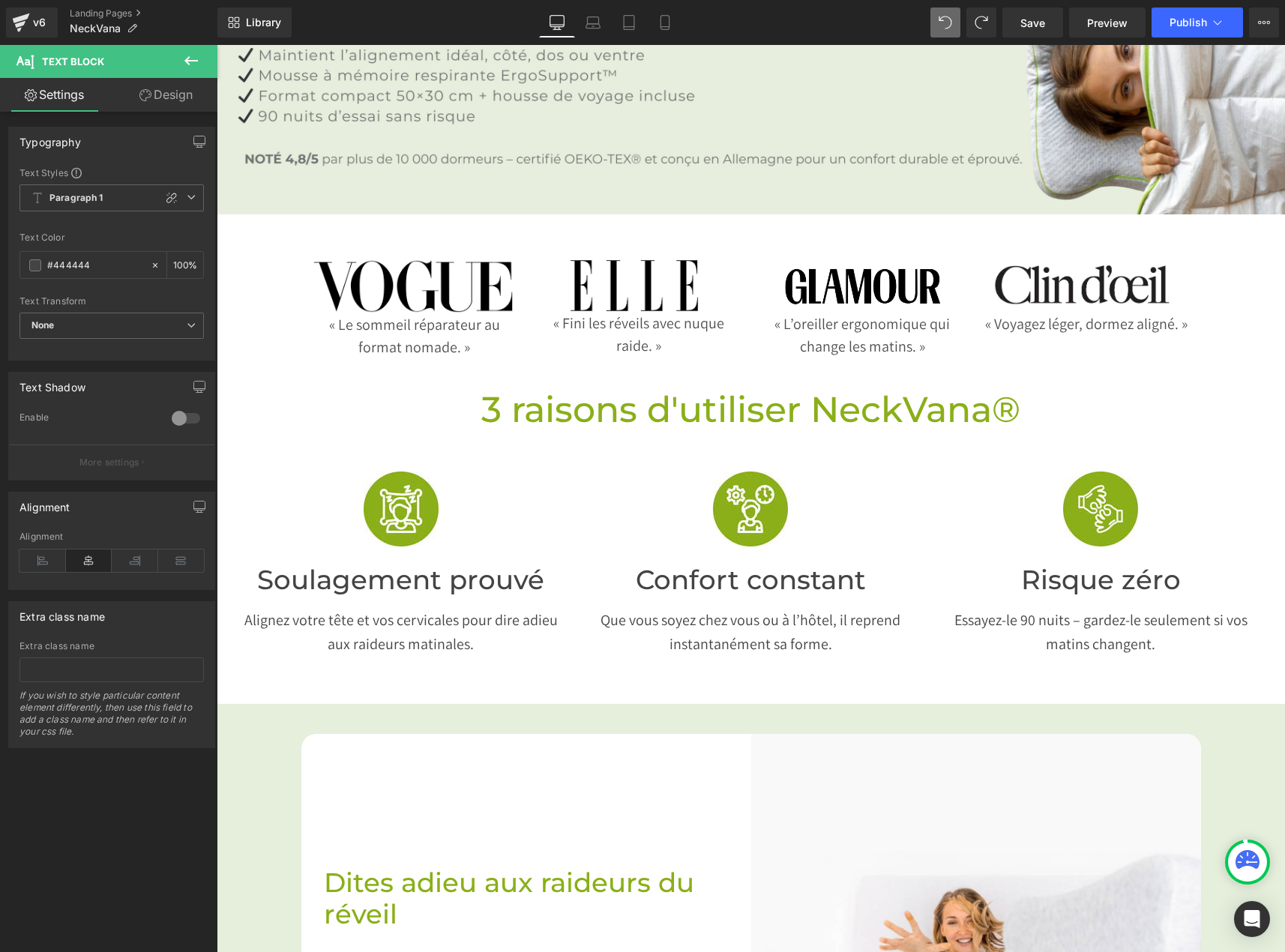
click at [187, 90] on link "Design" at bounding box center [166, 95] width 108 height 34
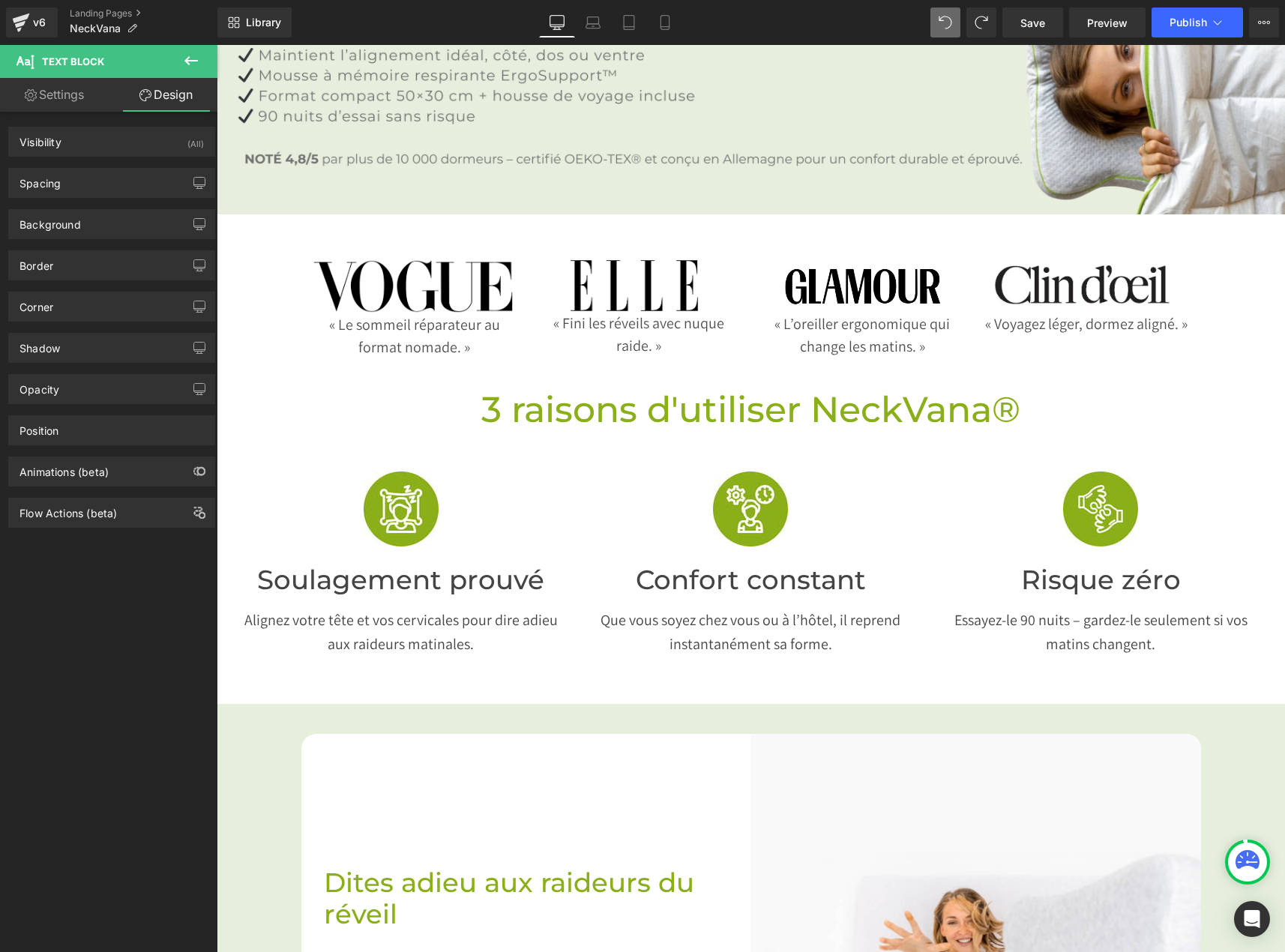
click at [331, 608] on p "Alignez votre tête et vos cervicales pour dire adieu aux raideurs matinales." at bounding box center [401, 632] width 327 height 48
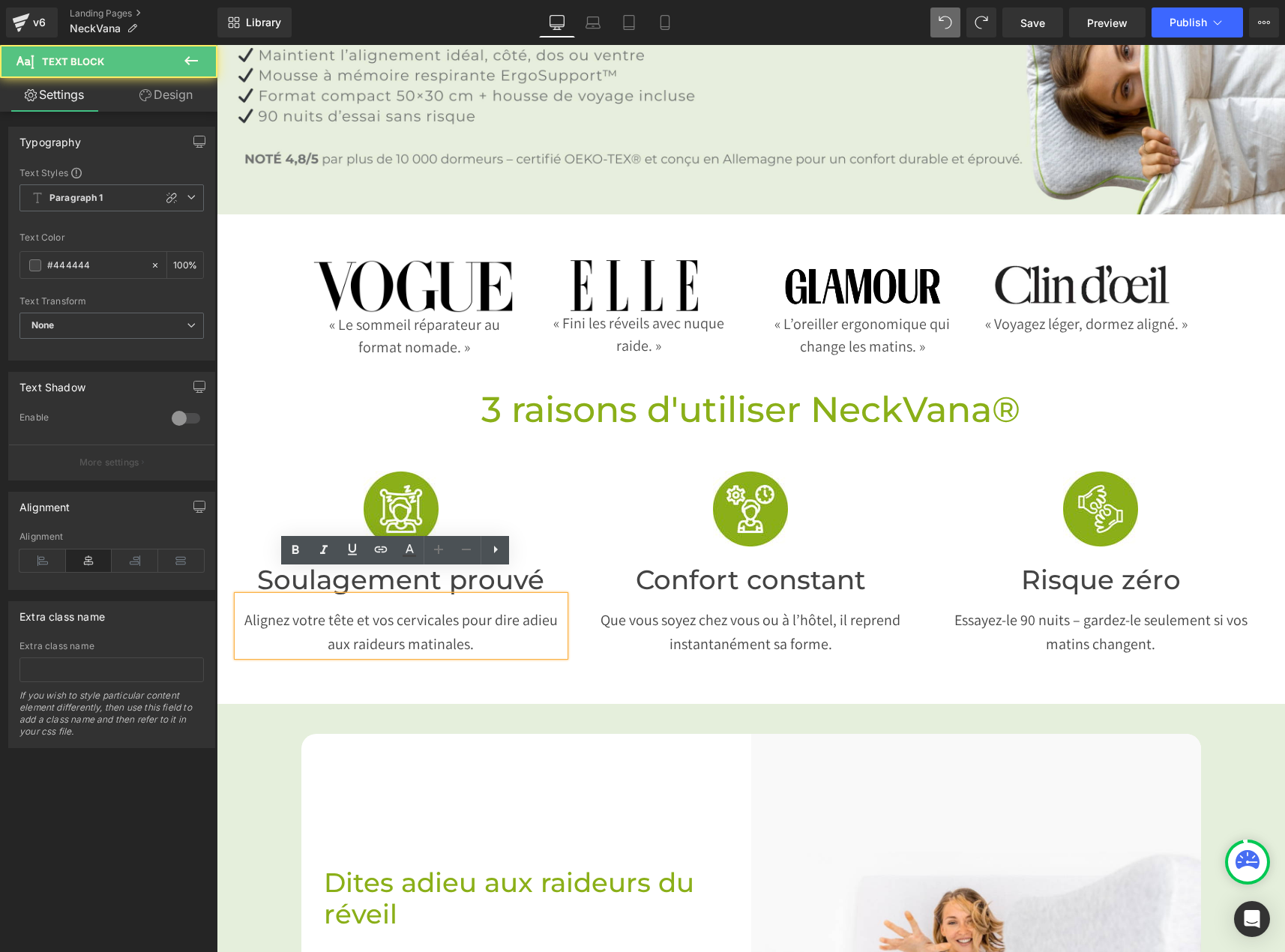
click at [362, 610] on p "Alignez votre tête et vos cervicales pour dire adieu aux raideurs matinales." at bounding box center [401, 632] width 327 height 48
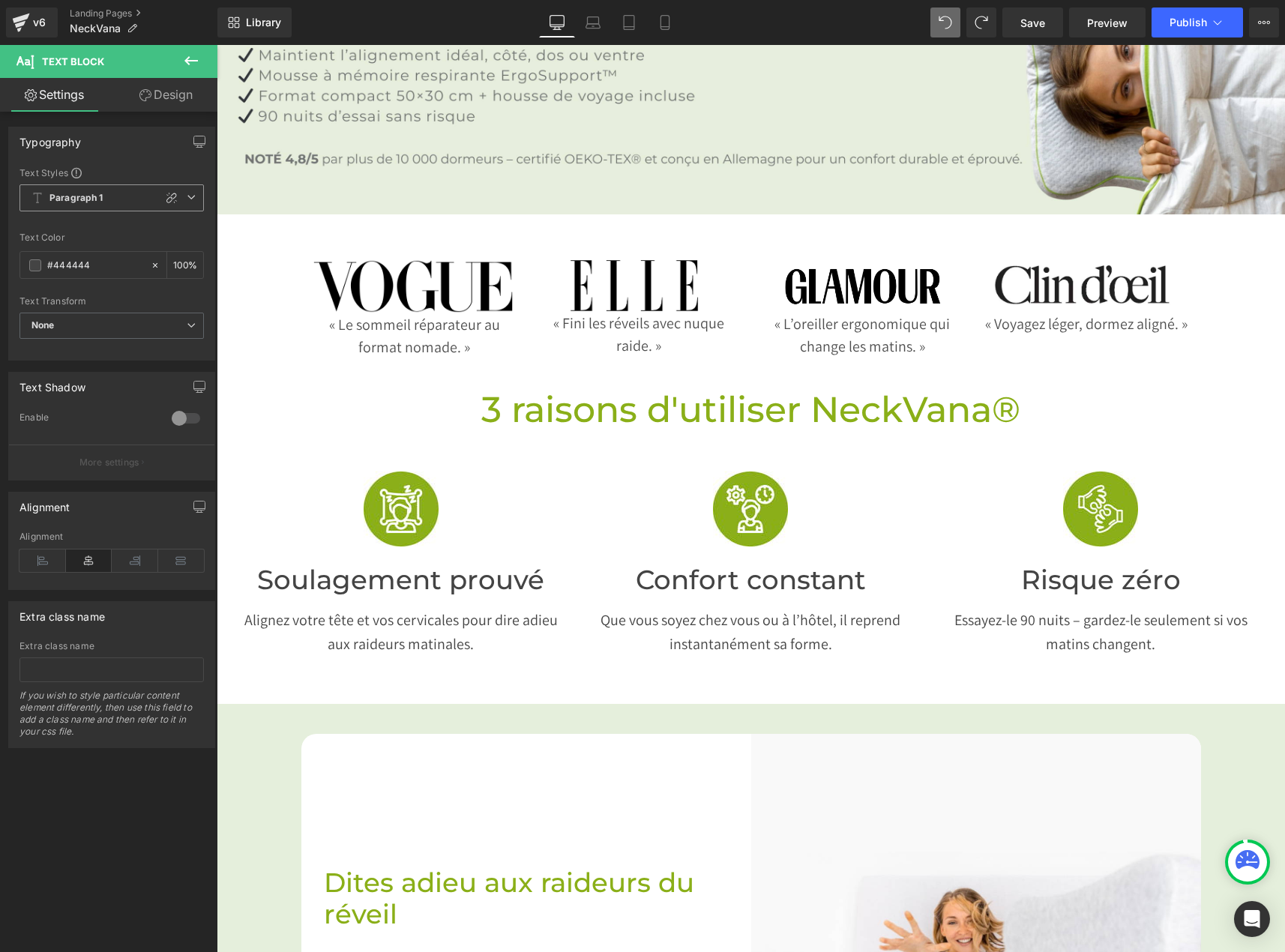
click at [83, 201] on b "Paragraph 1" at bounding box center [76, 198] width 54 height 12
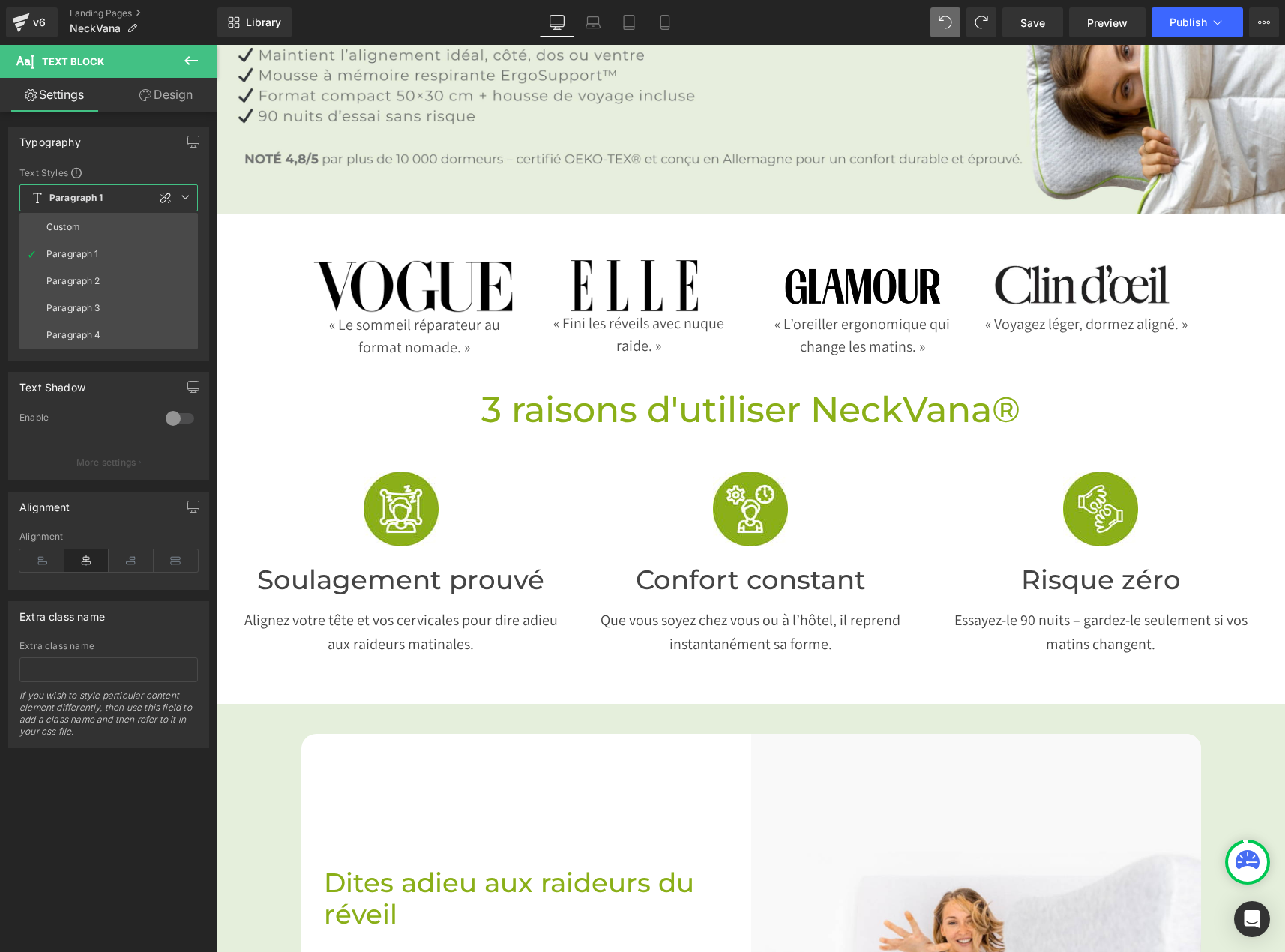
click at [83, 201] on b "Paragraph 1" at bounding box center [76, 198] width 54 height 12
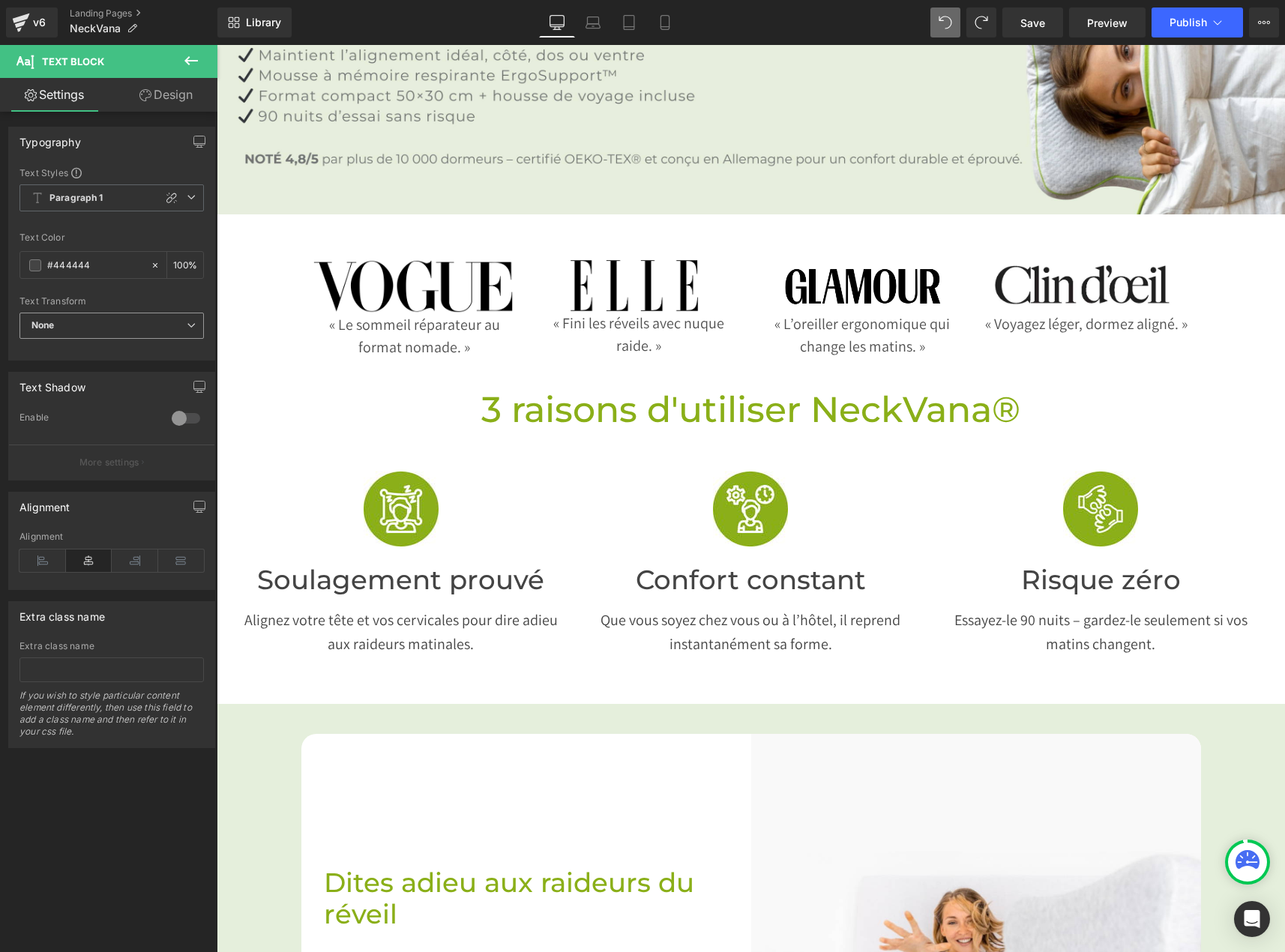
click at [102, 326] on span "None" at bounding box center [112, 326] width 185 height 27
click at [102, 326] on span "None" at bounding box center [108, 326] width 178 height 27
click at [154, 93] on link "Design" at bounding box center [166, 95] width 108 height 34
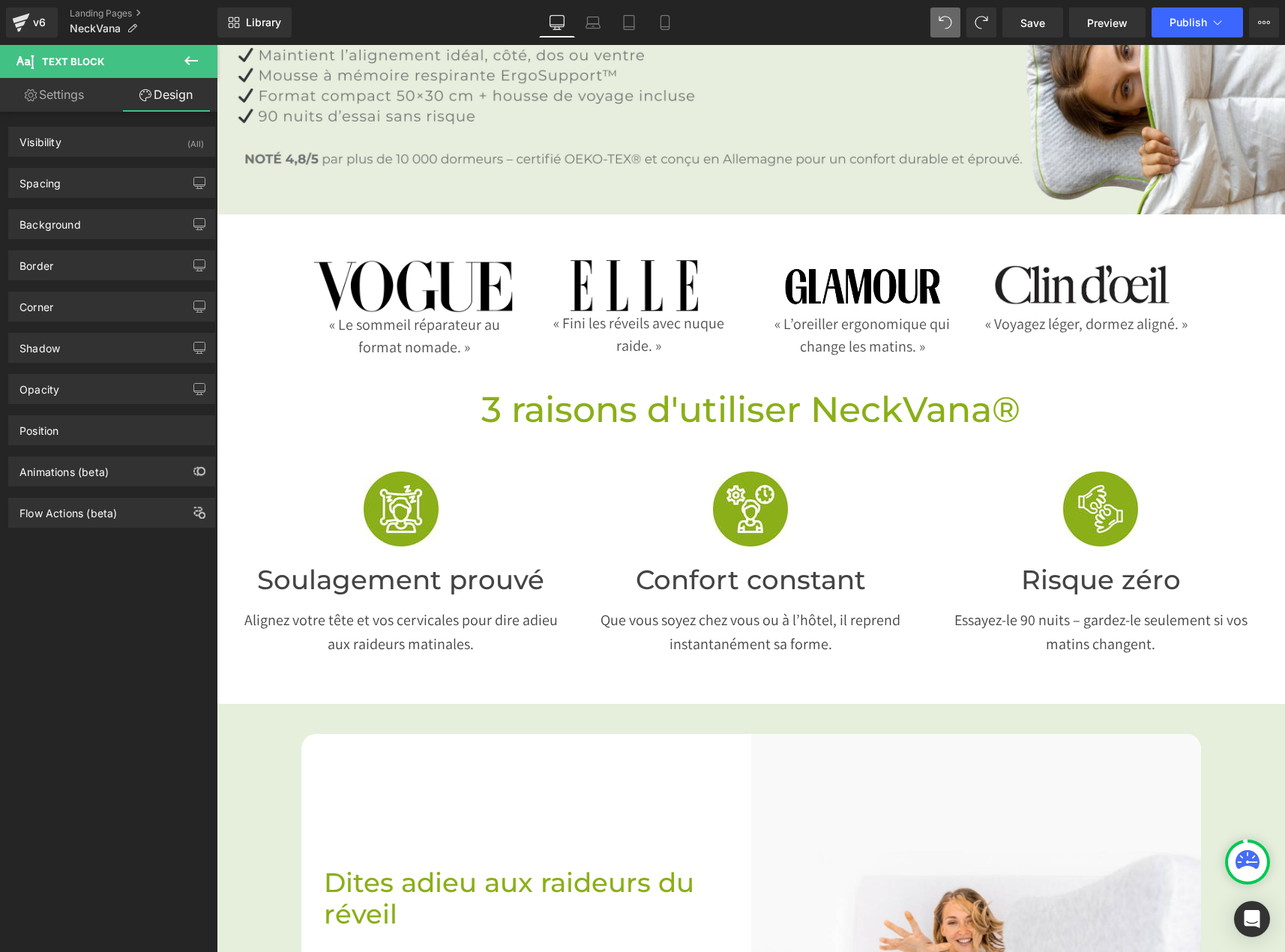
click at [183, 61] on icon at bounding box center [191, 60] width 18 height 18
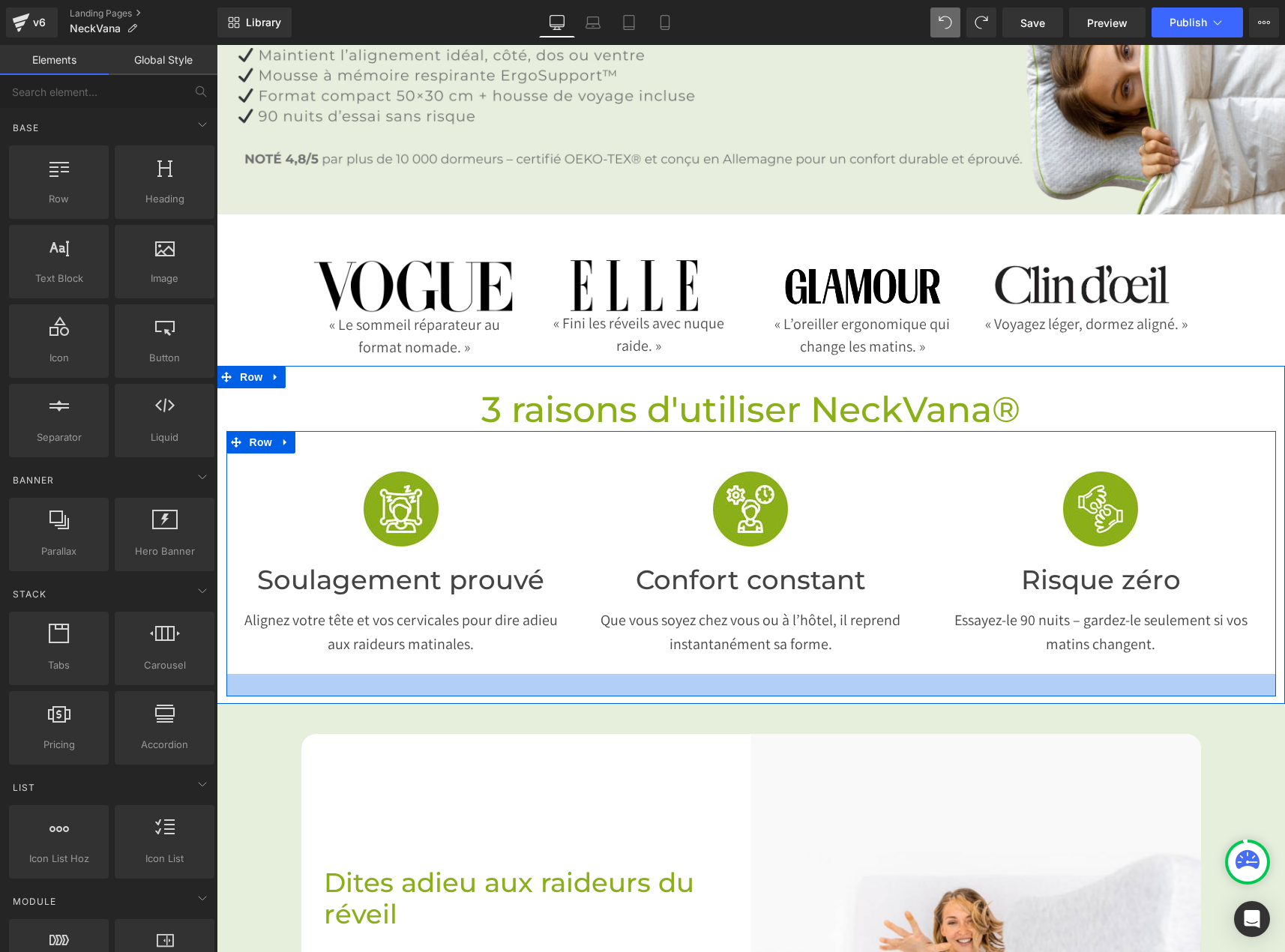
click at [335, 608] on p "Alignez votre tête et vos cervicales pour dire adieu aux raideurs matinales." at bounding box center [401, 632] width 327 height 48
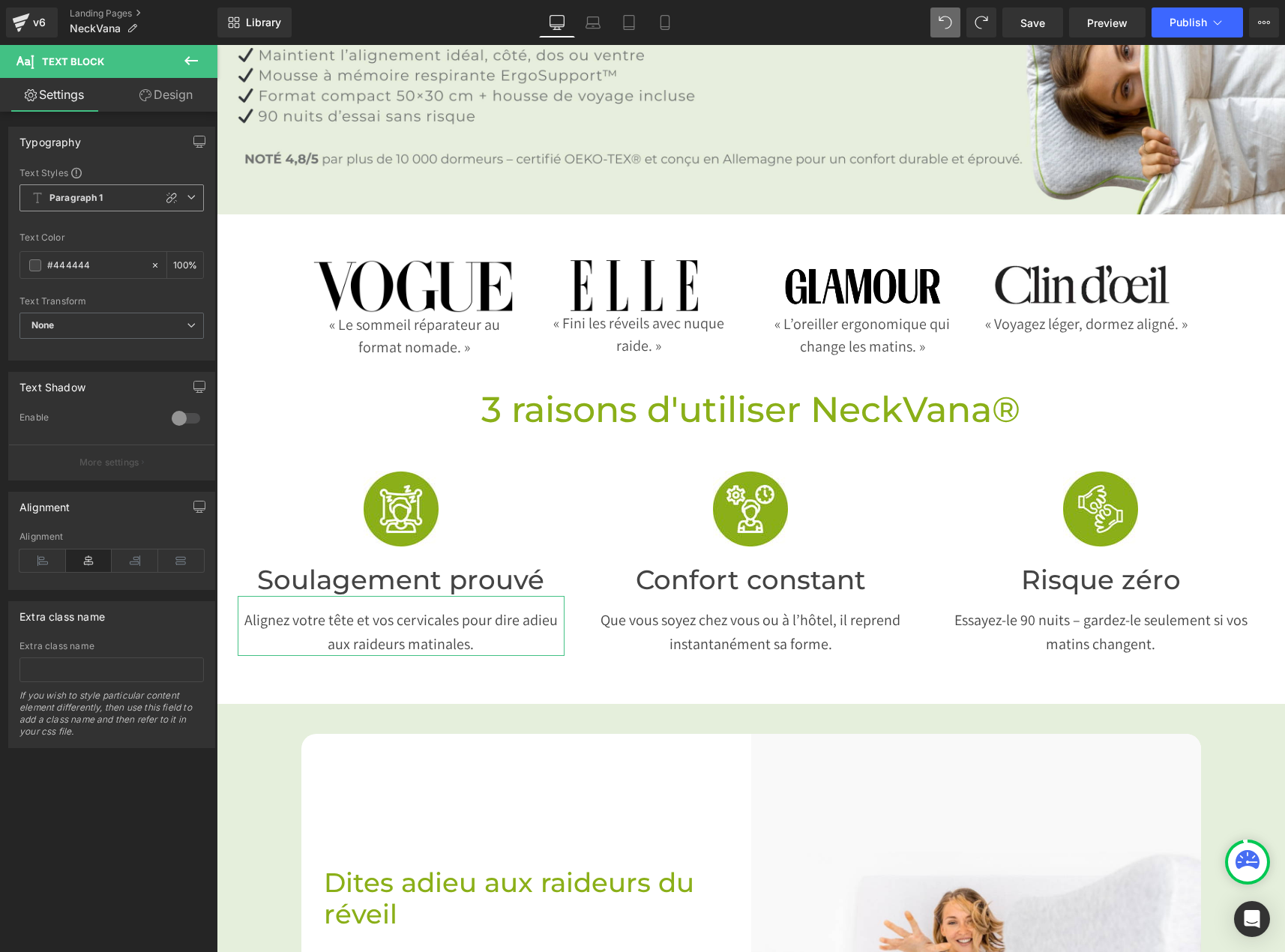
click at [82, 200] on b "Paragraph 1" at bounding box center [76, 198] width 54 height 12
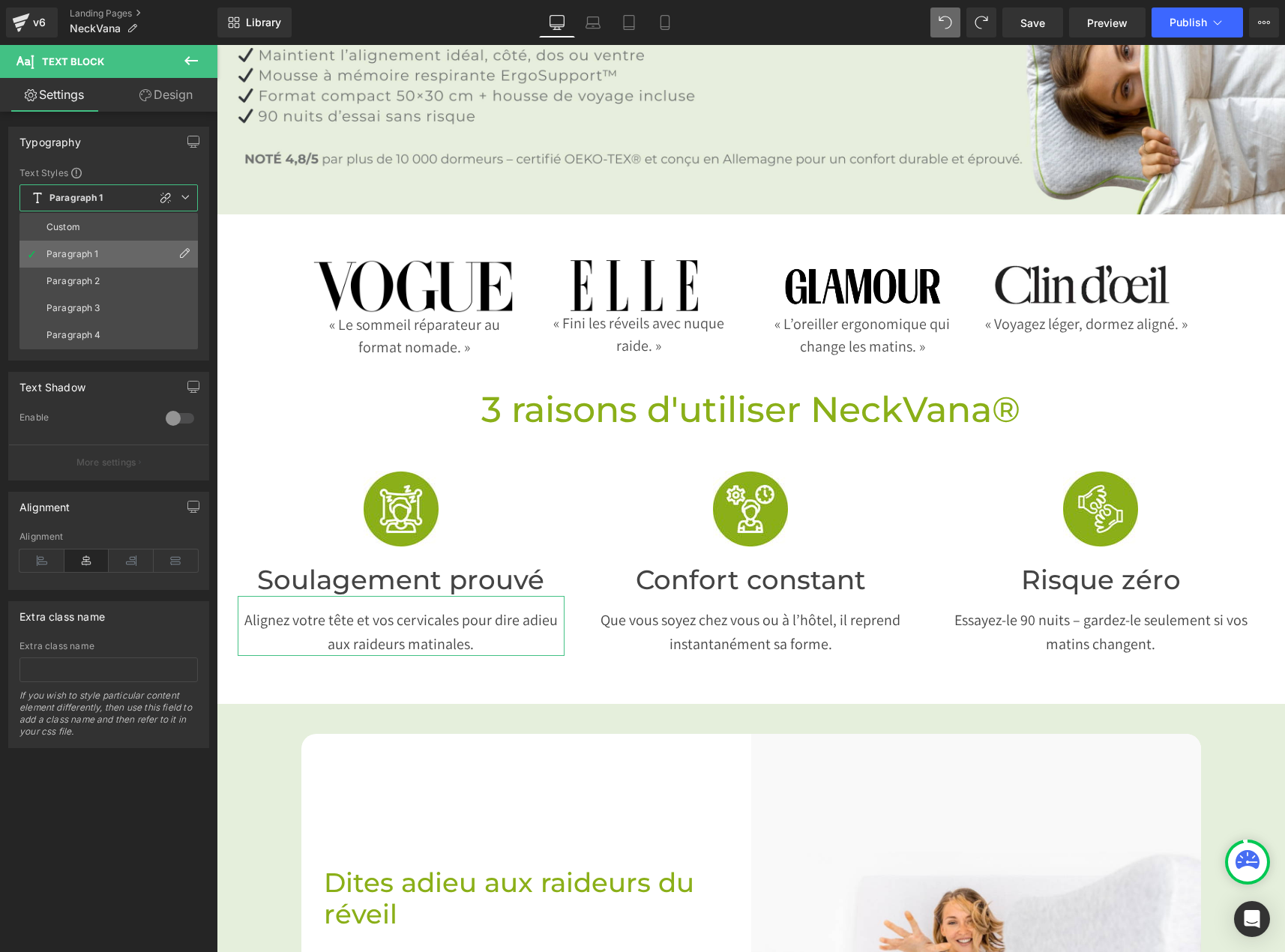
click at [181, 248] on icon at bounding box center [185, 254] width 12 height 12
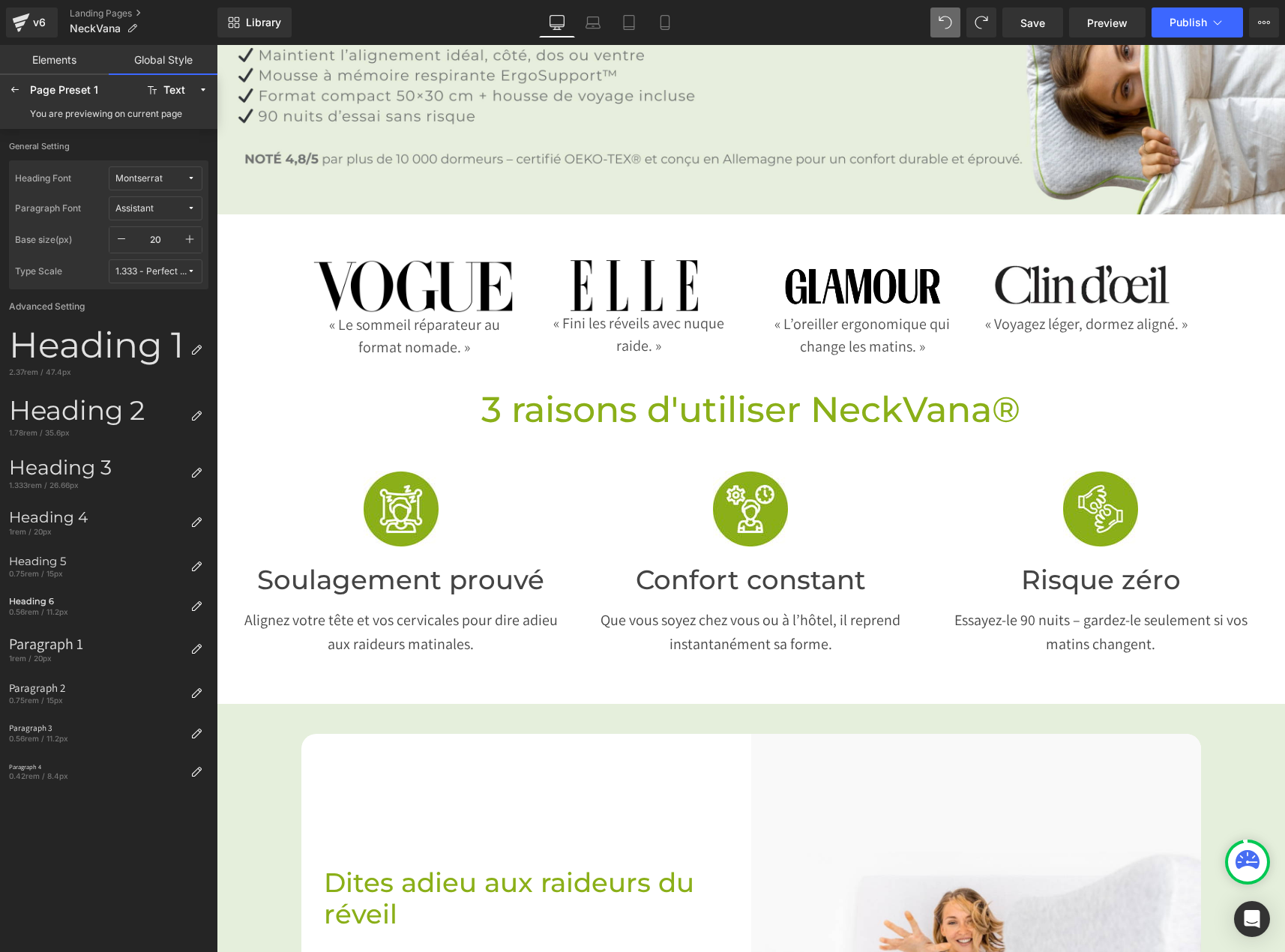
click at [1214, 14] on button "Publish" at bounding box center [1197, 22] width 91 height 30
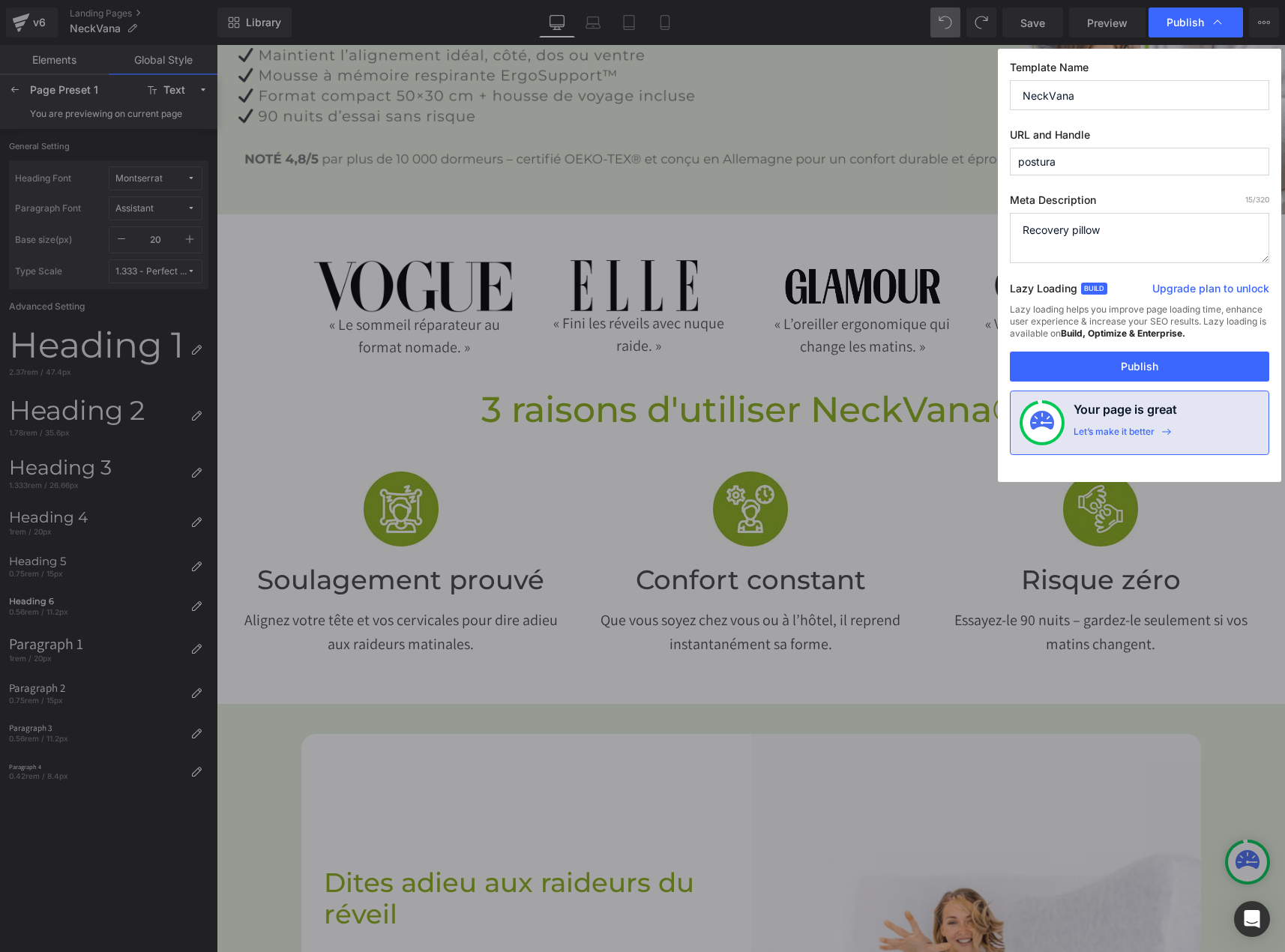
drag, startPoint x: 1123, startPoint y: 161, endPoint x: 1013, endPoint y: 158, distance: 110.0
click at [1013, 158] on input "postura" at bounding box center [1139, 161] width 259 height 28
type input "n"
type input "neckvana"
drag, startPoint x: 1092, startPoint y: 365, endPoint x: 1065, endPoint y: 315, distance: 56.8
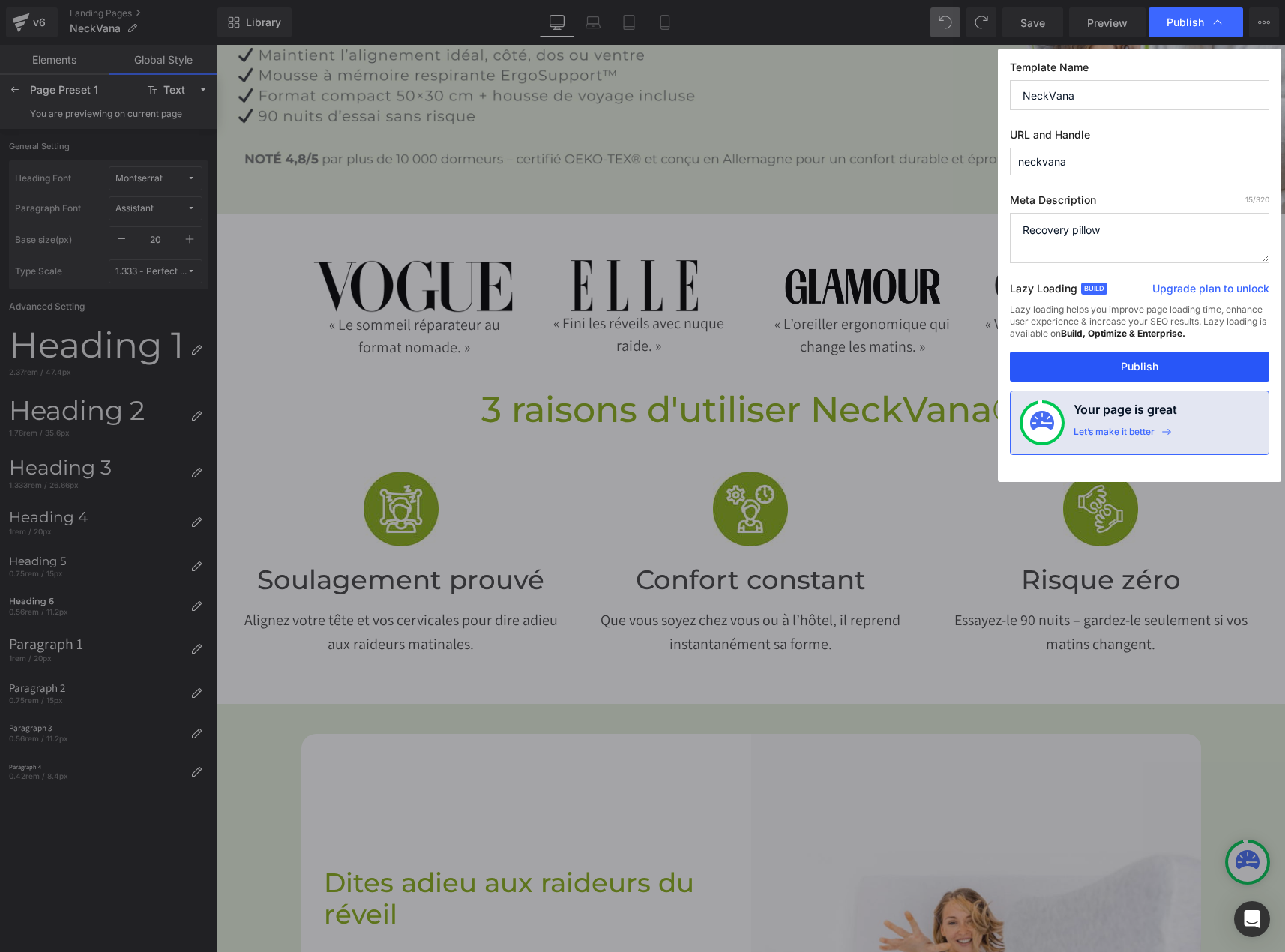
click at [1092, 365] on button "Publish" at bounding box center [1139, 366] width 259 height 30
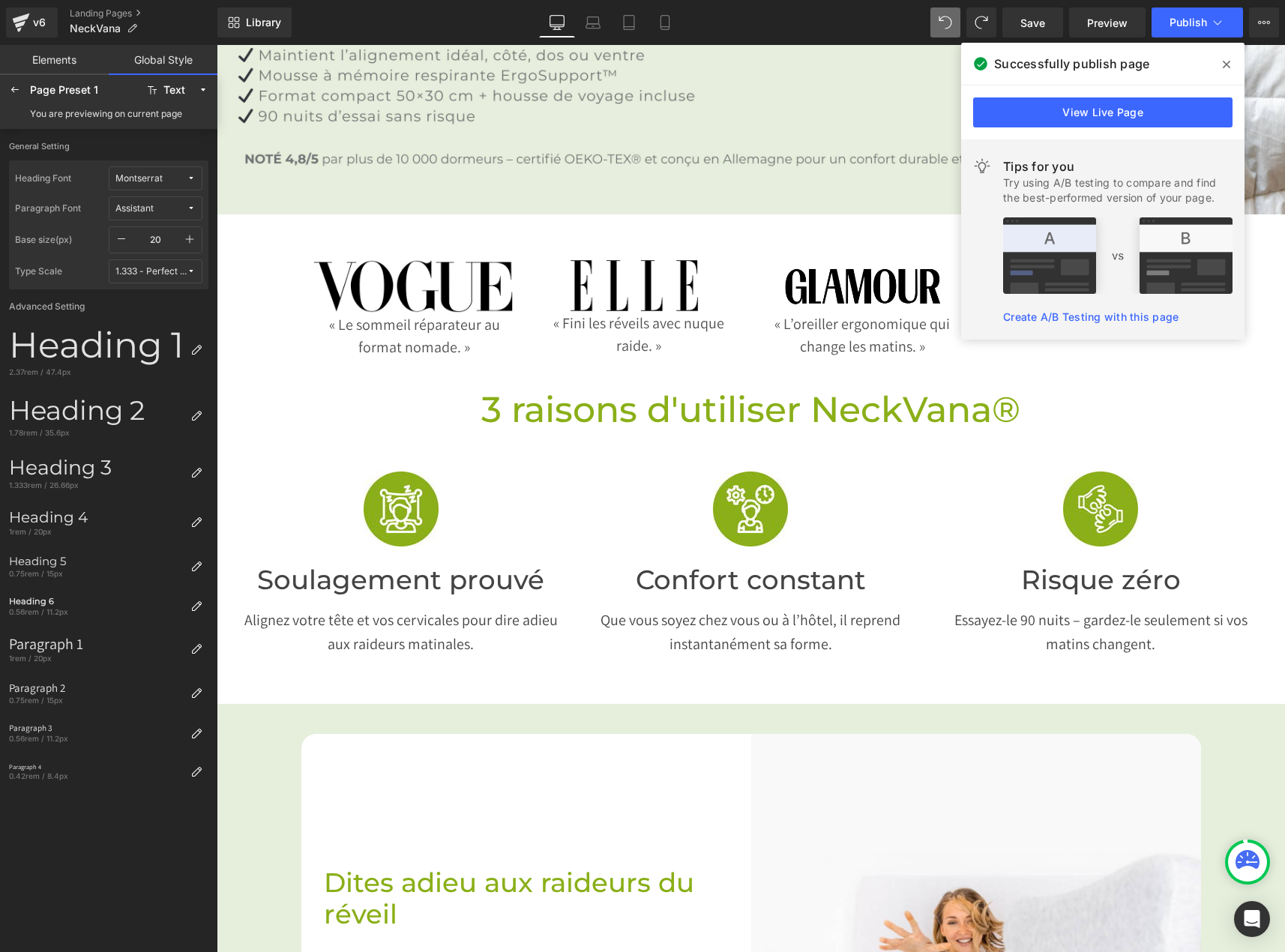
click at [217, 45] on div at bounding box center [217, 45] width 0 height 0
click at [336, 608] on p "Alignez votre tête et vos cervicales pour dire adieu aux raideurs matinales." at bounding box center [401, 632] width 327 height 48
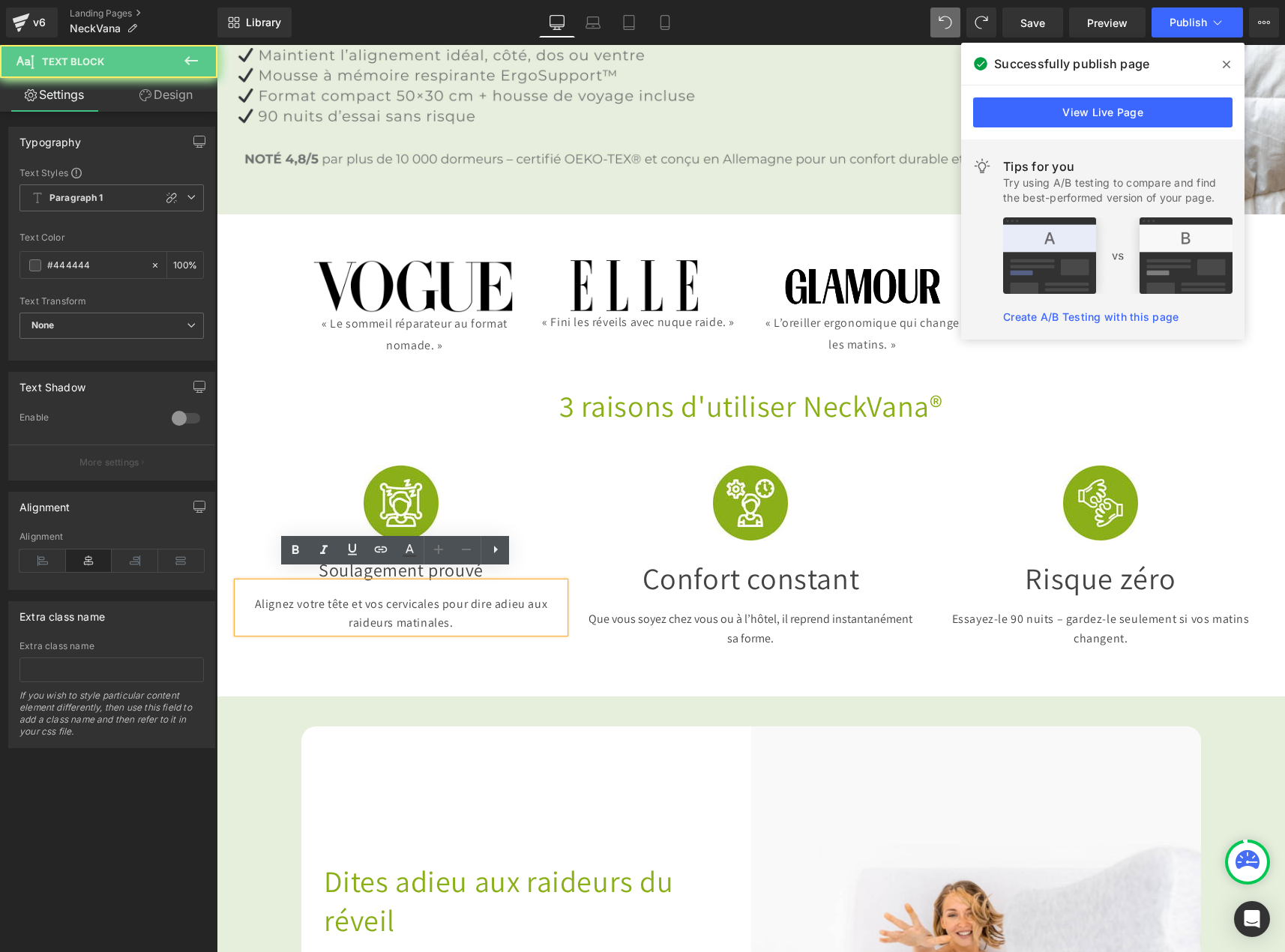
click at [336, 596] on p "Alignez votre tête et vos cervicales pour dire adieu aux raideurs matinales." at bounding box center [401, 613] width 327 height 38
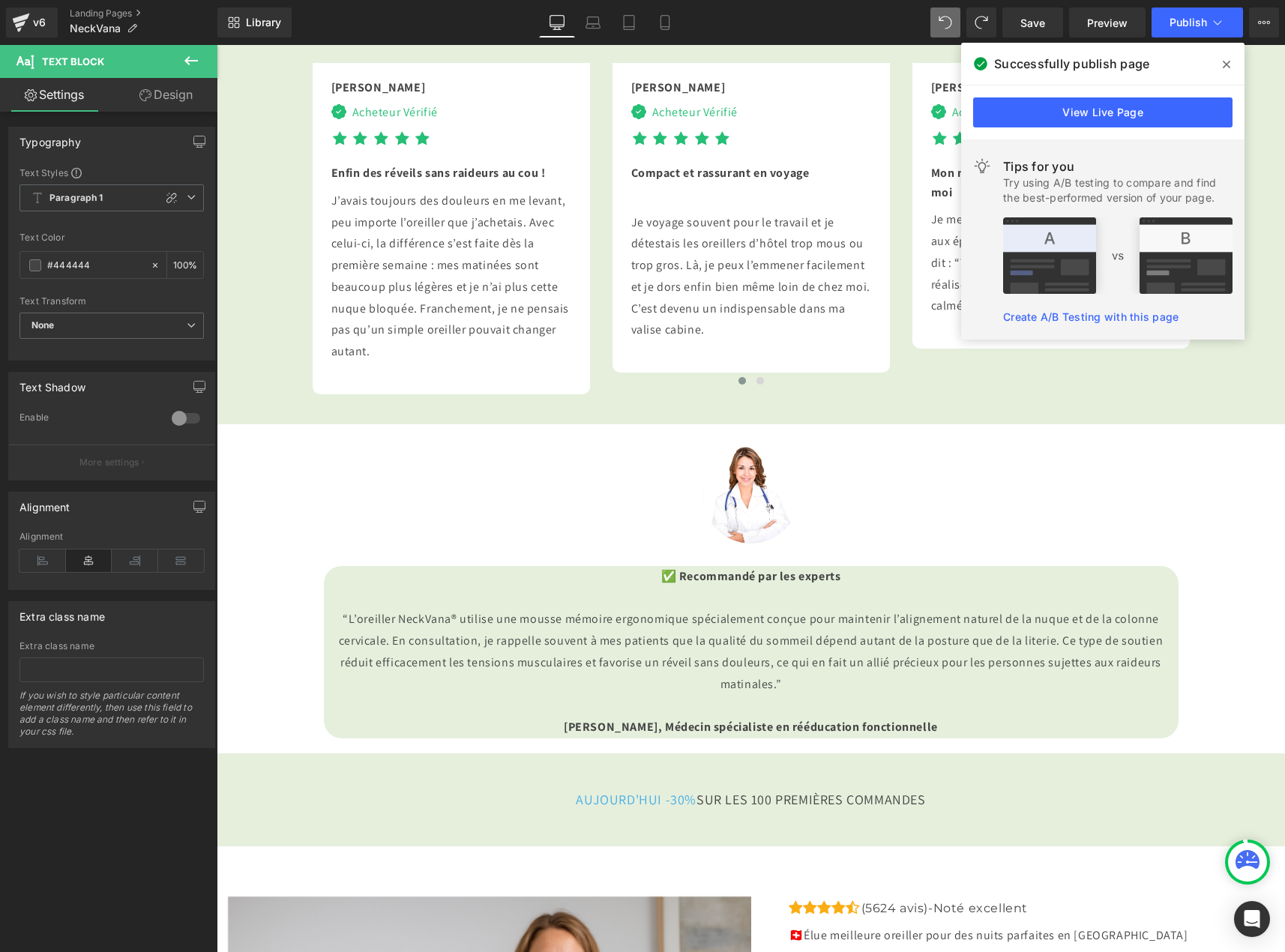
scroll to position [3823, 0]
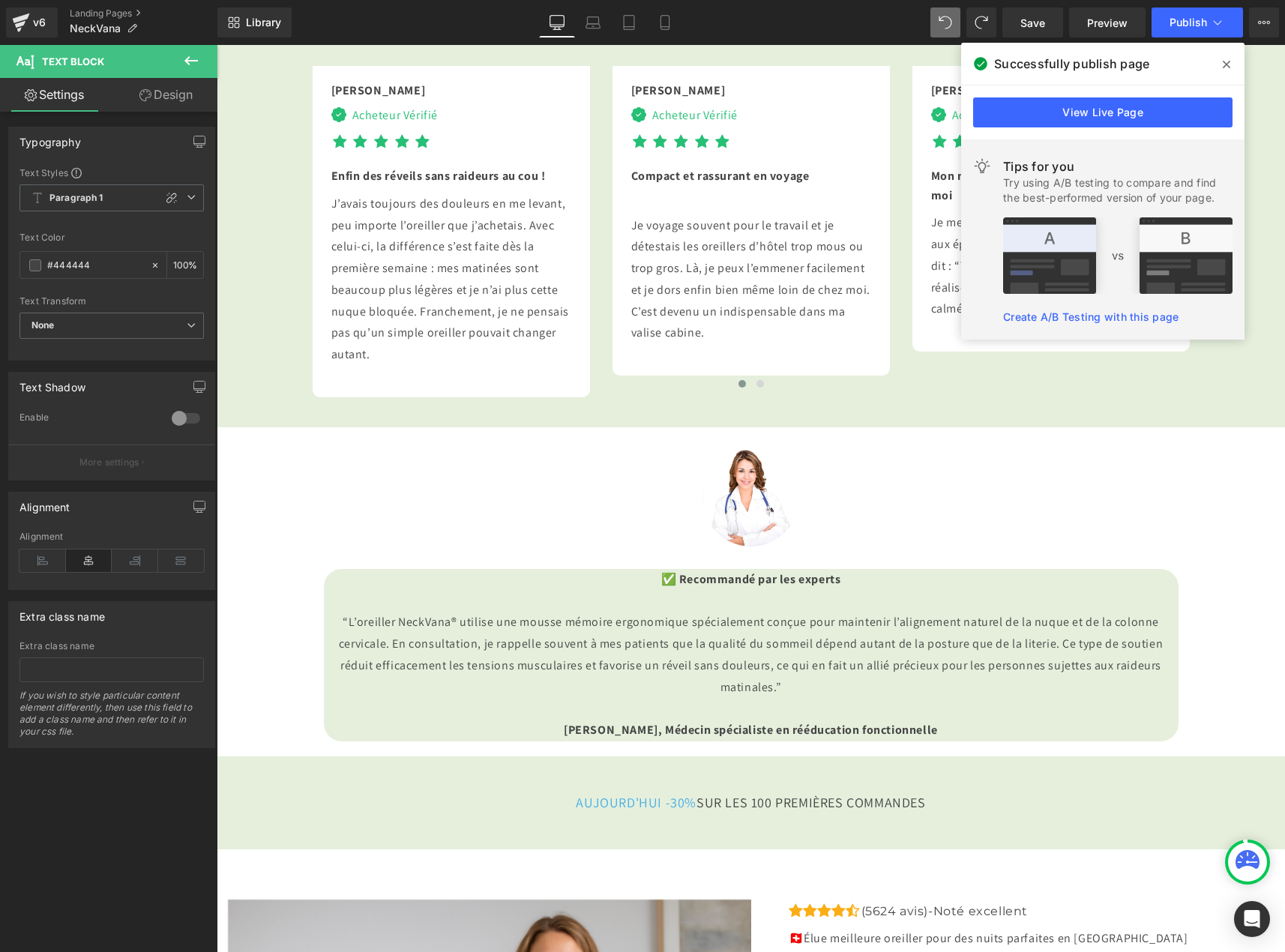
click at [481, 547] on div at bounding box center [751, 498] width 877 height 97
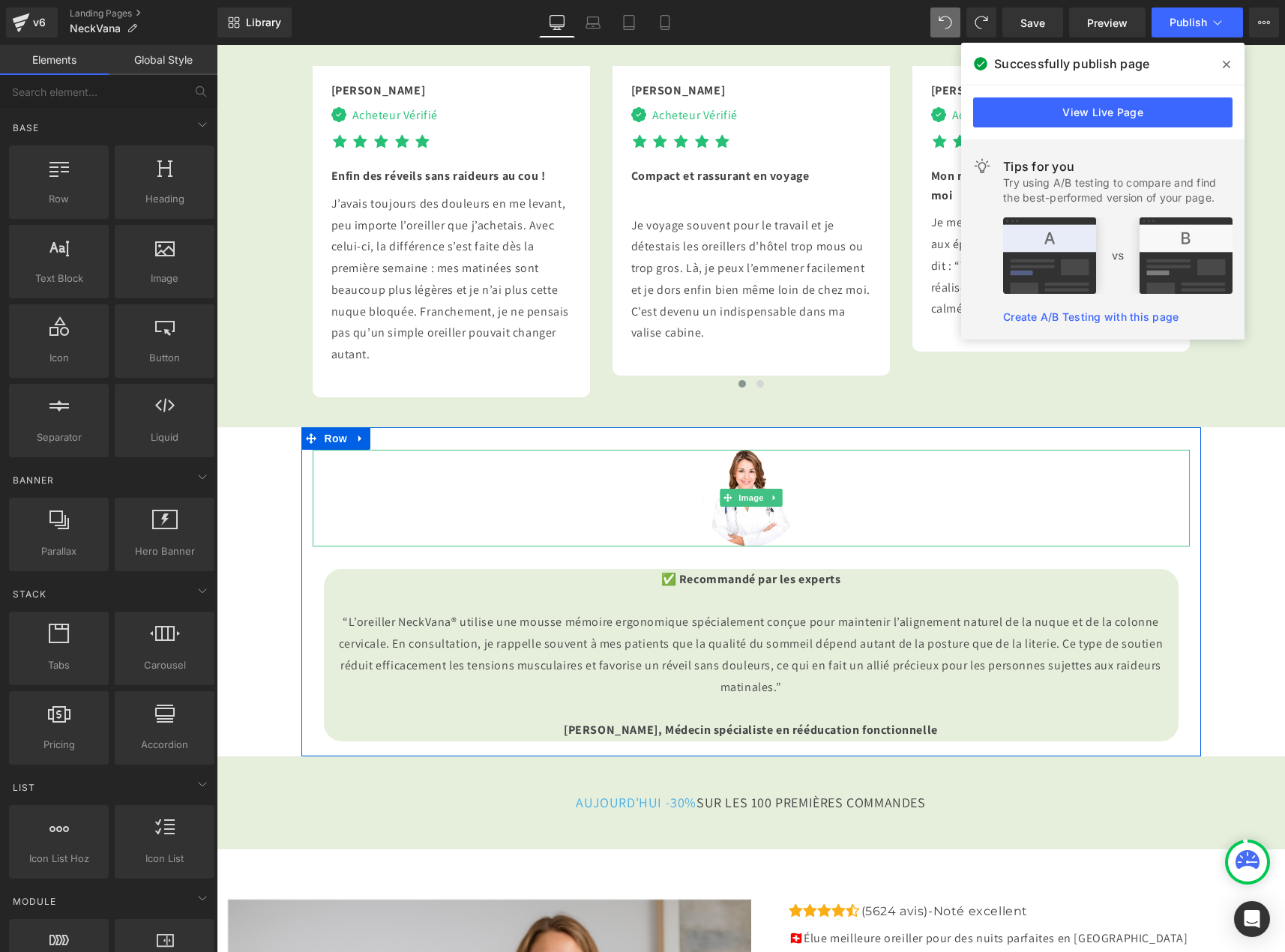
click at [391, 547] on div at bounding box center [751, 498] width 877 height 97
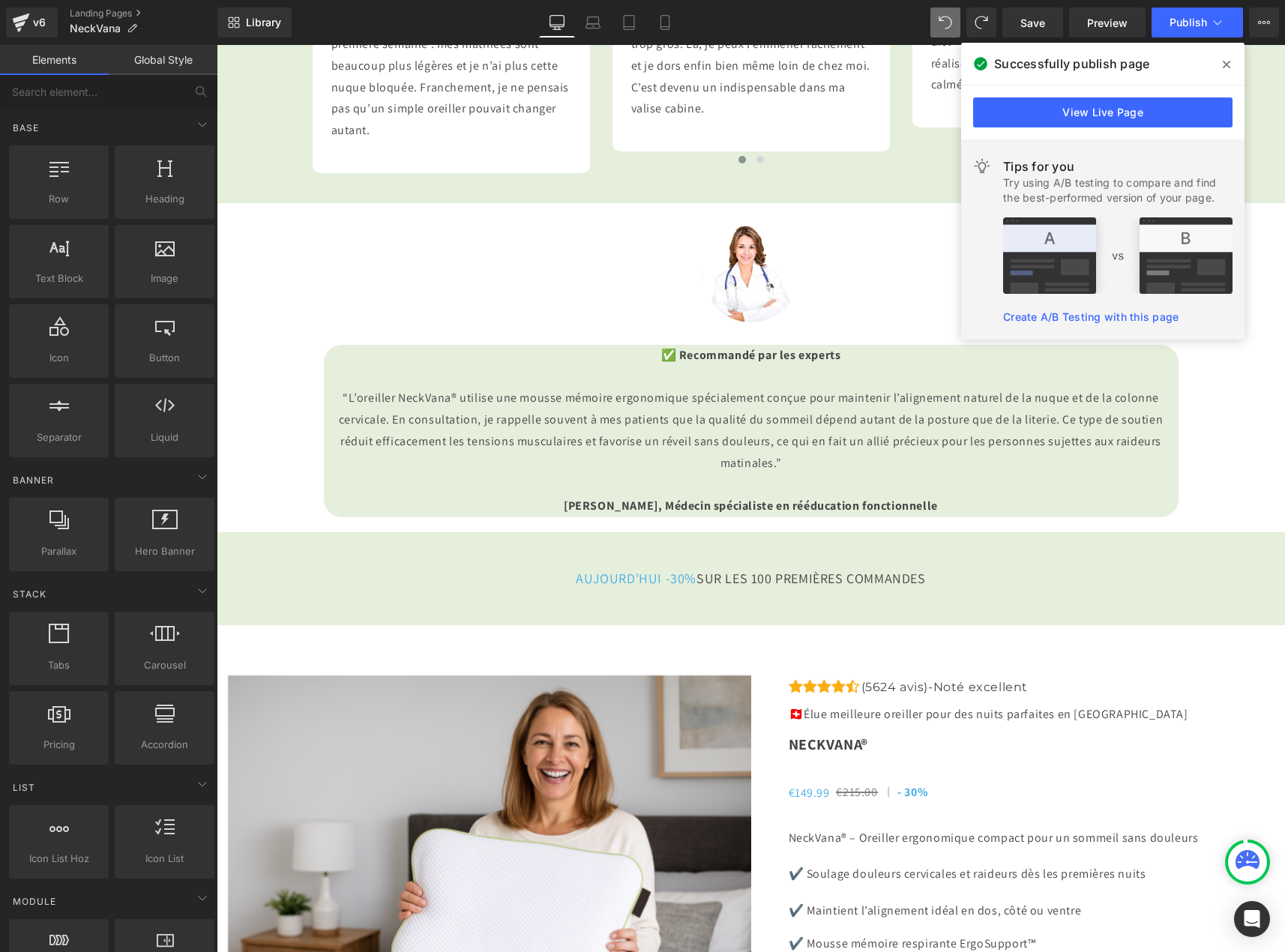
scroll to position [4048, 0]
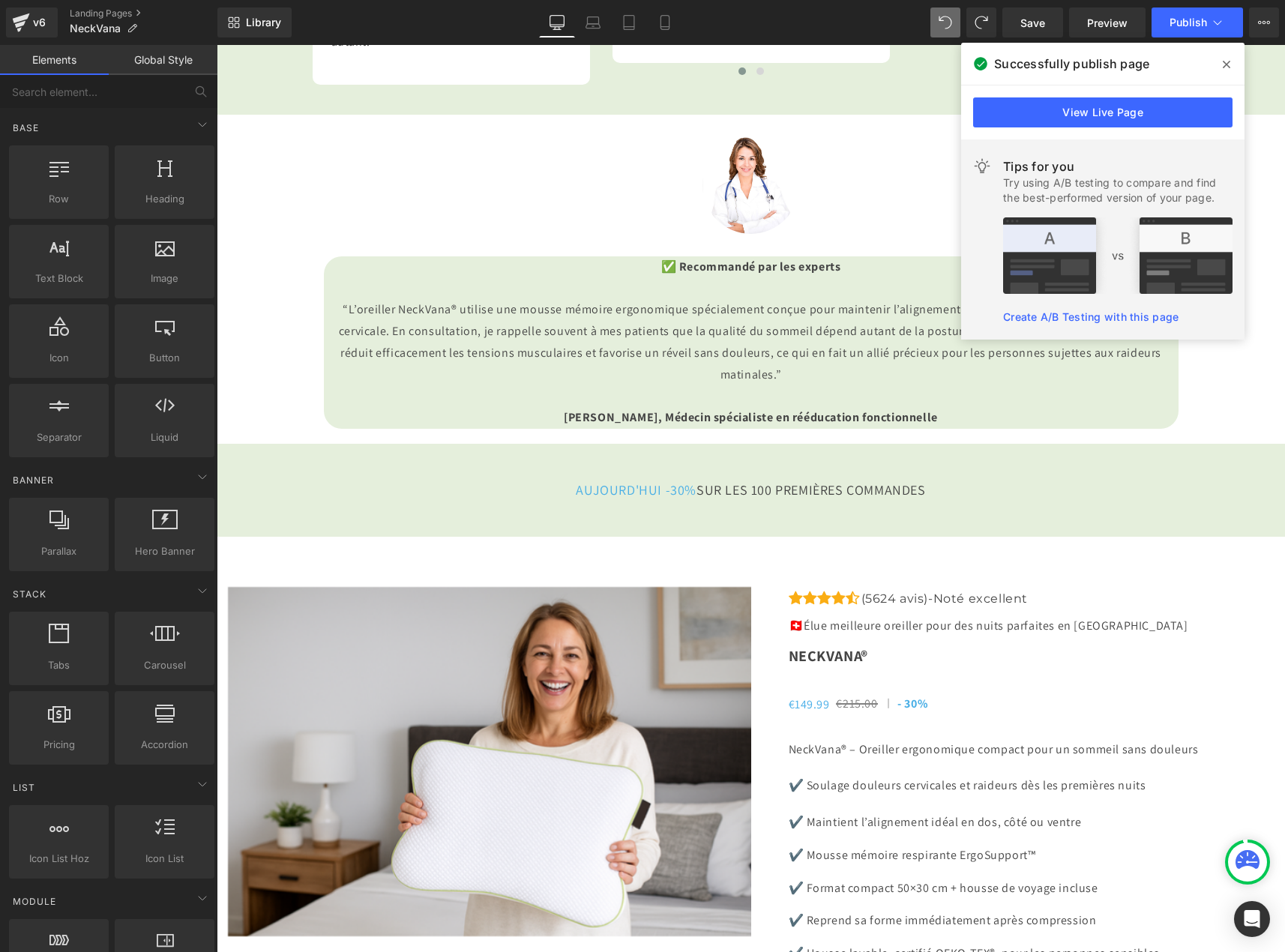
scroll to position [4197, 0]
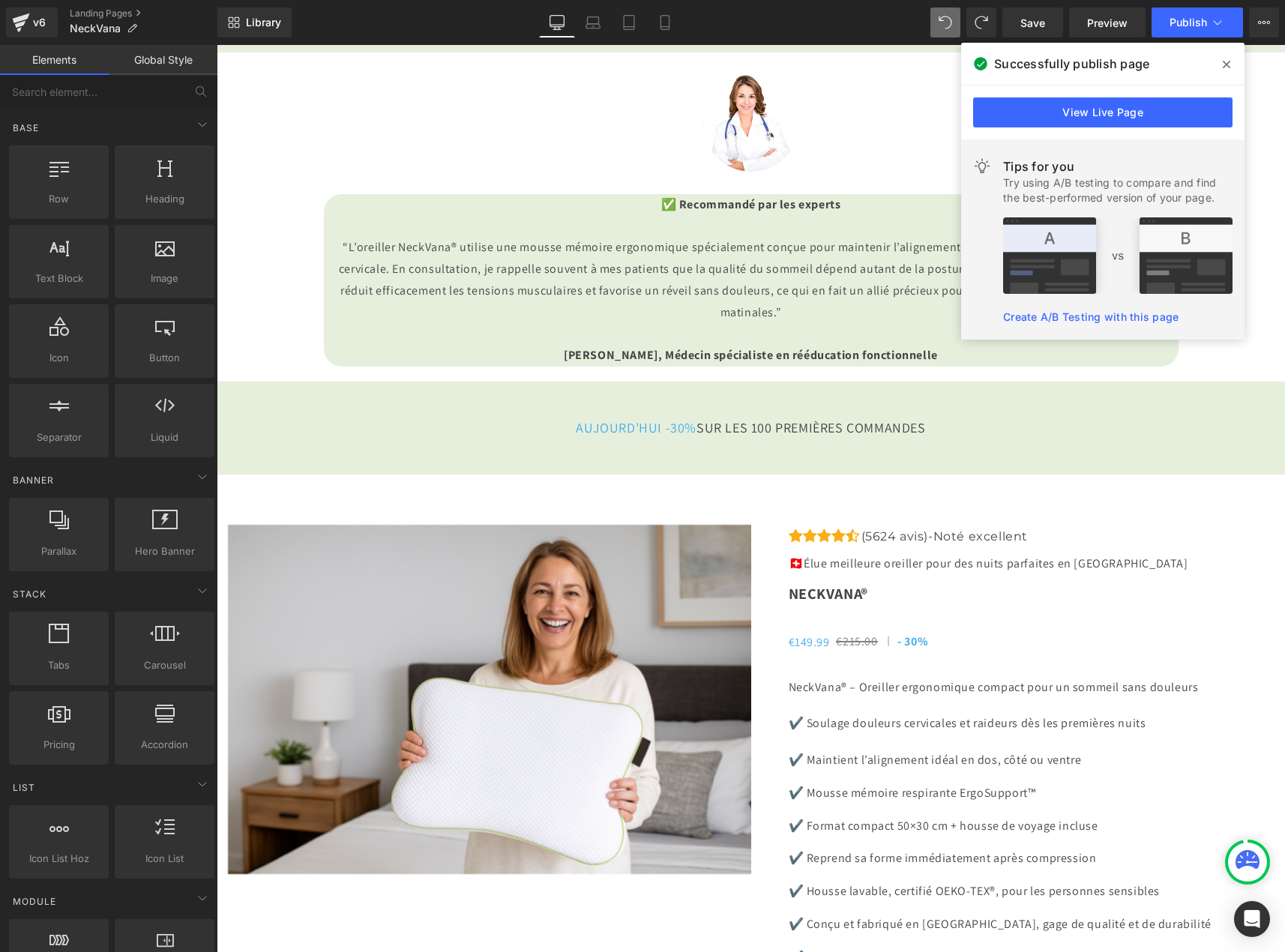
click at [1225, 74] on span at bounding box center [1226, 64] width 24 height 24
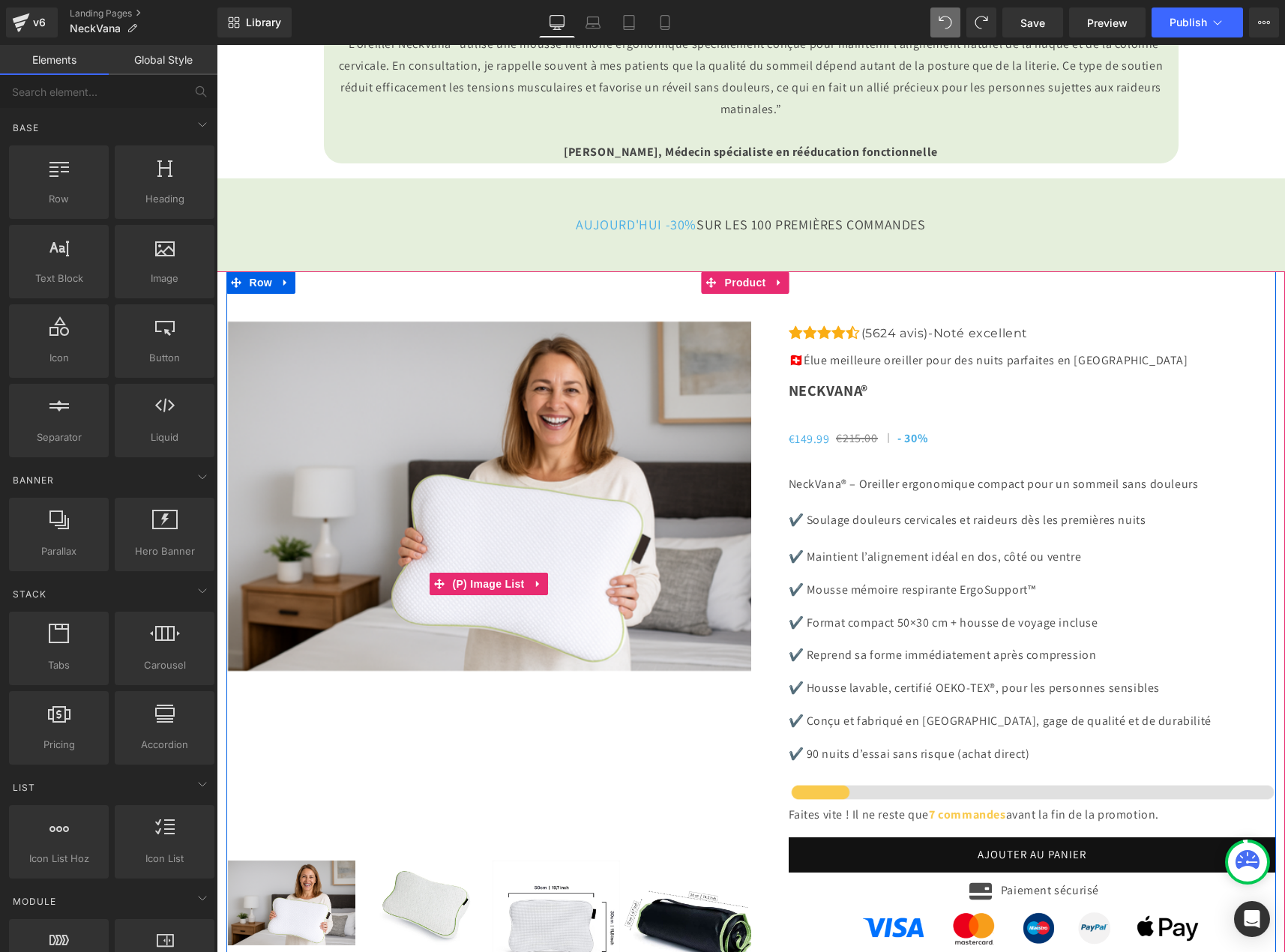
scroll to position [4347, 0]
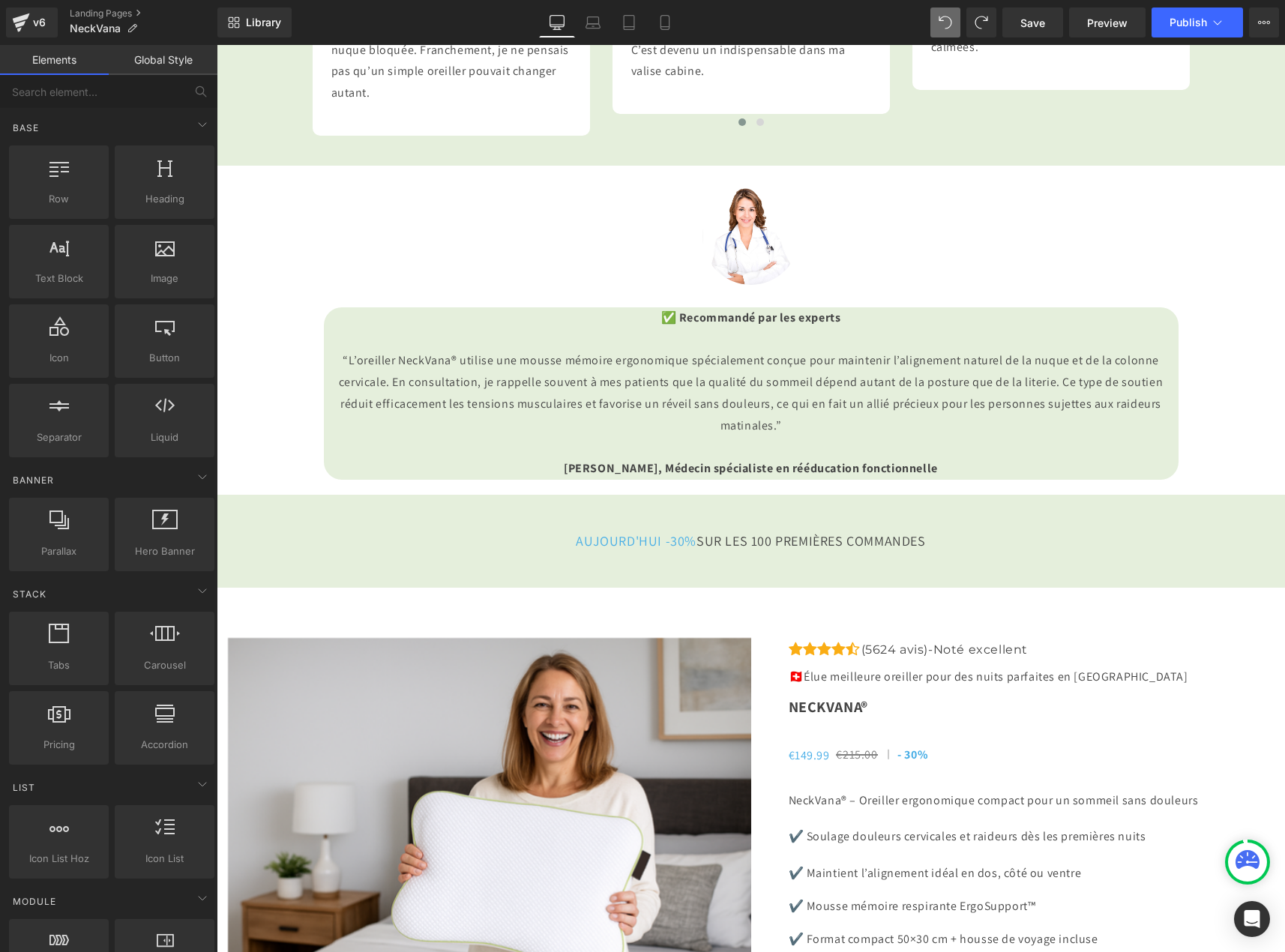
scroll to position [4048, 0]
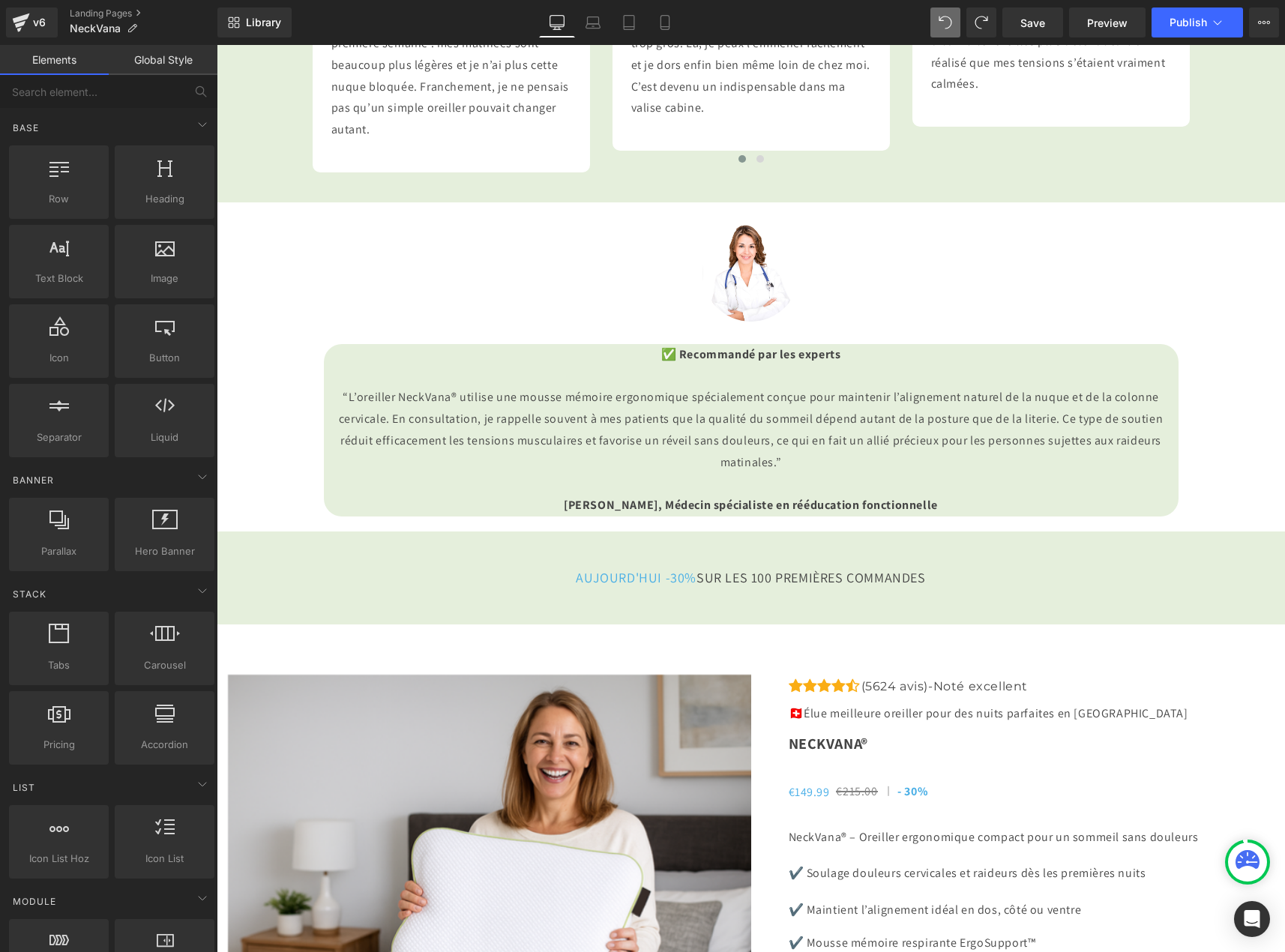
click at [193, 127] on icon at bounding box center [202, 124] width 18 height 18
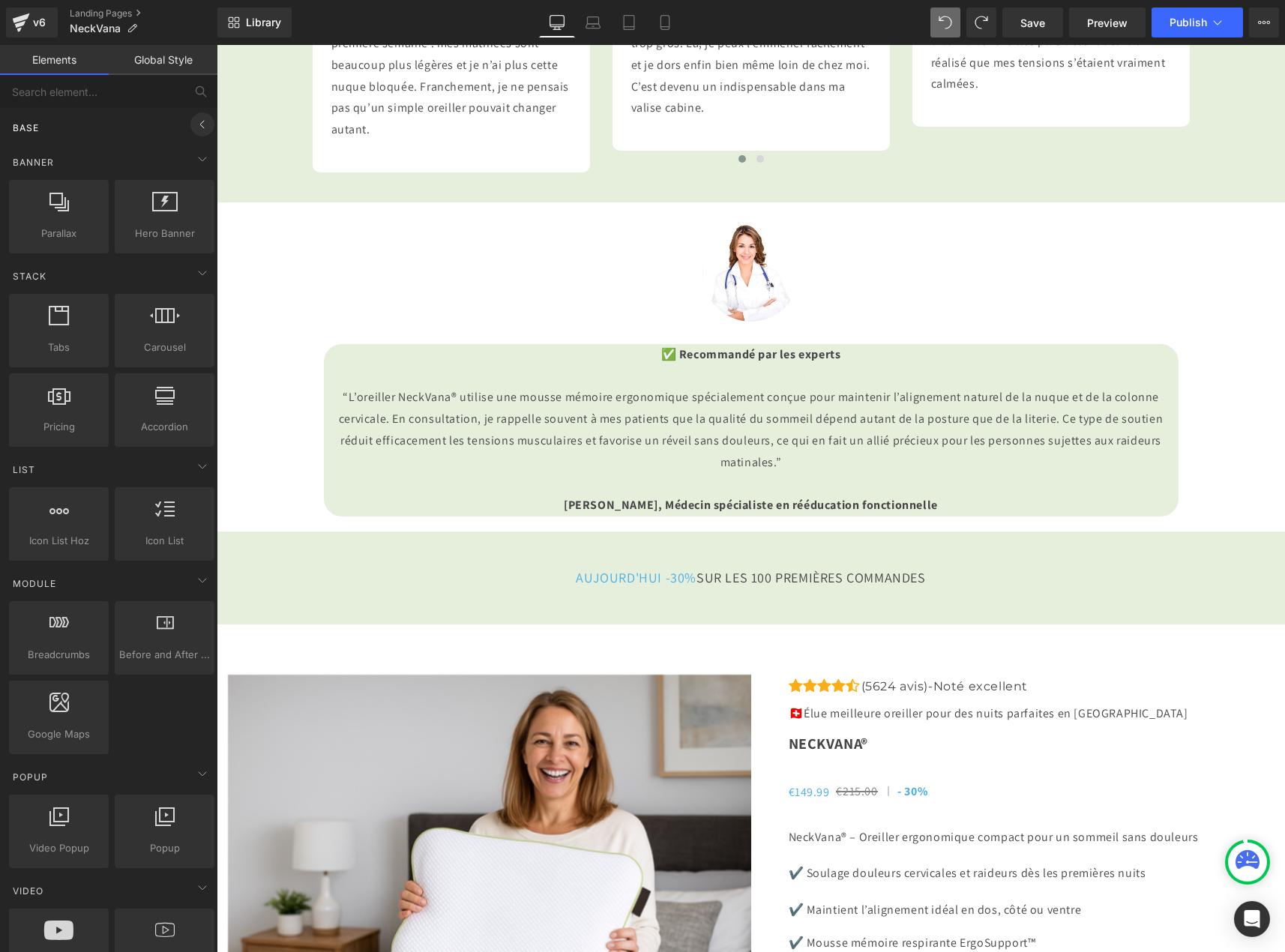
click at [193, 127] on icon at bounding box center [202, 124] width 18 height 18
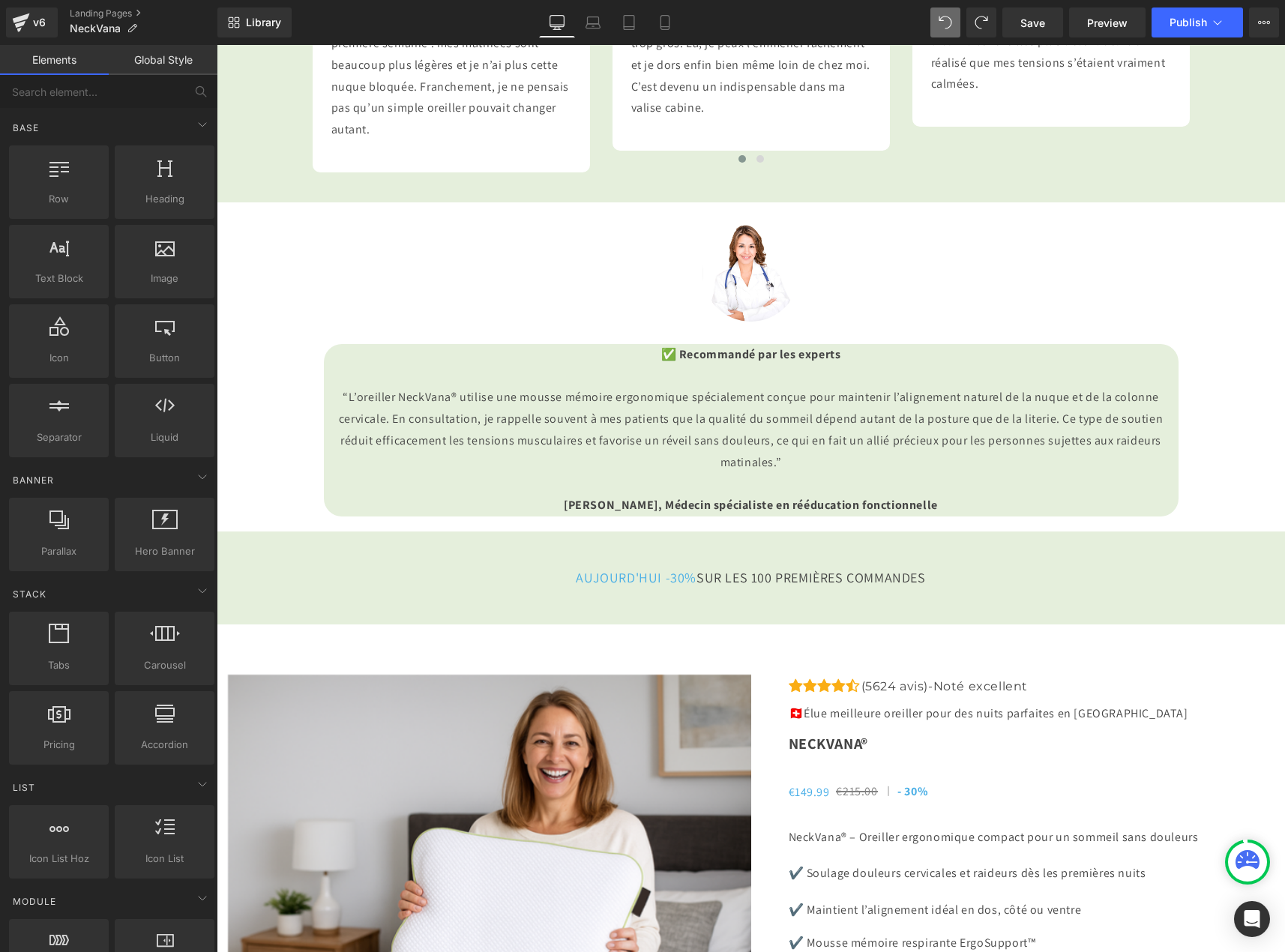
click at [171, 64] on link "Global Style" at bounding box center [162, 60] width 108 height 30
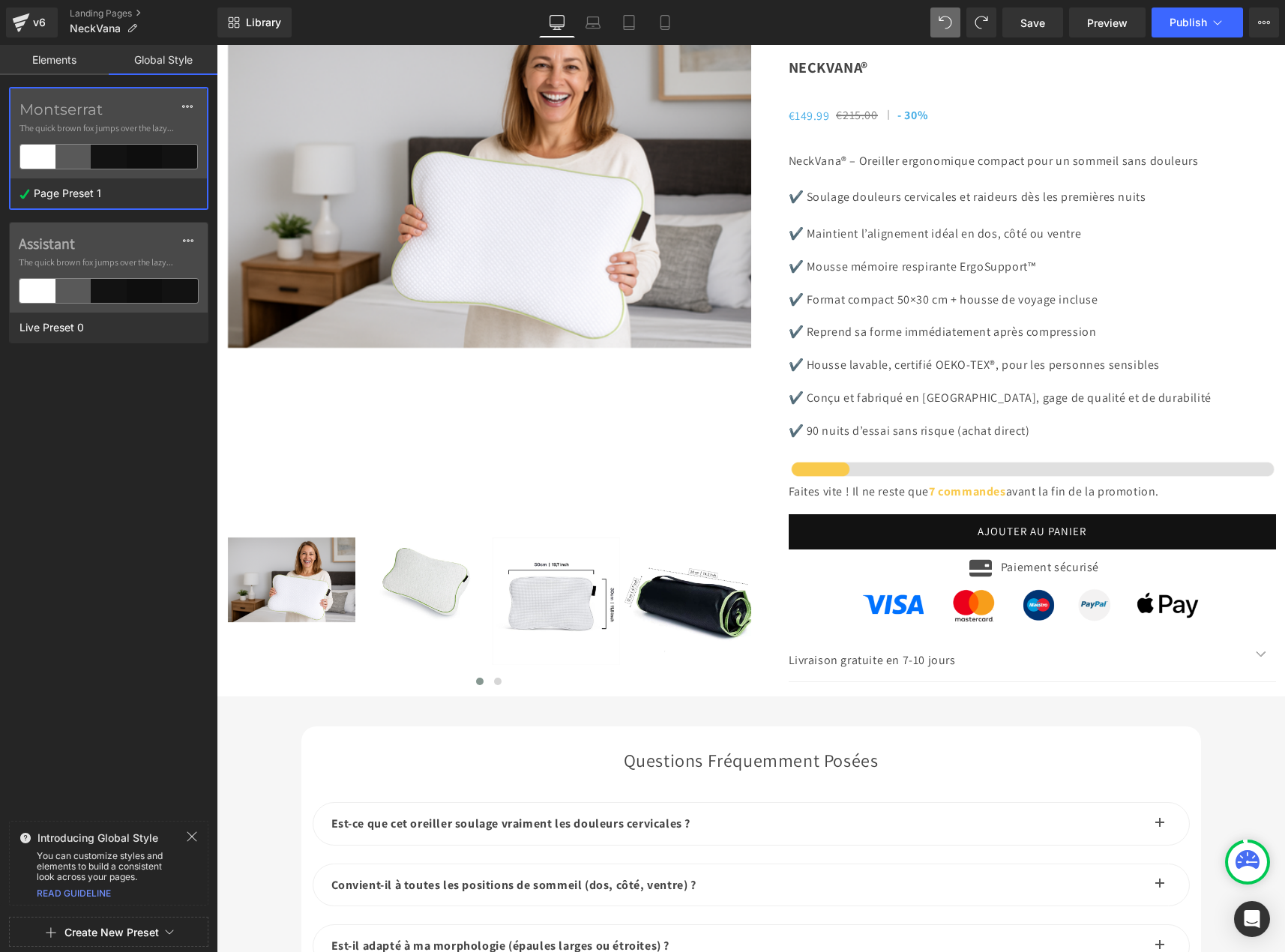
scroll to position [4722, 0]
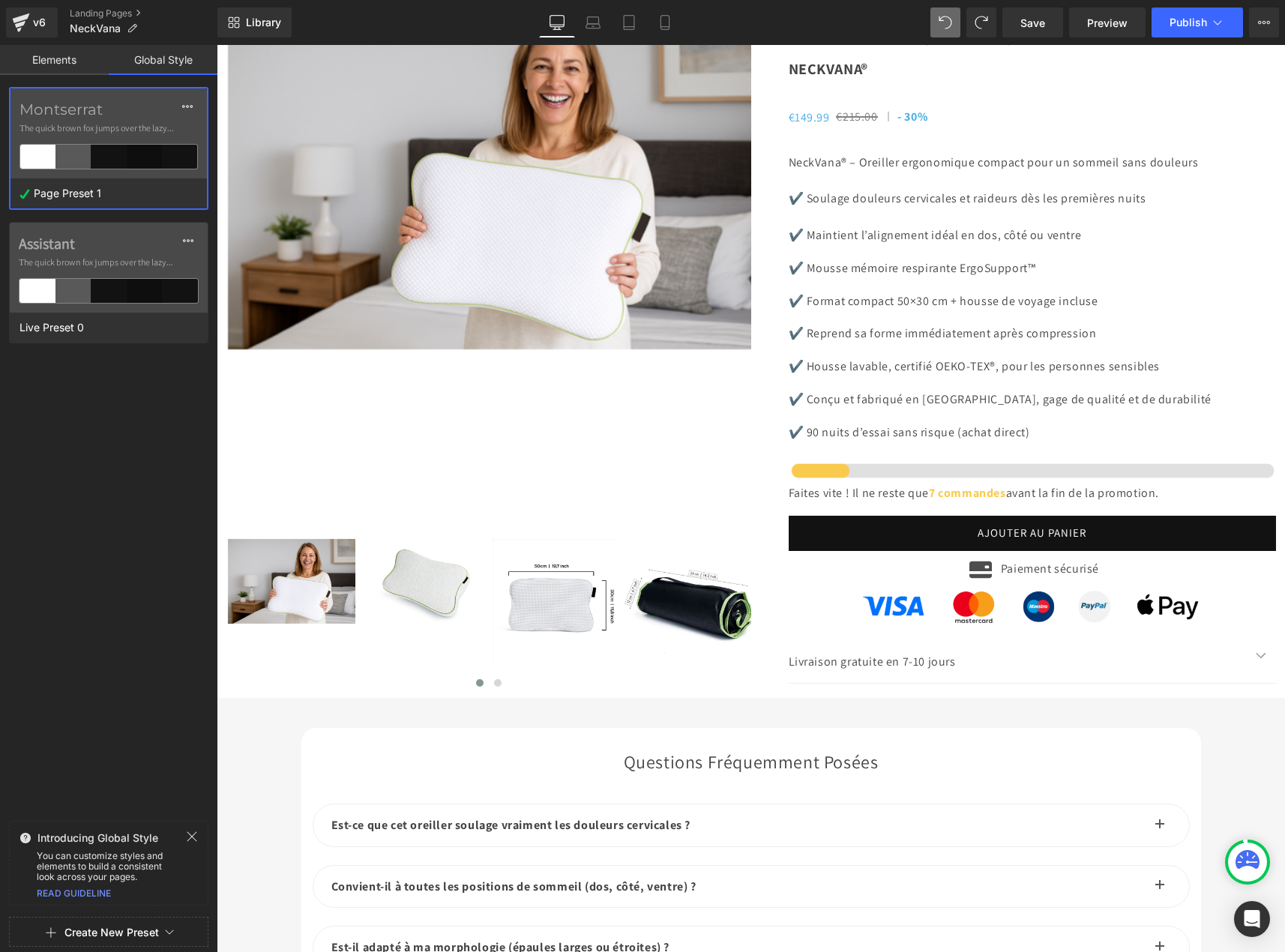
click at [1260, 210] on div "✔️ Soulage douleurs cervicales et raideurs dès les premières nuits Text Block" at bounding box center [1032, 199] width 487 height 21
